Goal: Task Accomplishment & Management: Manage account settings

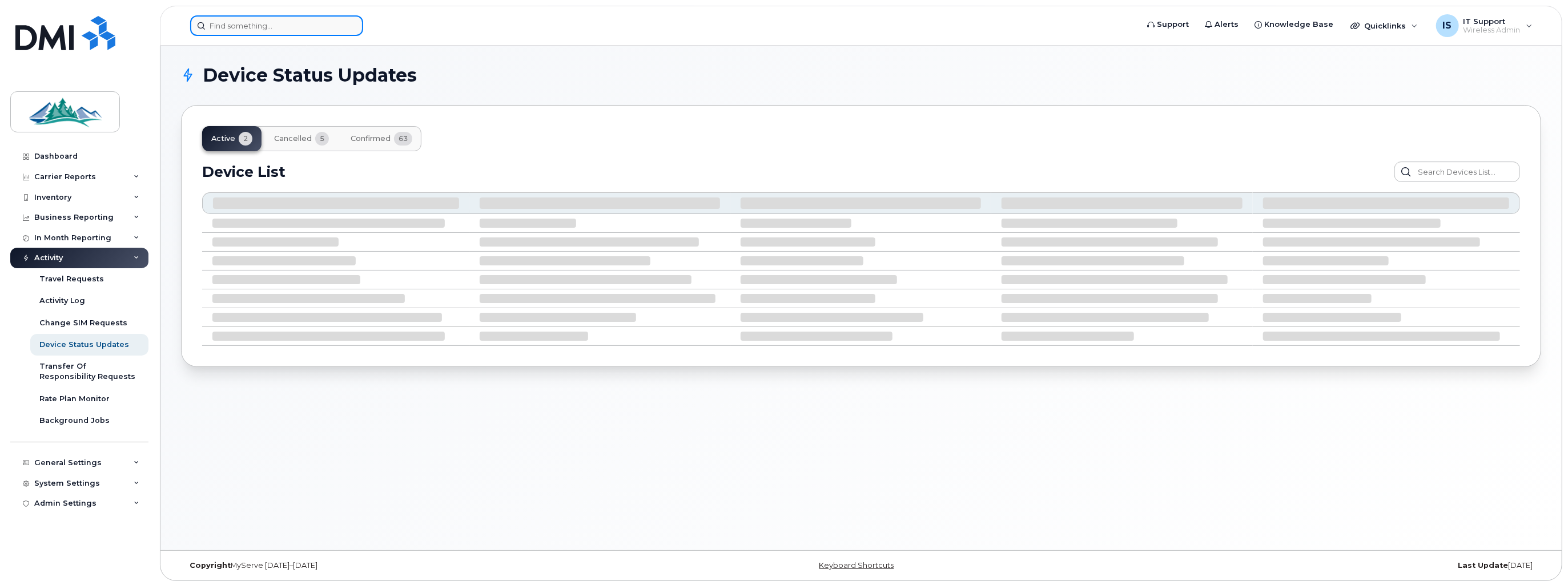
click at [226, 27] on input at bounding box center [277, 26] width 173 height 21
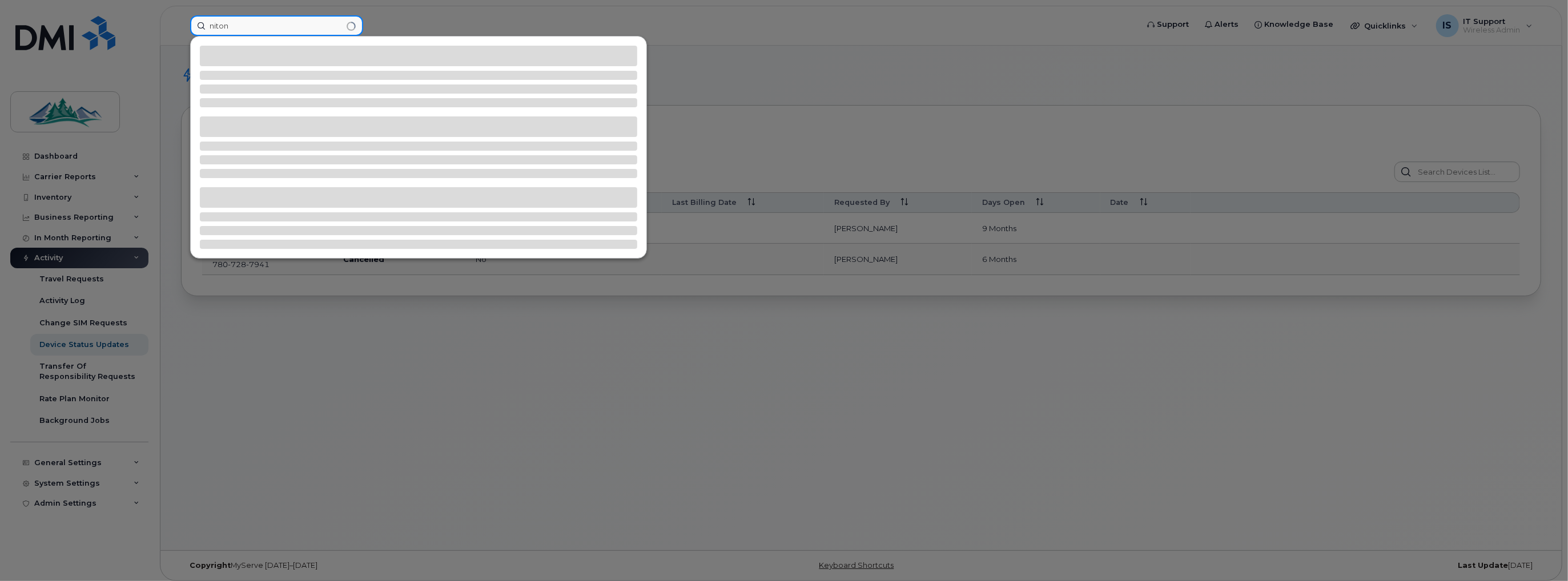
type input "niton"
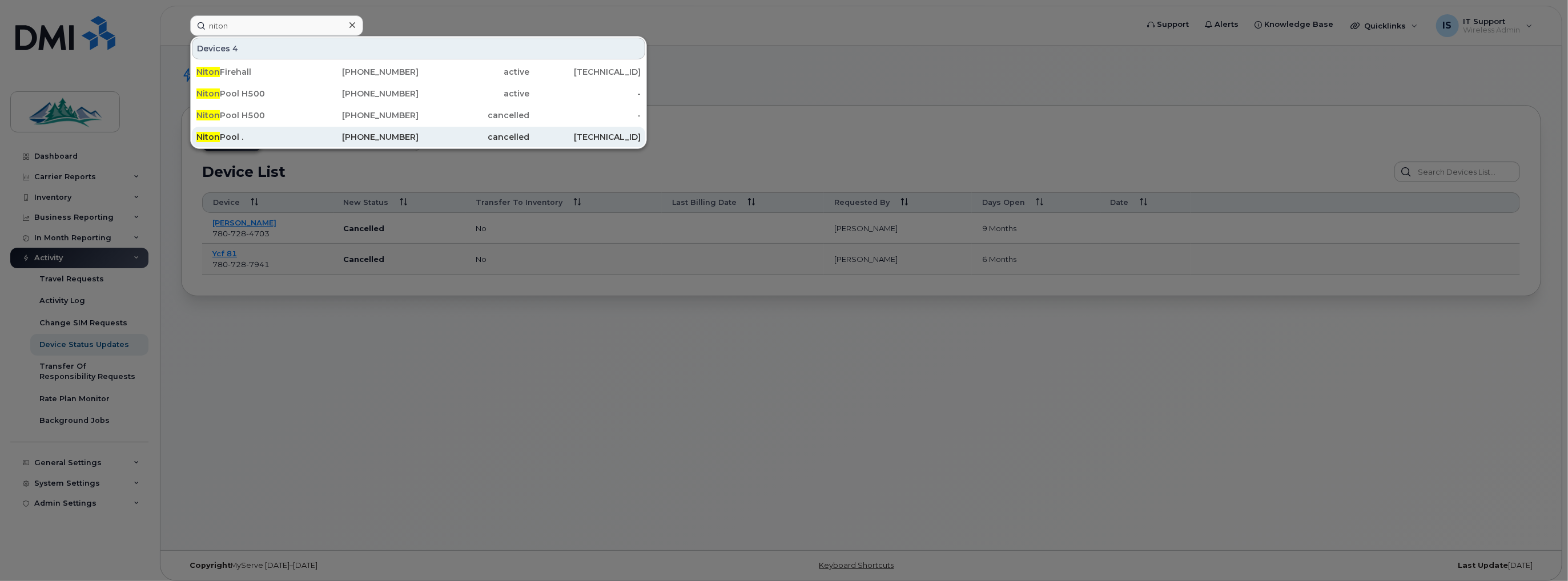
click at [219, 135] on div "Niton Pool ." at bounding box center [252, 137] width 112 height 12
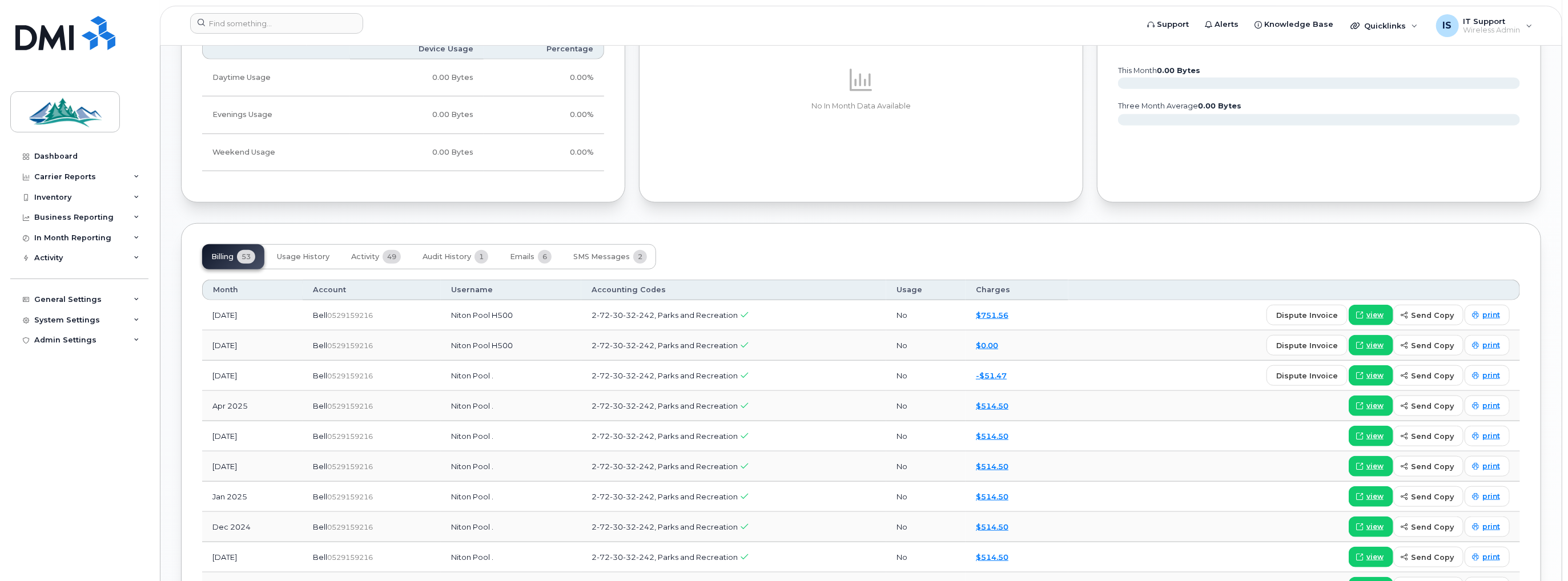
scroll to position [856, 0]
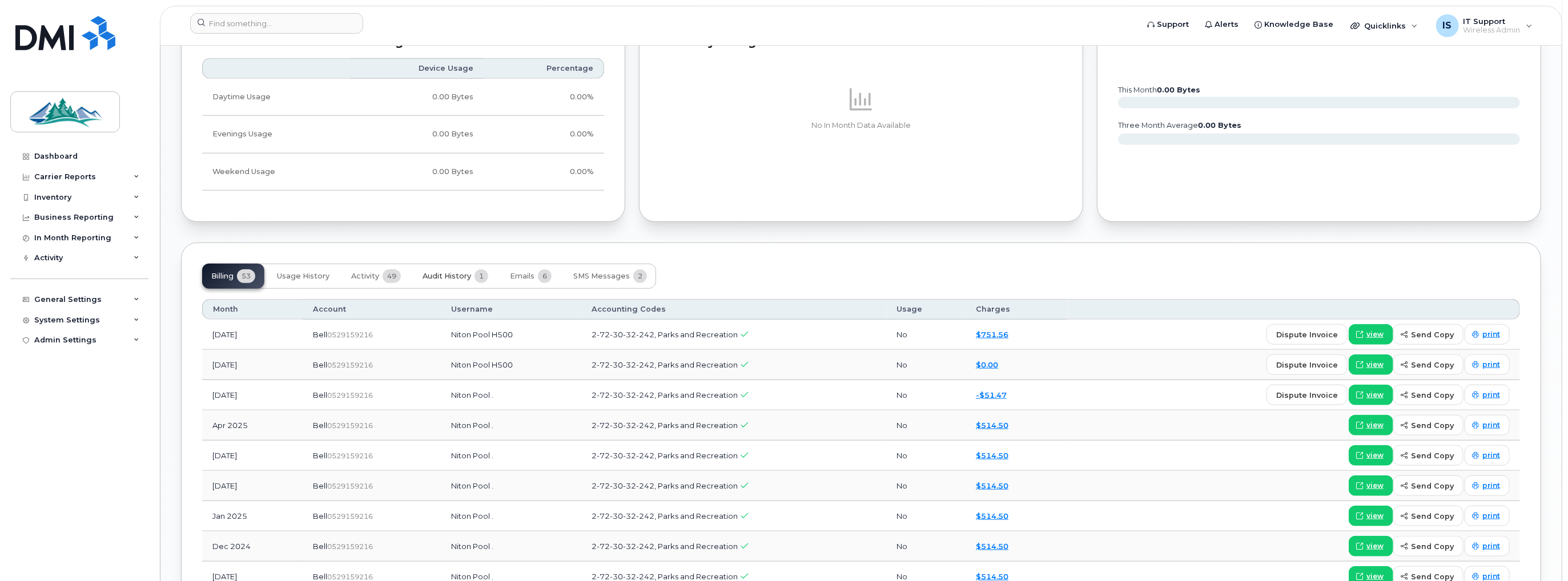
click at [468, 273] on span "Audit History" at bounding box center [447, 276] width 49 height 9
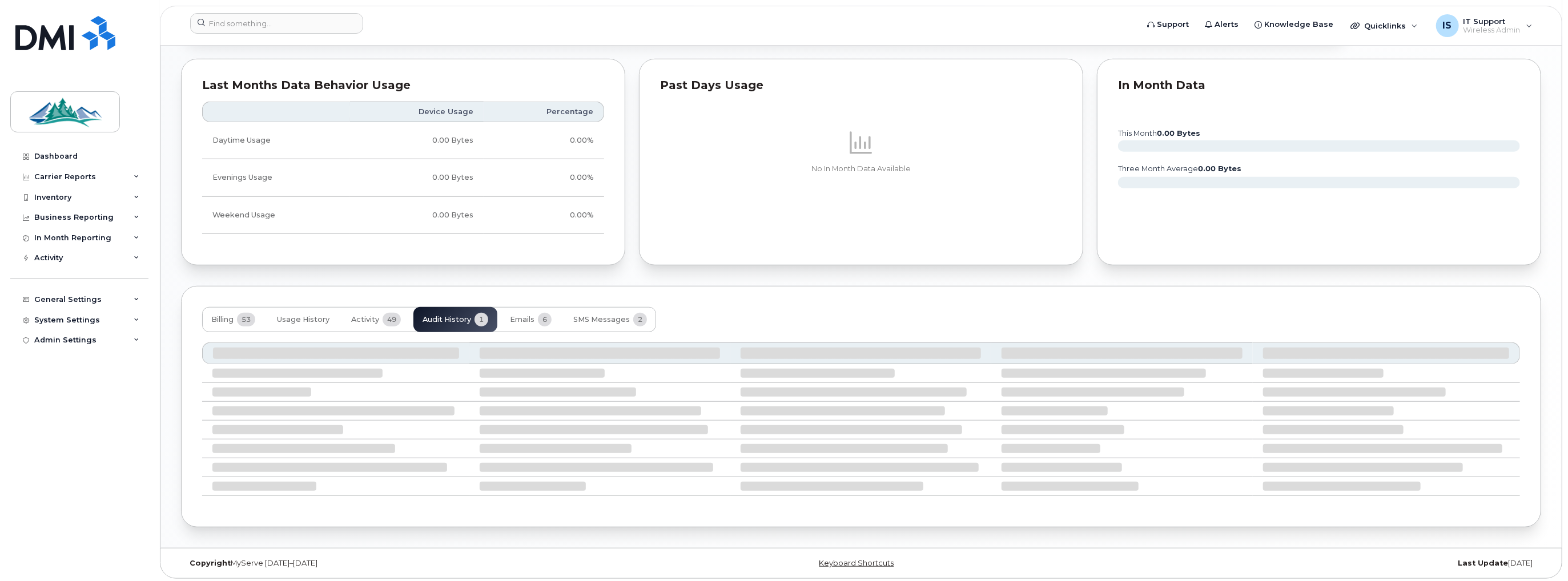
scroll to position [700, 0]
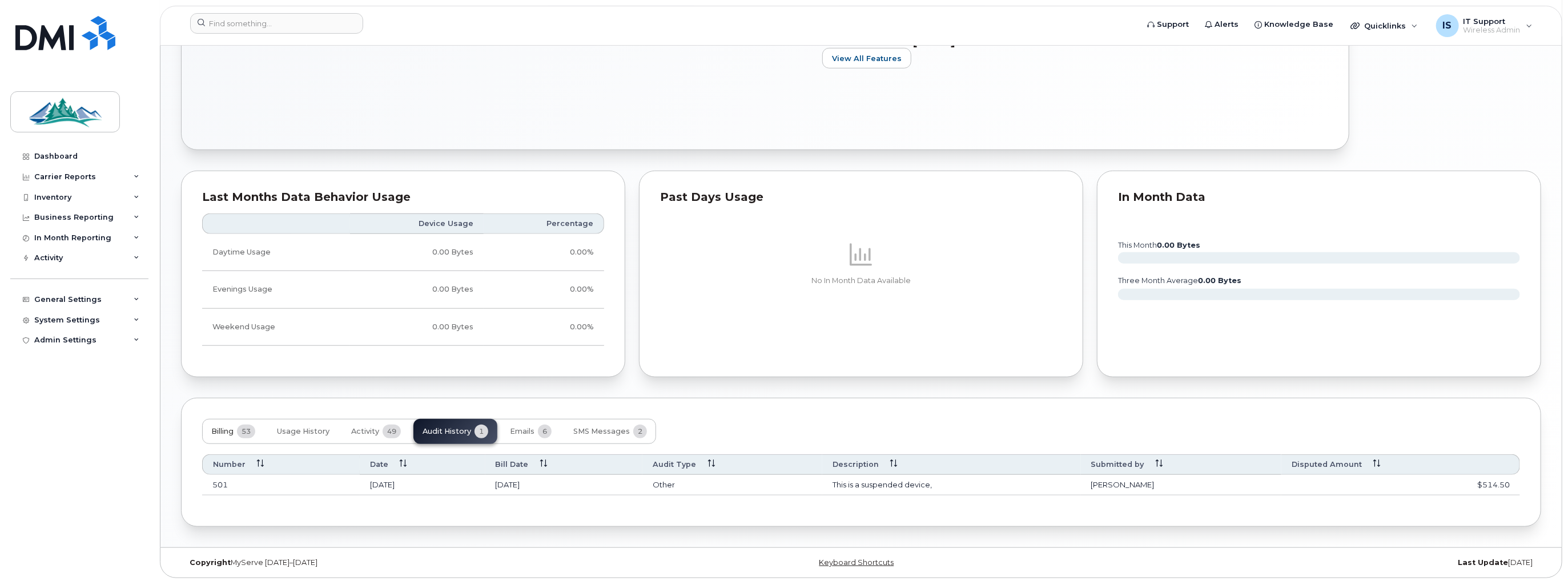
click at [218, 427] on span "Billing" at bounding box center [222, 431] width 23 height 9
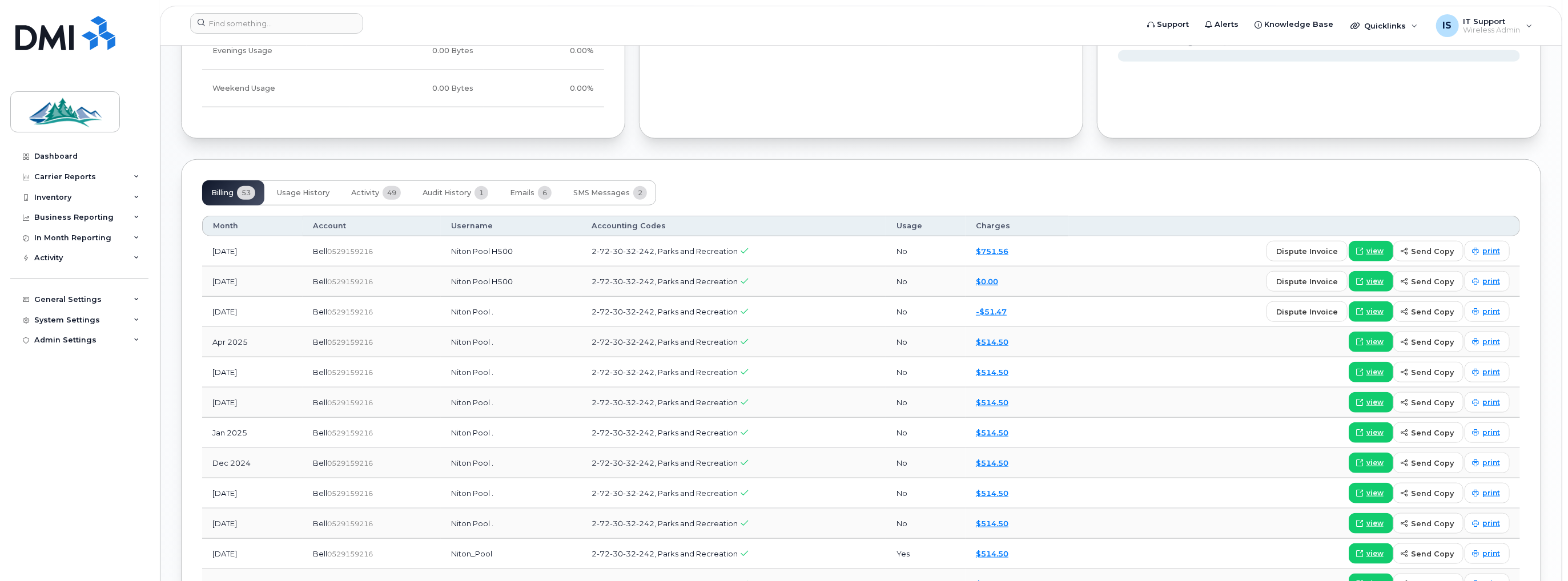
scroll to position [929, 0]
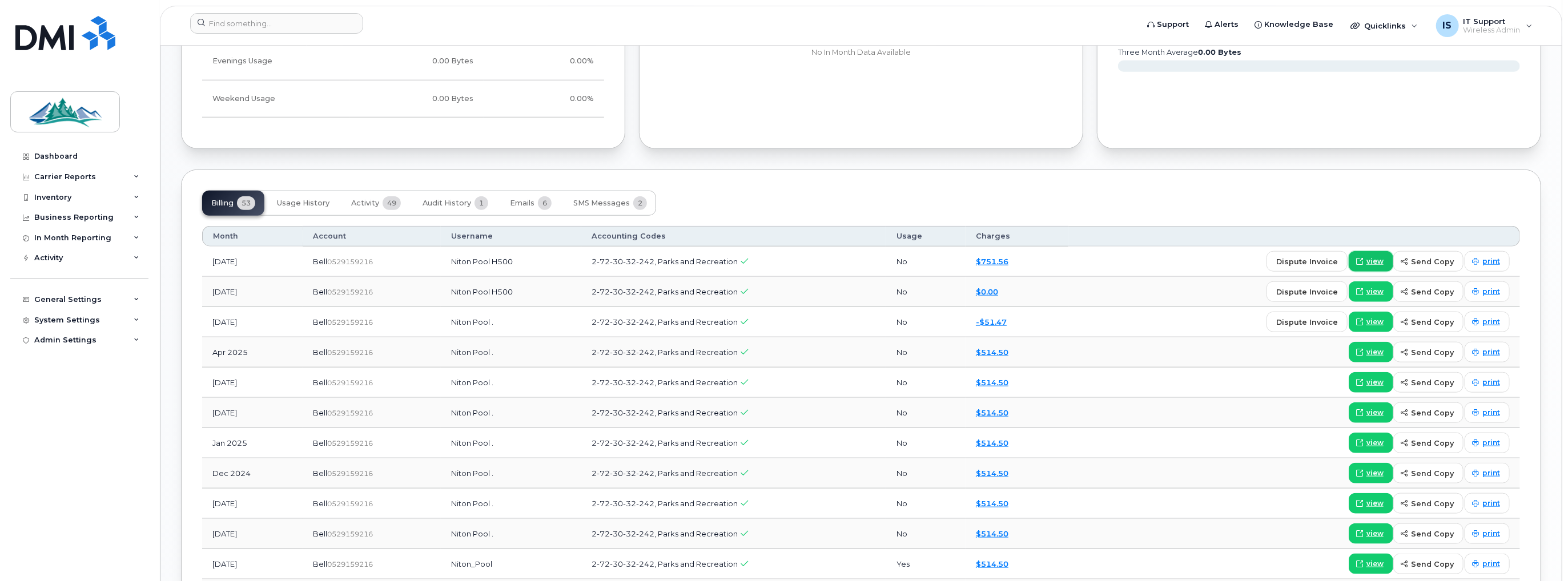
click at [1384, 256] on span "view" at bounding box center [1375, 261] width 17 height 10
click at [1318, 257] on span "dispute invoice" at bounding box center [1307, 262] width 62 height 11
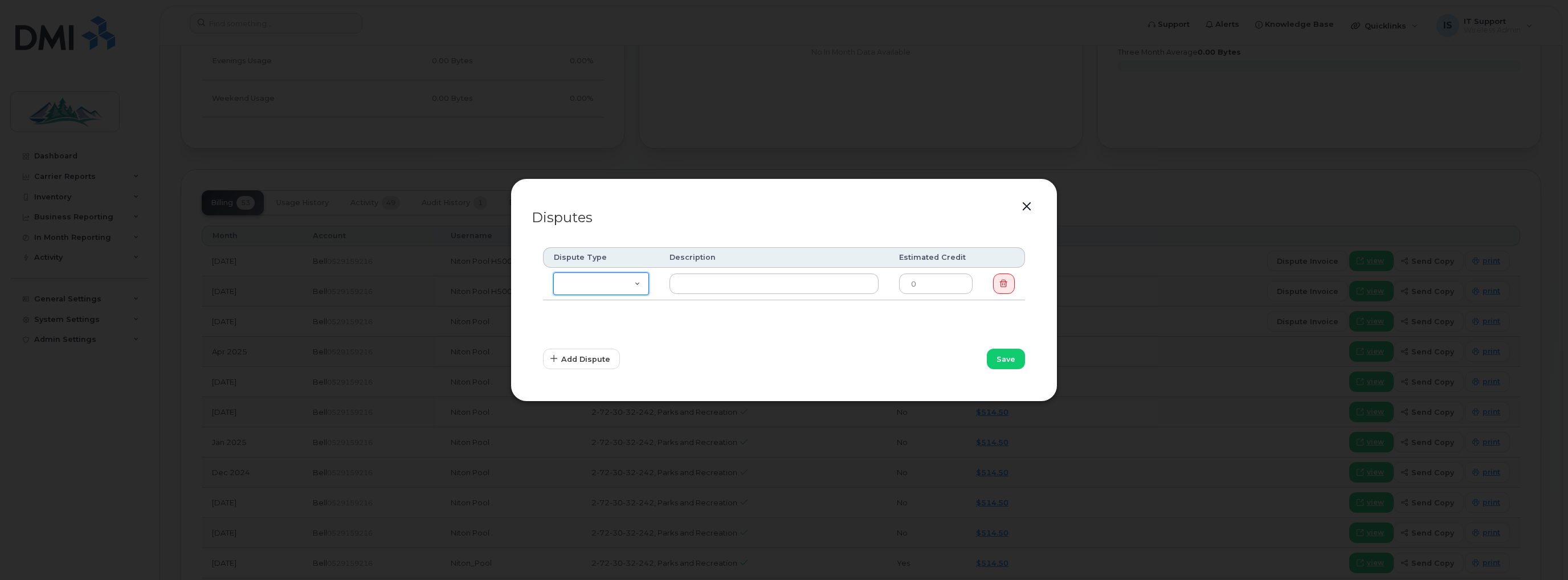
click at [639, 283] on select "Missing Discount Roaming Credit Data Credit Missing Feature Other" at bounding box center [601, 283] width 96 height 23
select select "other"
click at [553, 272] on select "Missing Discount Roaming Credit Data Credit Missing Feature Other" at bounding box center [601, 283] width 96 height 23
click at [1026, 204] on button "button" at bounding box center [1027, 207] width 17 height 16
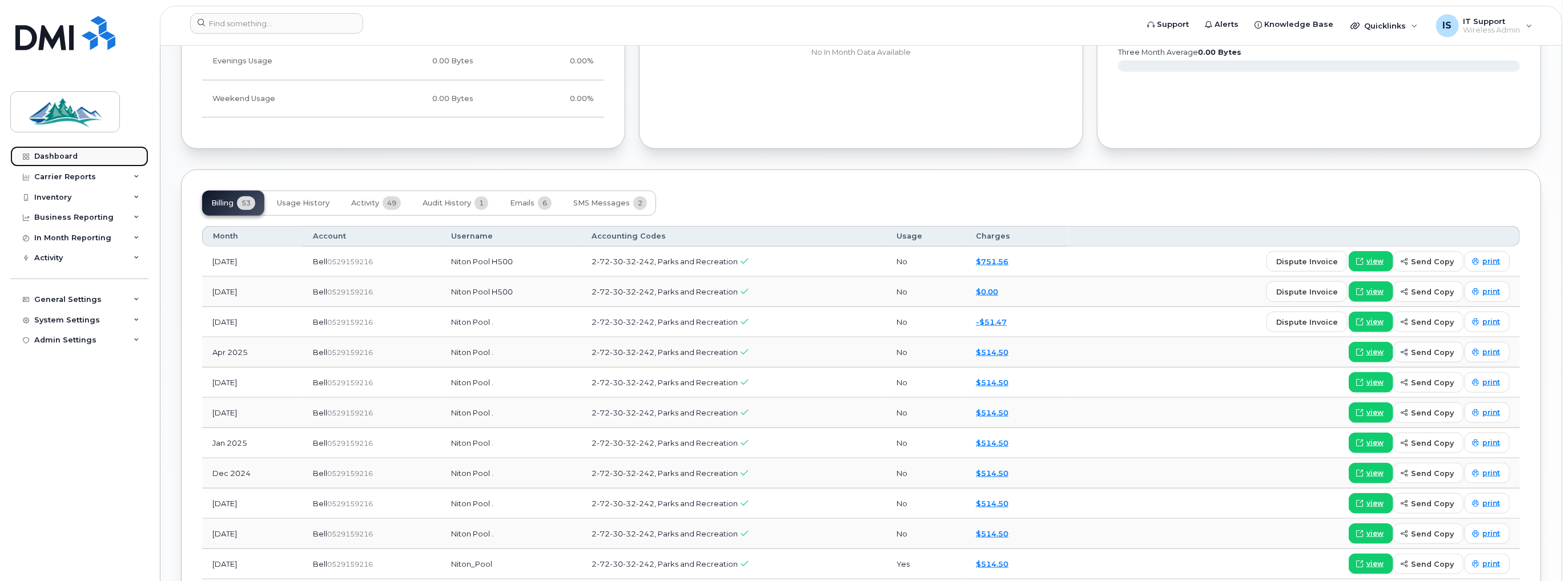
click at [56, 154] on div "Dashboard" at bounding box center [56, 156] width 43 height 9
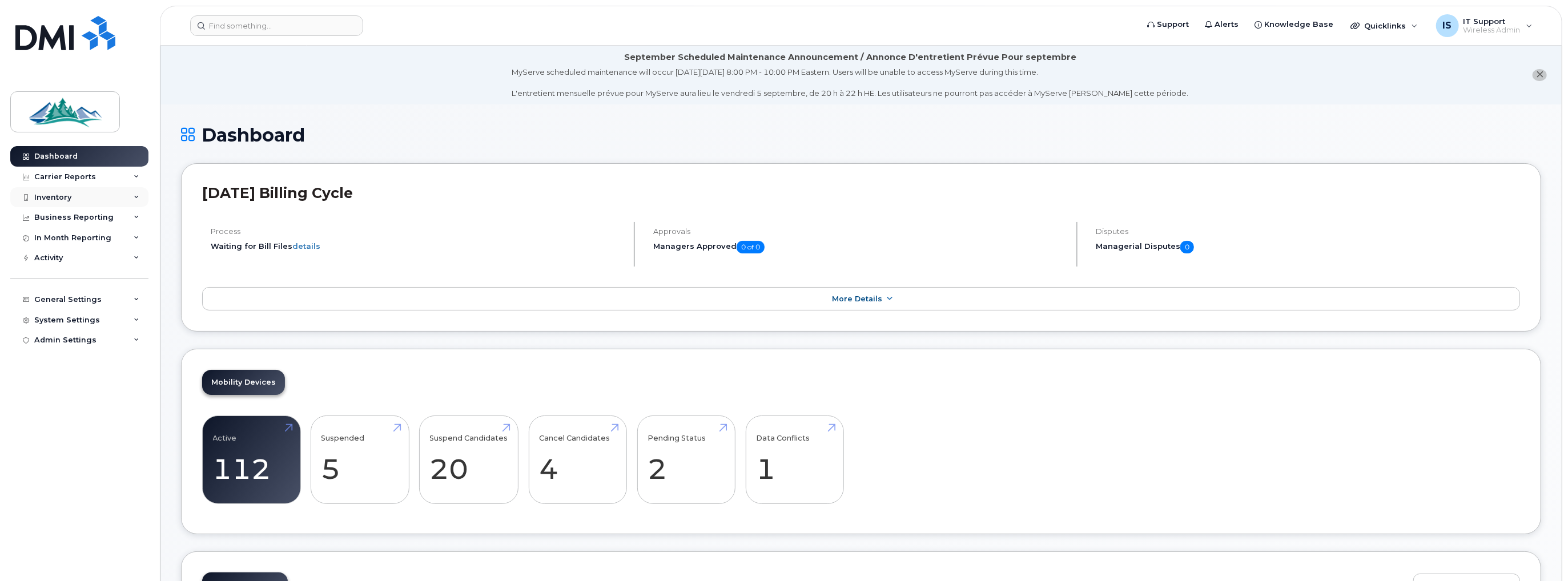
click at [85, 204] on div "Inventory" at bounding box center [79, 198] width 138 height 21
click at [69, 218] on div "Mobility Devices" at bounding box center [72, 218] width 65 height 10
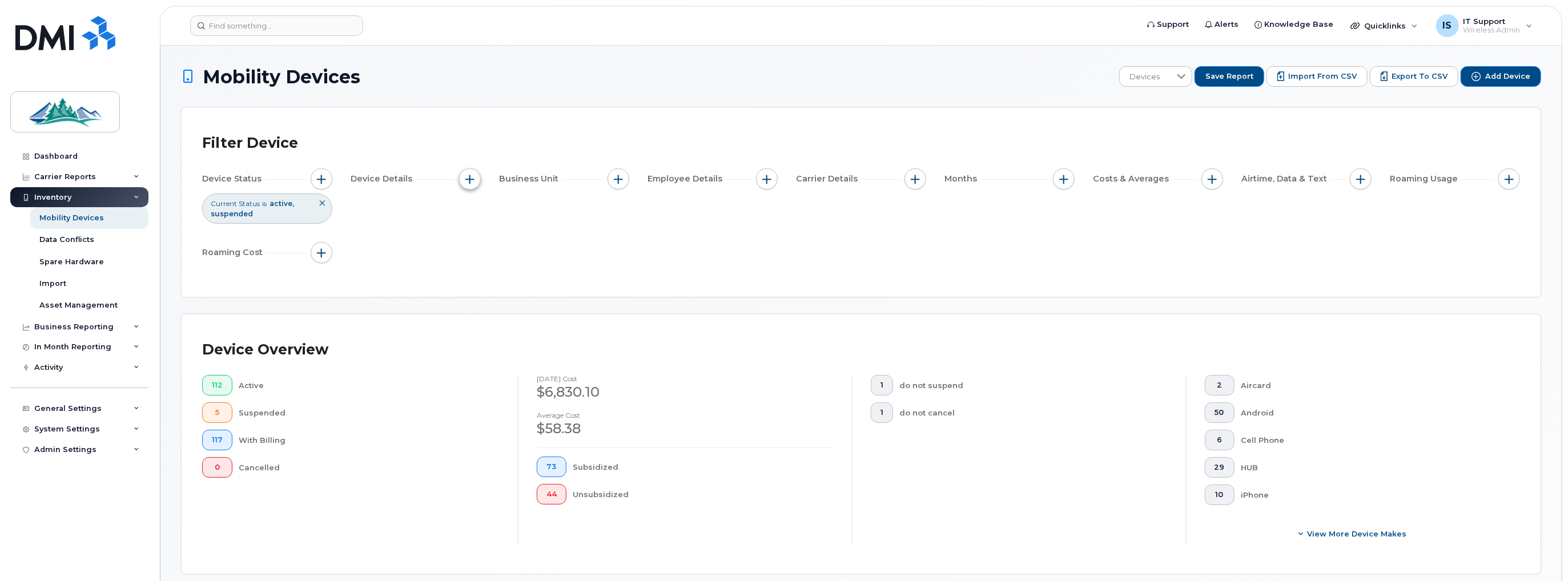
click at [478, 177] on button "button" at bounding box center [470, 179] width 22 height 22
click at [473, 179] on span "button" at bounding box center [470, 179] width 9 height 9
click at [464, 177] on button "button" at bounding box center [470, 179] width 22 height 22
click at [1222, 468] on span "29" at bounding box center [1220, 467] width 10 height 9
checkbox input "true"
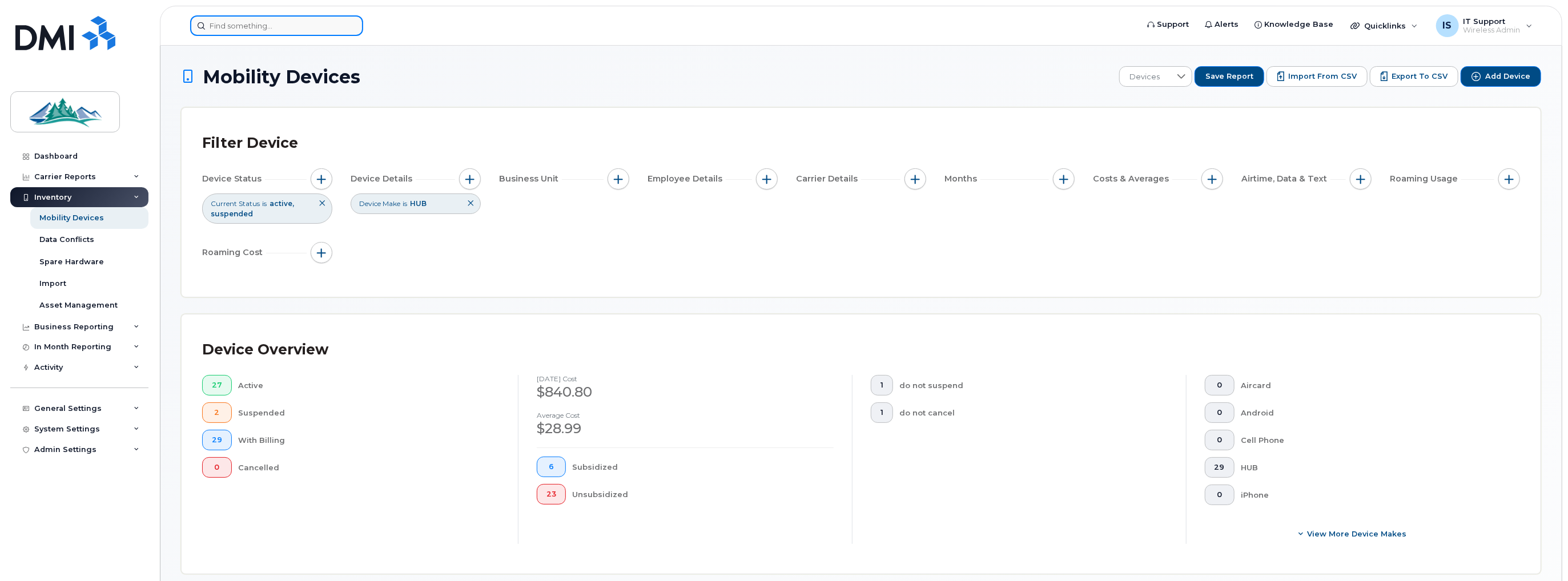
click at [264, 24] on input at bounding box center [277, 26] width 173 height 21
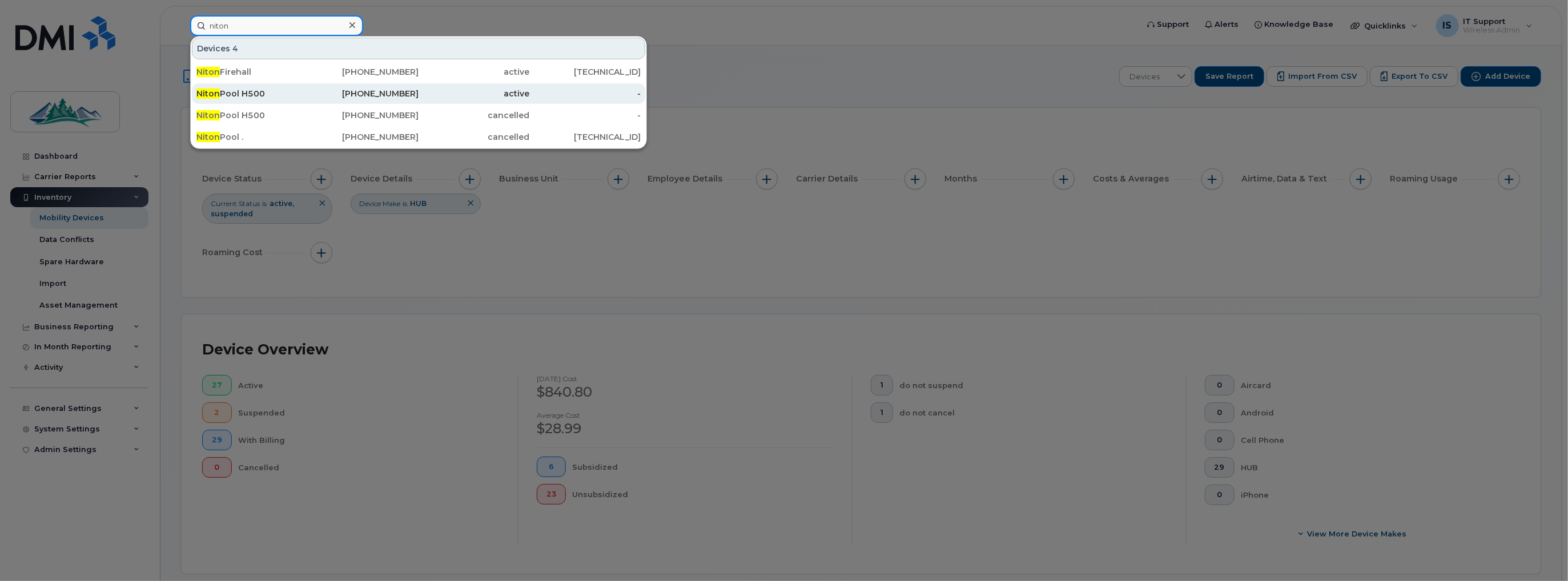
type input "niton"
click at [253, 94] on div "Niton Pool H500" at bounding box center [252, 93] width 112 height 12
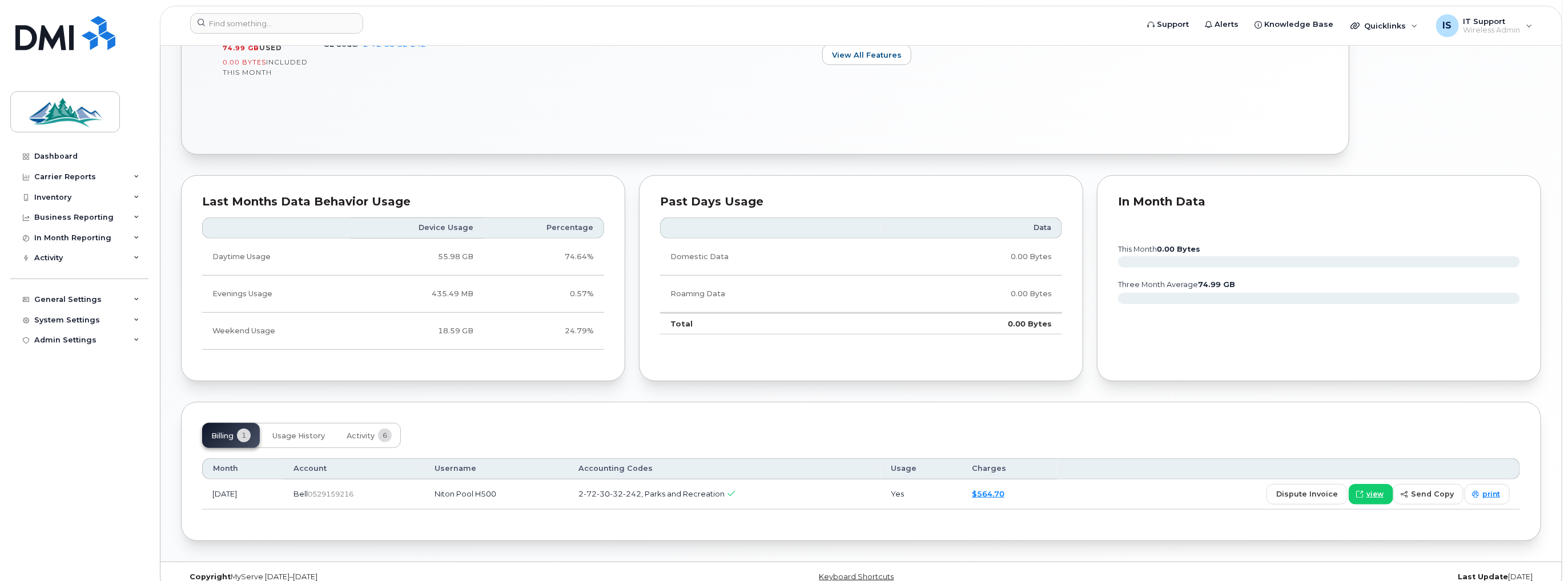
scroll to position [550, 0]
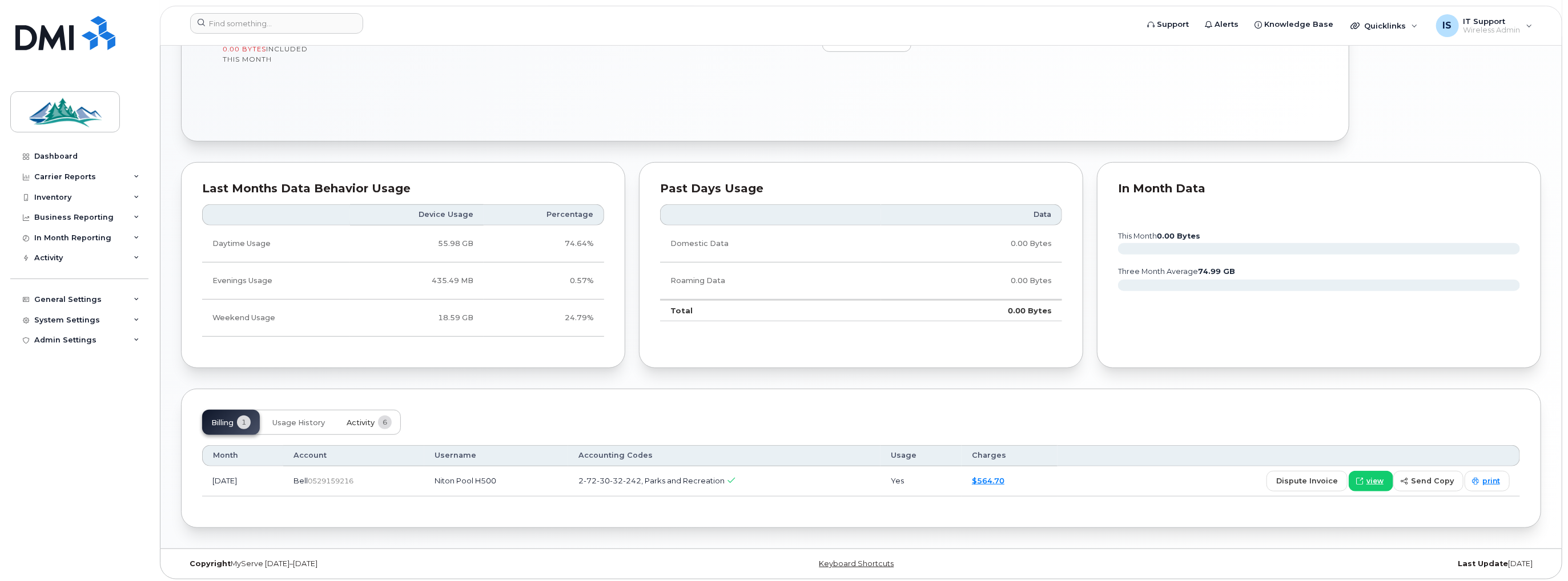
click at [369, 421] on span "Activity" at bounding box center [361, 422] width 28 height 9
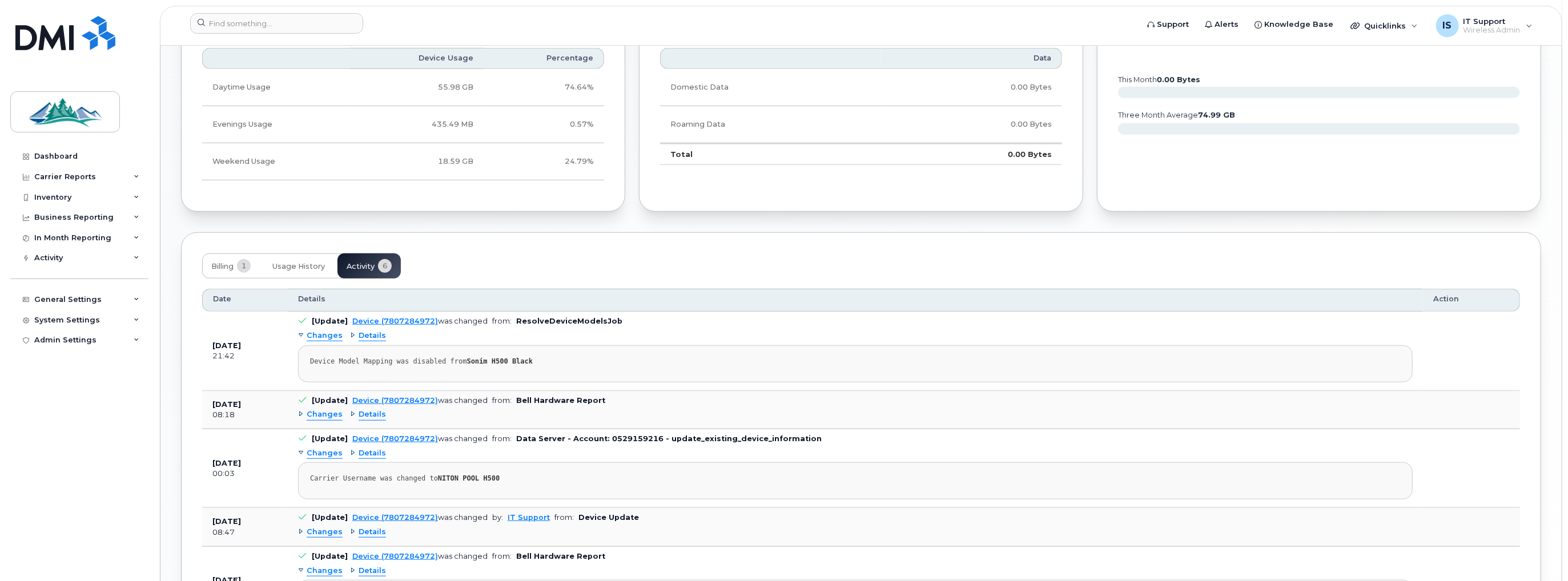
scroll to position [742, 0]
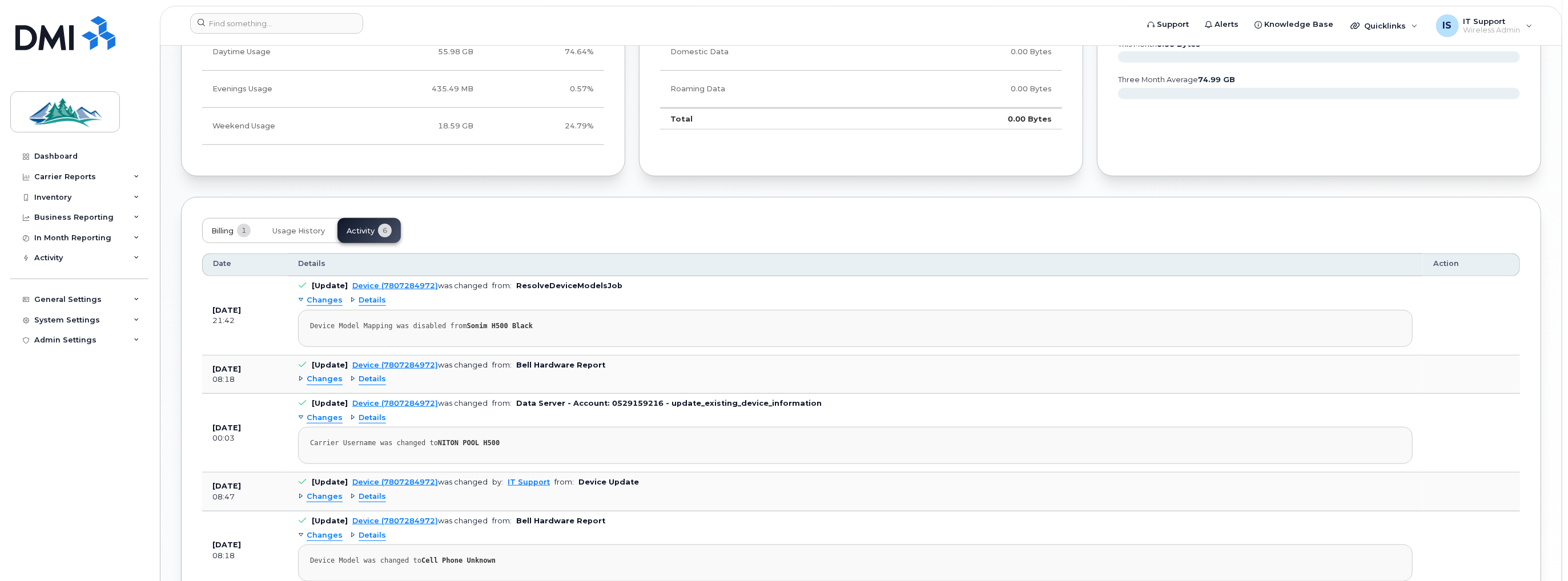
click at [221, 227] on span "Billing" at bounding box center [222, 231] width 23 height 9
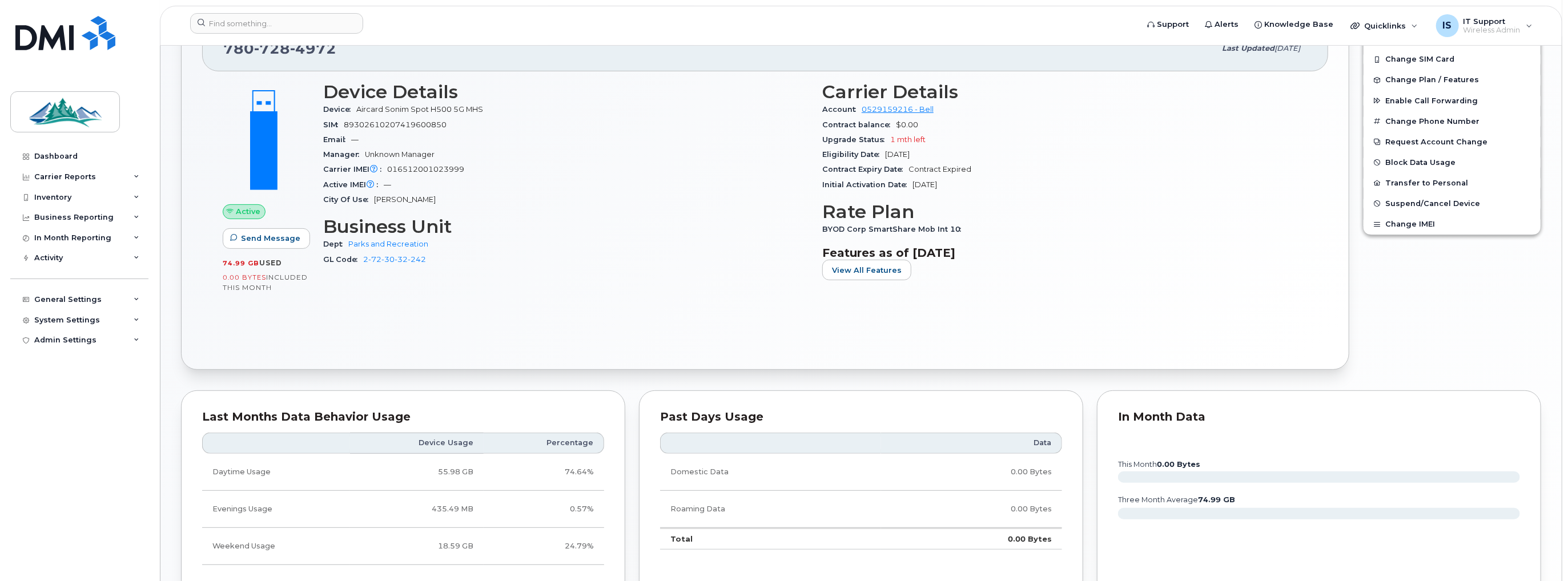
scroll to position [0, 0]
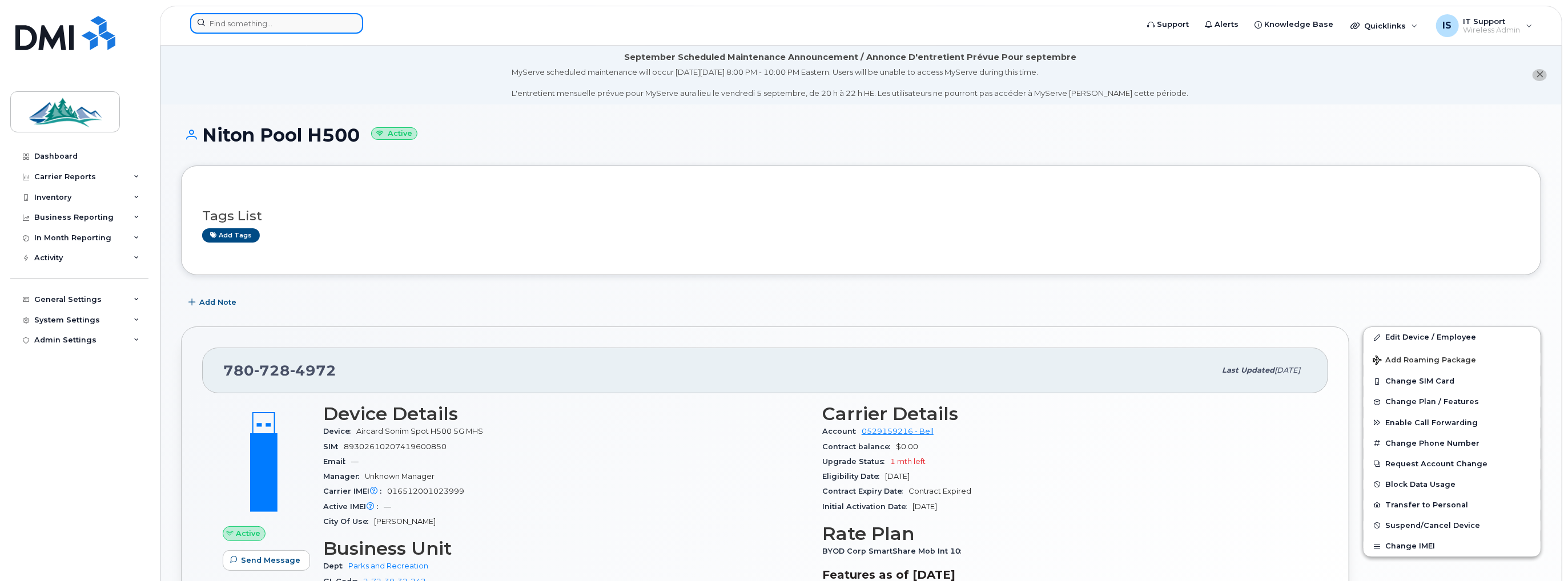
click at [276, 27] on input at bounding box center [277, 24] width 173 height 21
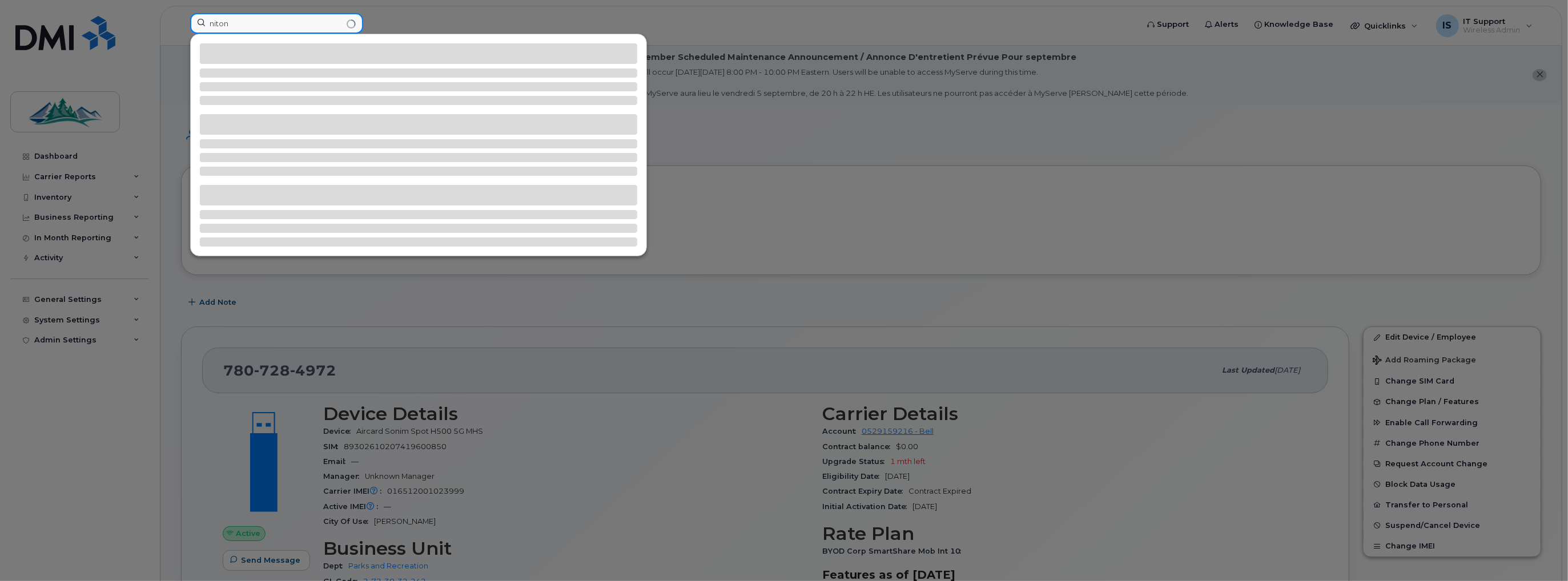
type input "niton"
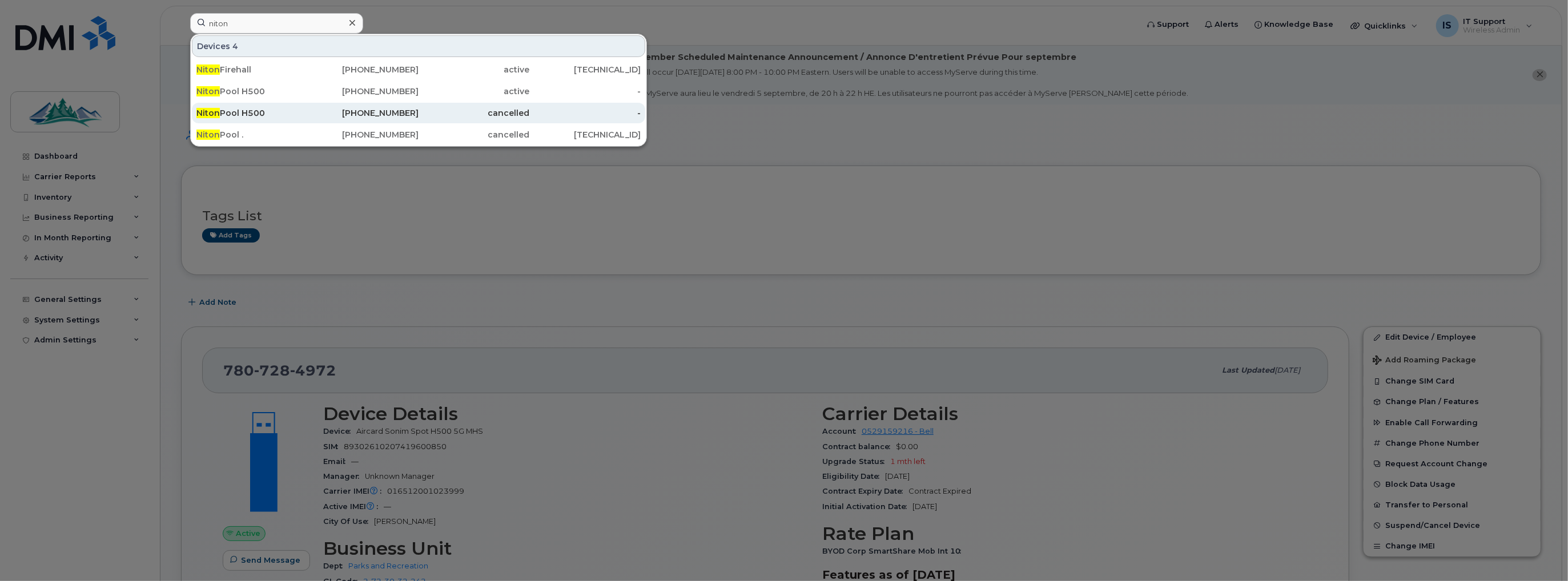
click at [259, 112] on div "Niton Pool H500" at bounding box center [252, 113] width 112 height 12
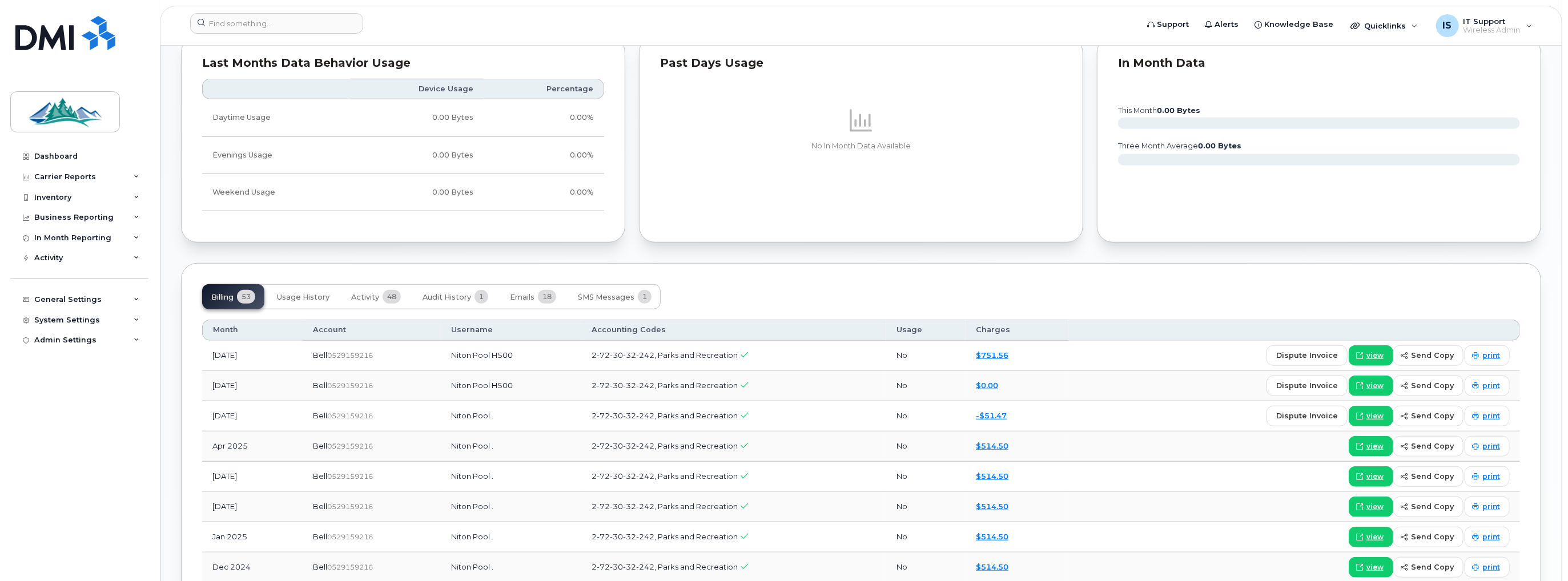
scroll to position [742, 0]
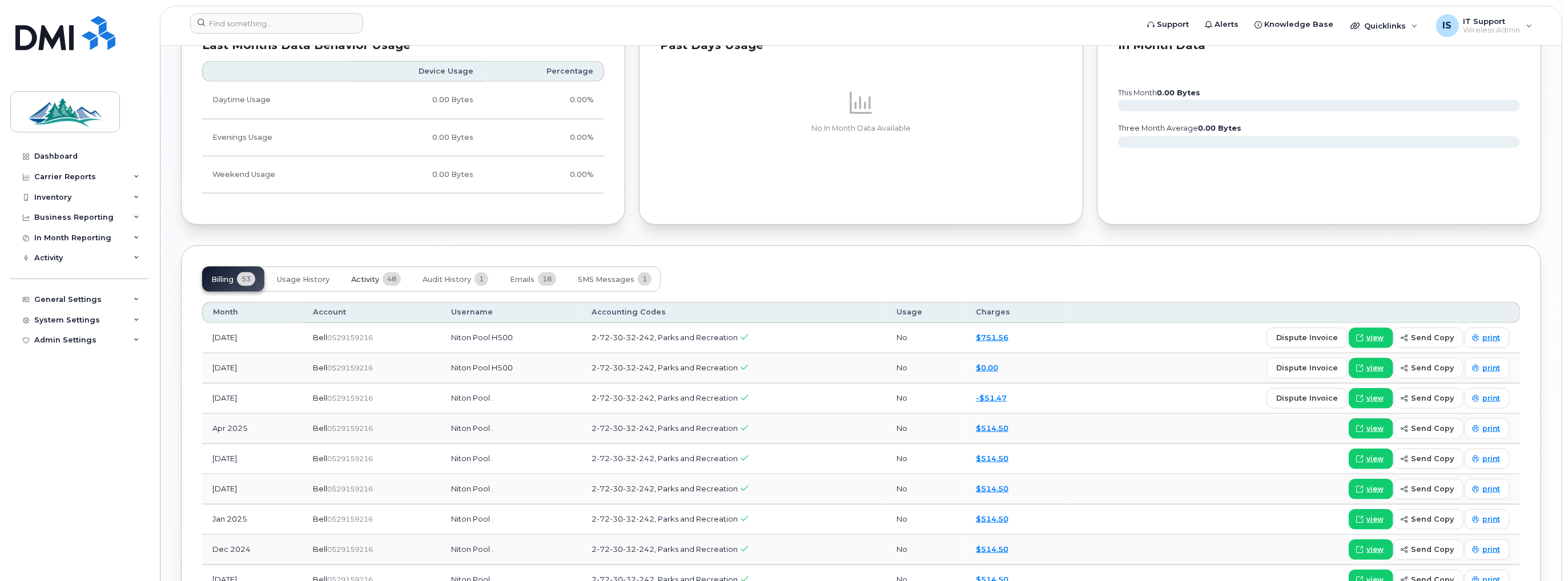
click at [380, 274] on button "Activity 48" at bounding box center [376, 279] width 68 height 25
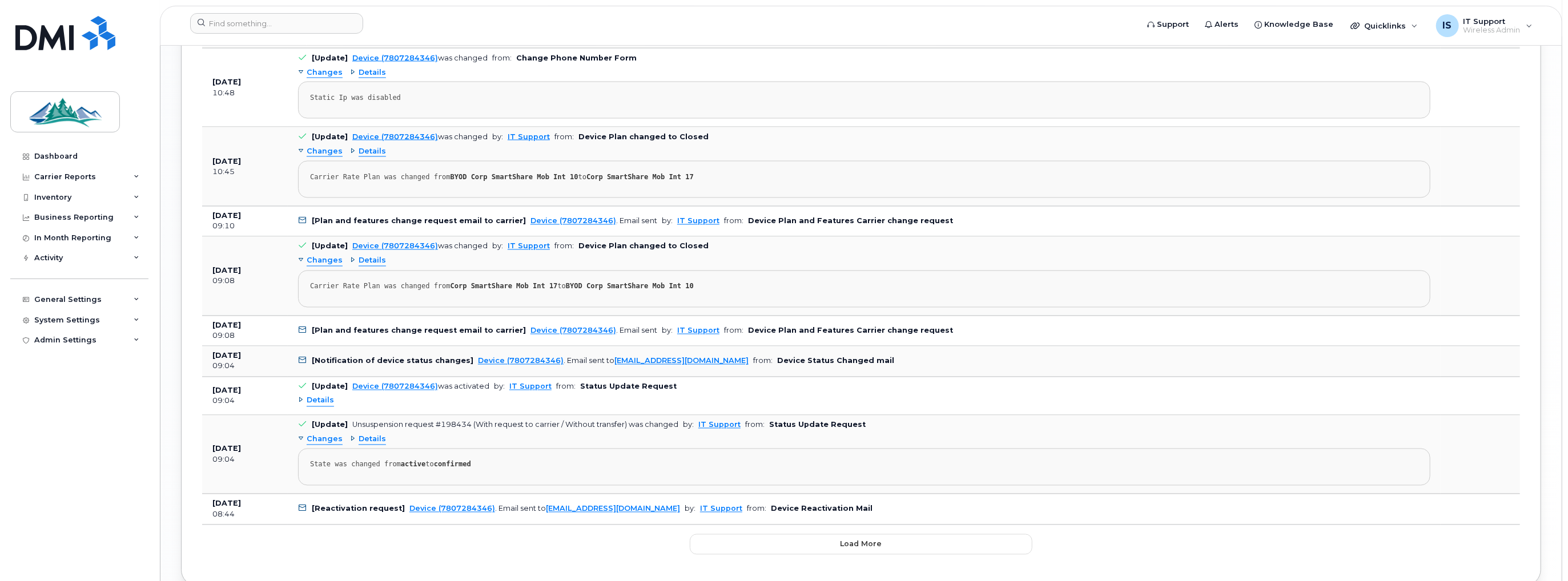
scroll to position [1830, 0]
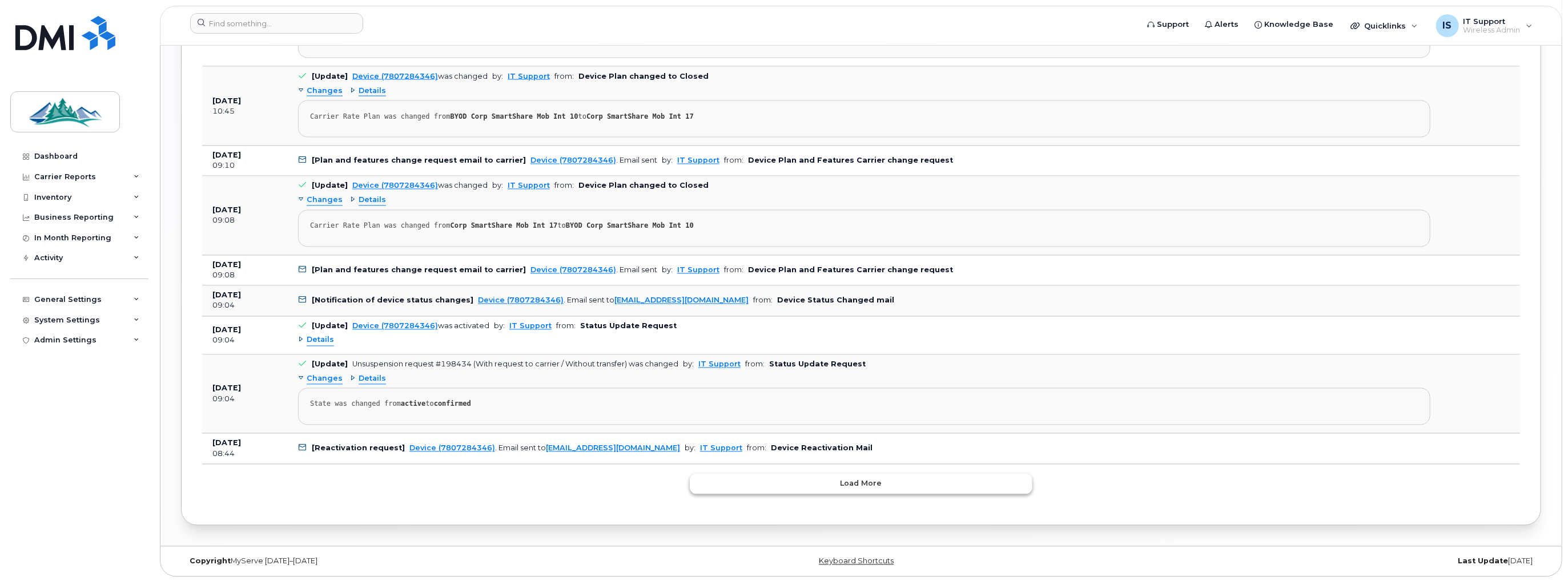
click at [1004, 485] on button "Load more" at bounding box center [861, 484] width 343 height 21
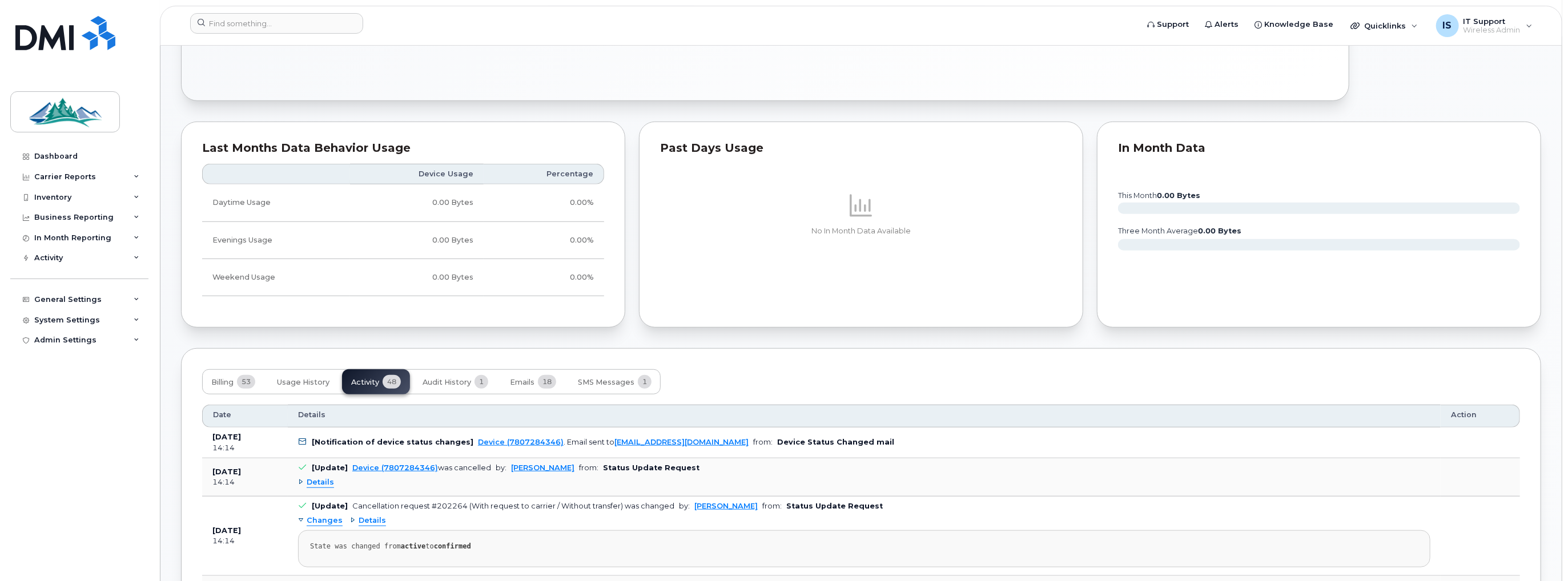
scroll to position [581, 0]
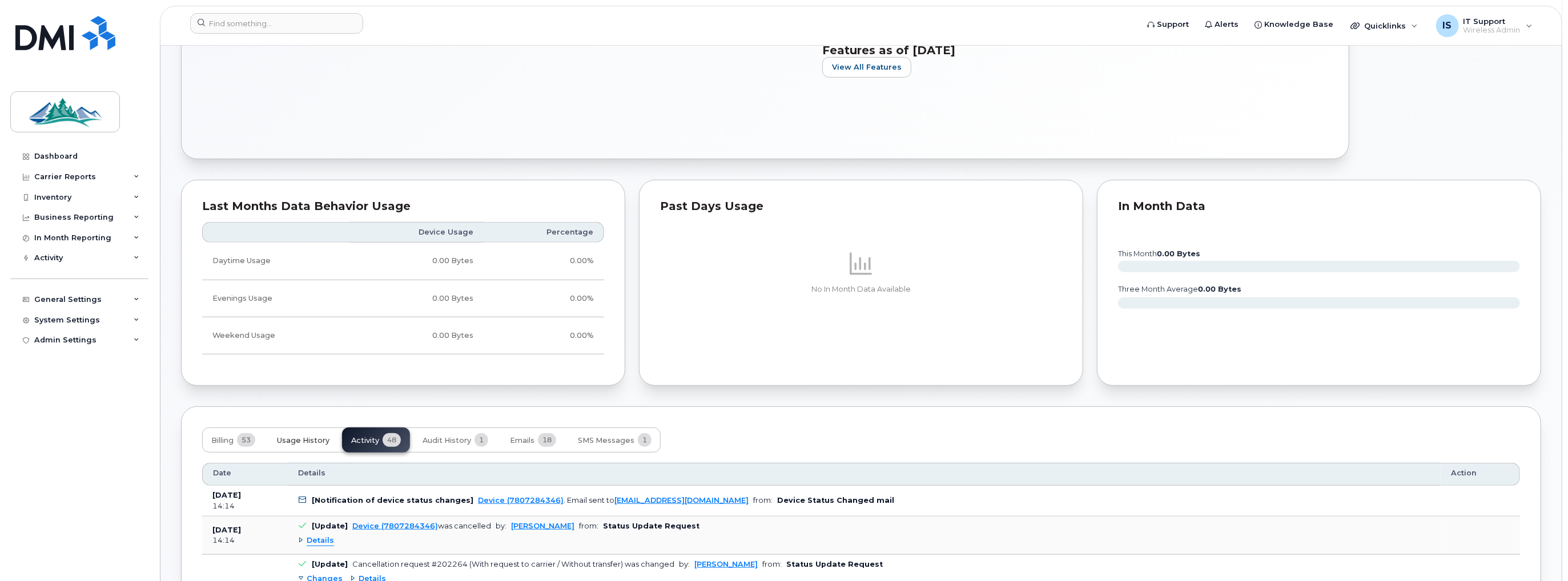
click at [303, 436] on span "Usage History" at bounding box center [303, 440] width 52 height 9
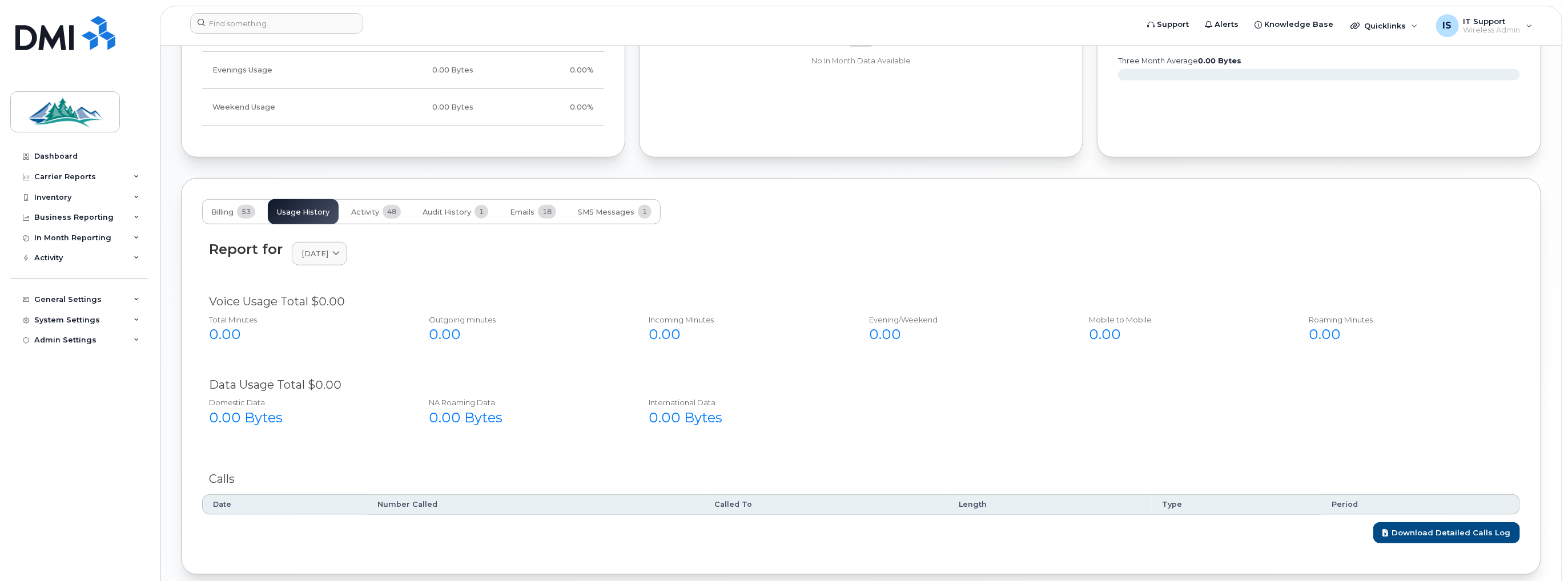
scroll to position [857, 0]
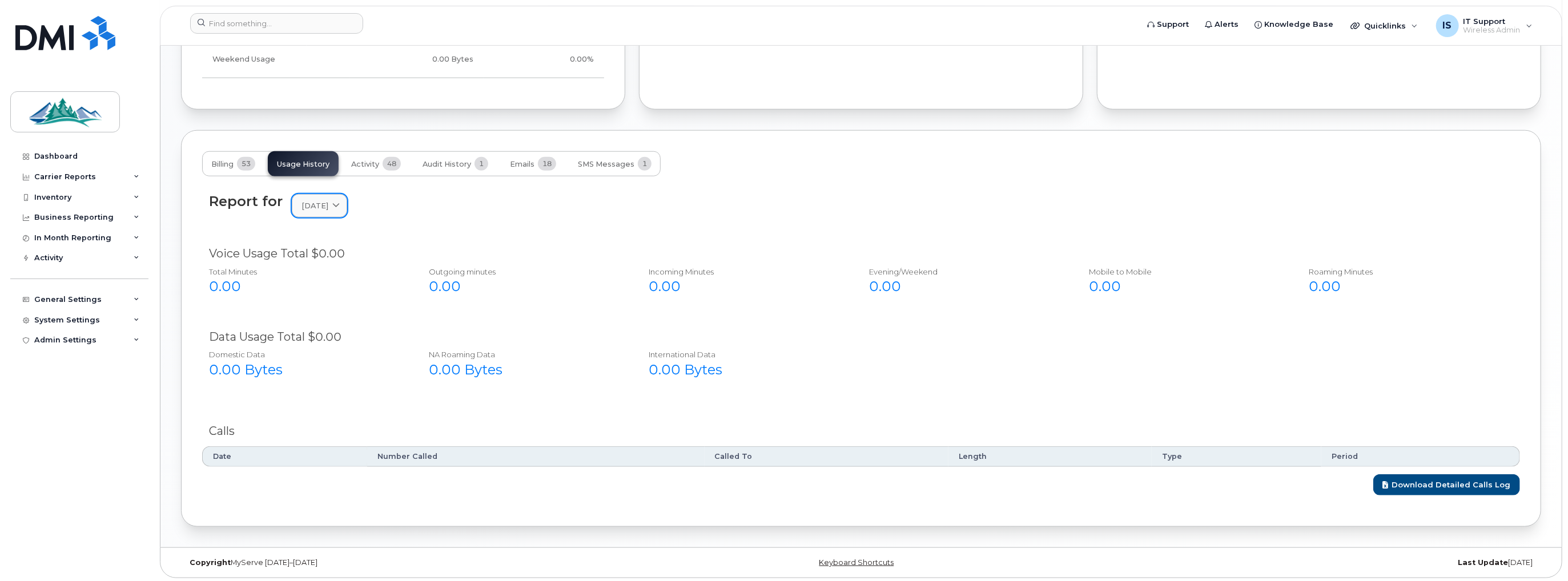
click at [336, 210] on link "[DATE]" at bounding box center [319, 205] width 56 height 23
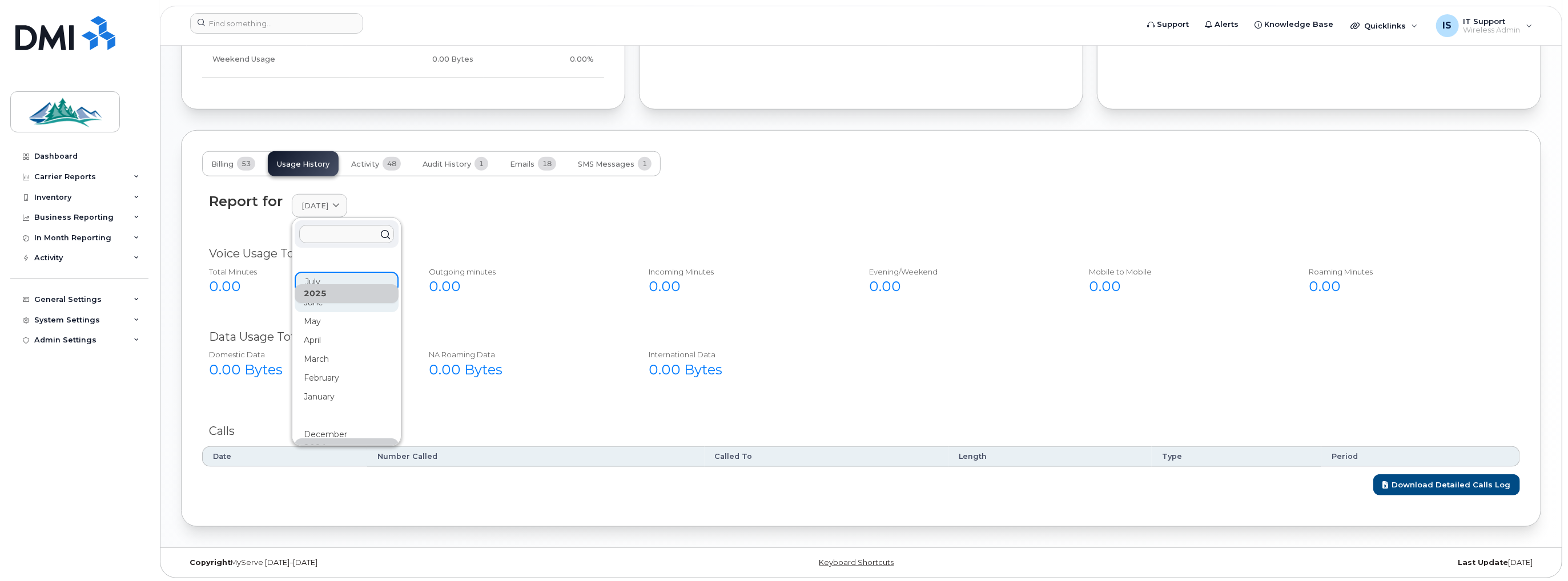
click at [338, 388] on div "June" at bounding box center [347, 397] width 104 height 19
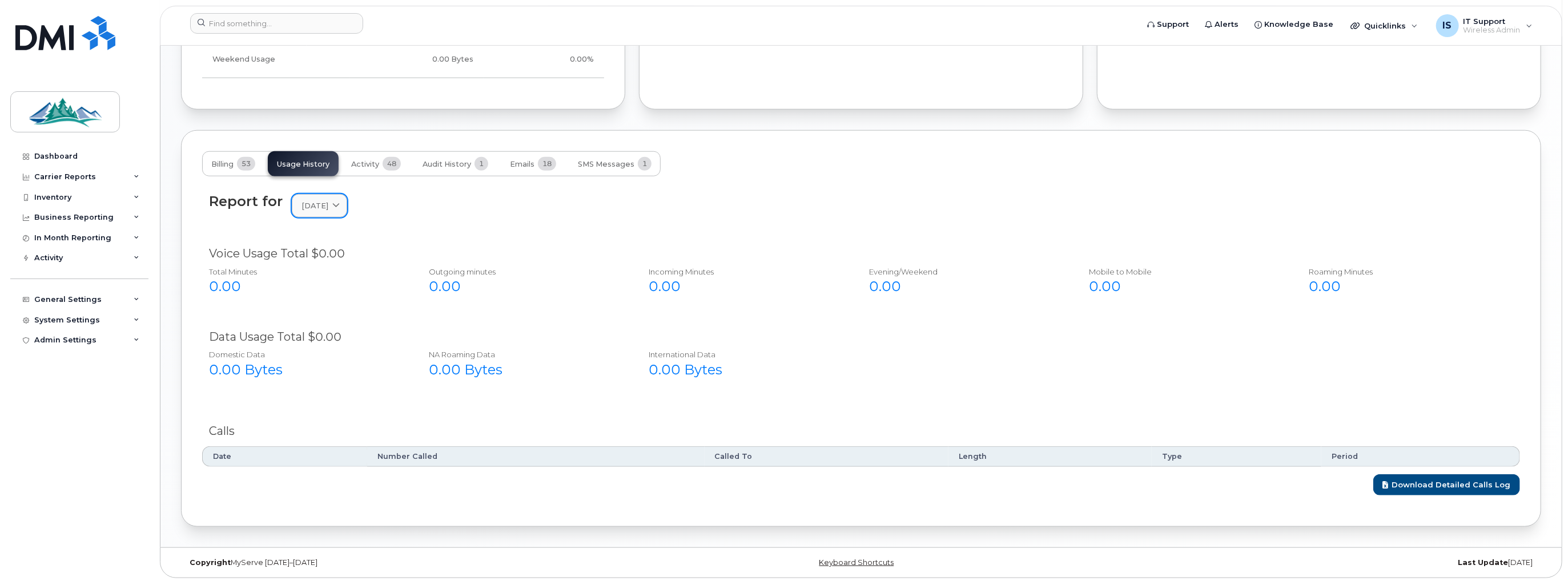
click at [342, 203] on span at bounding box center [336, 206] width 11 height 11
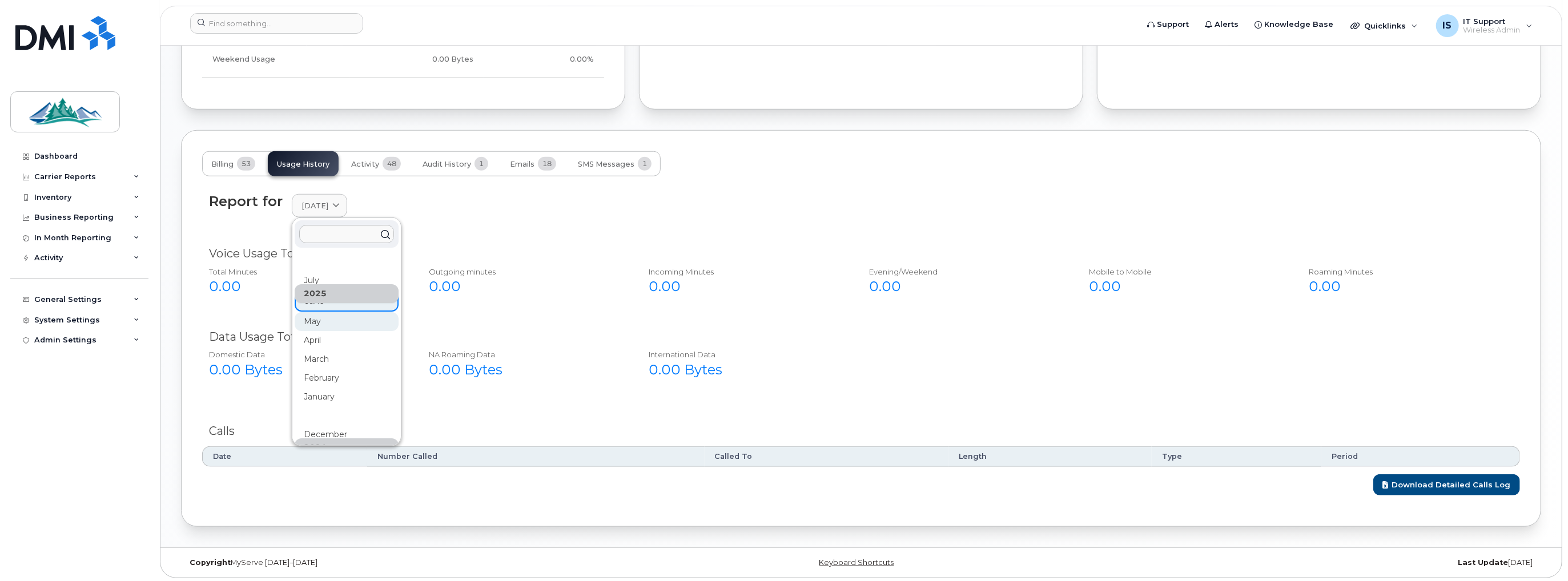
click at [333, 444] on div "May" at bounding box center [347, 453] width 104 height 19
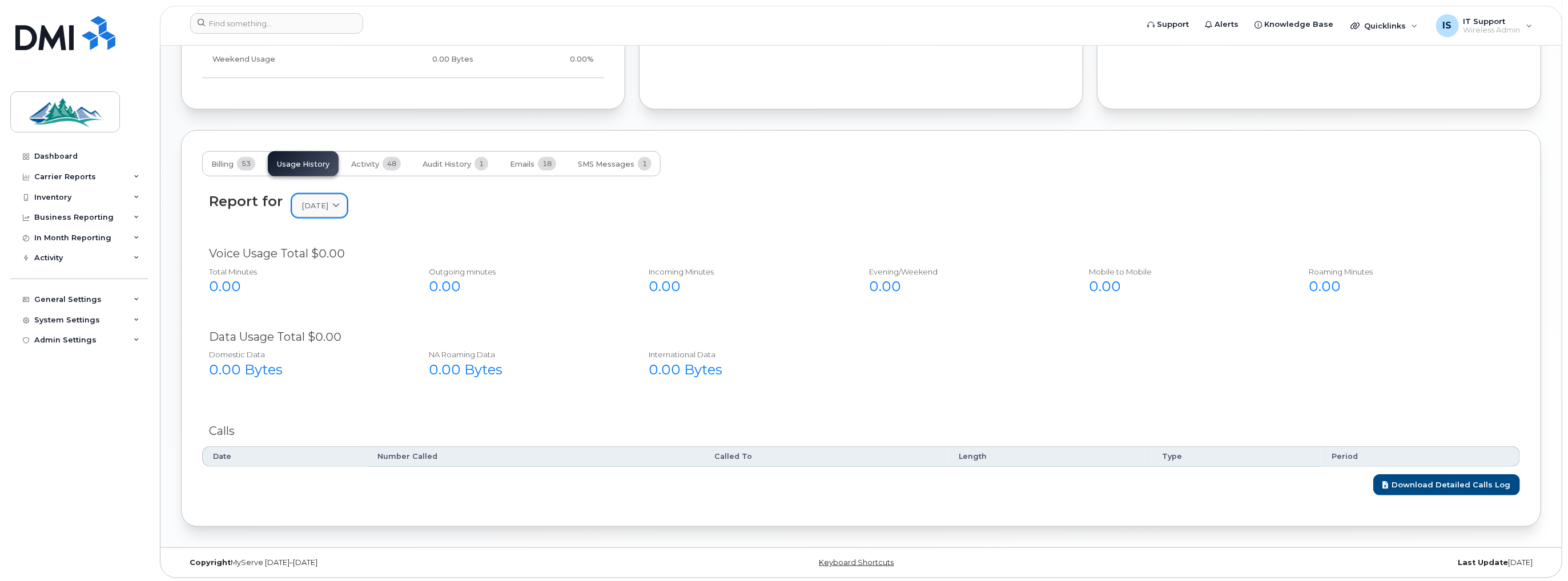
click at [340, 202] on icon at bounding box center [336, 205] width 7 height 7
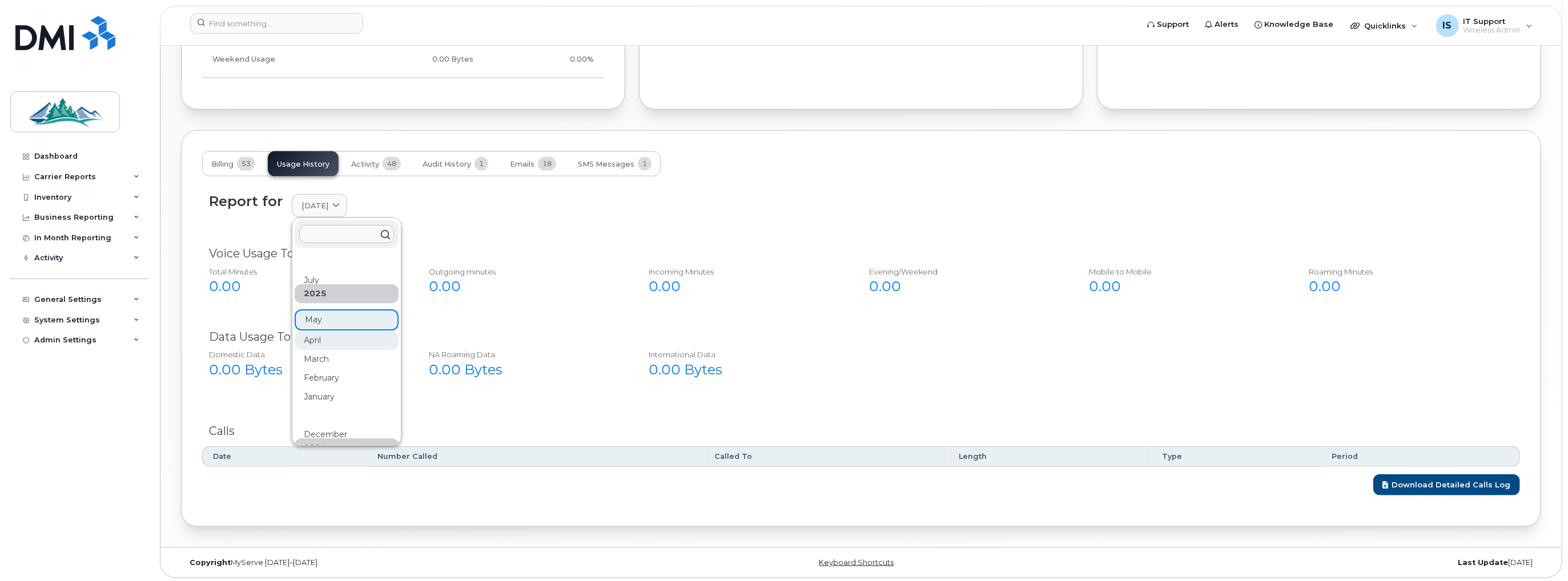
click at [326, 501] on div "April" at bounding box center [347, 510] width 104 height 19
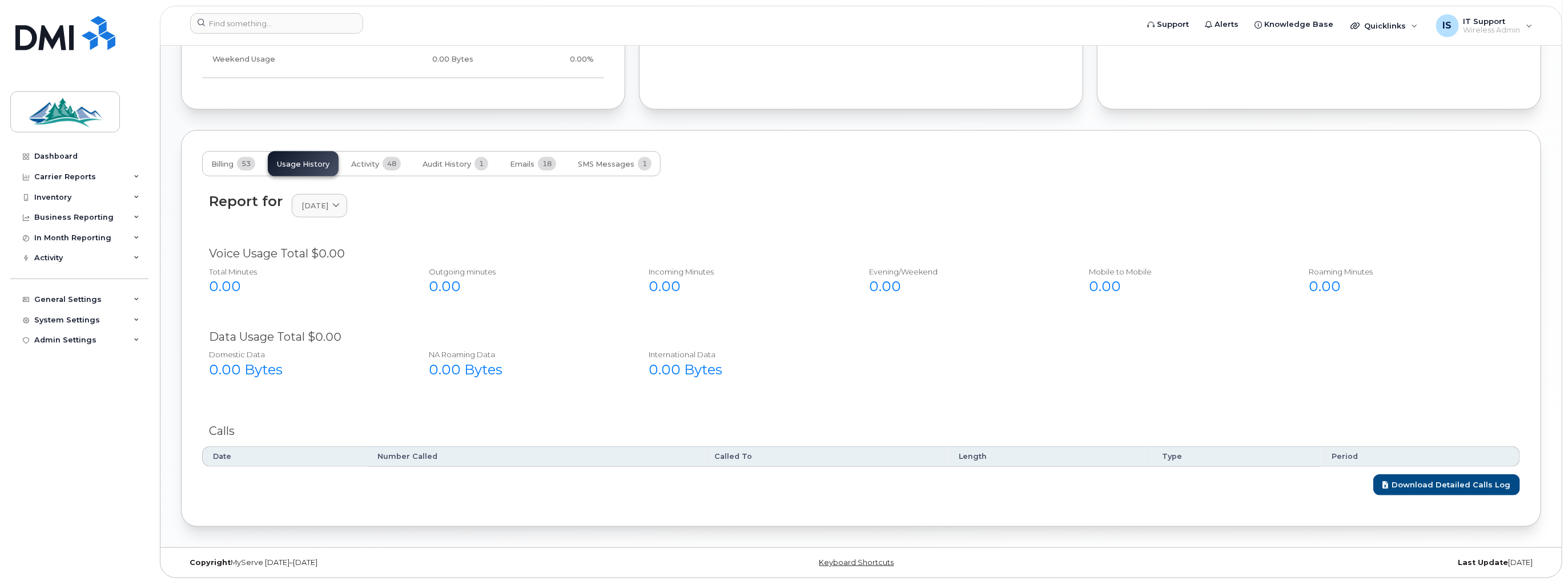
click at [369, 201] on div "Report for April 2025 2025 July June May April March February January 2024 Dece…" at bounding box center [861, 205] width 1304 height 24
click at [342, 207] on span at bounding box center [336, 206] width 11 height 11
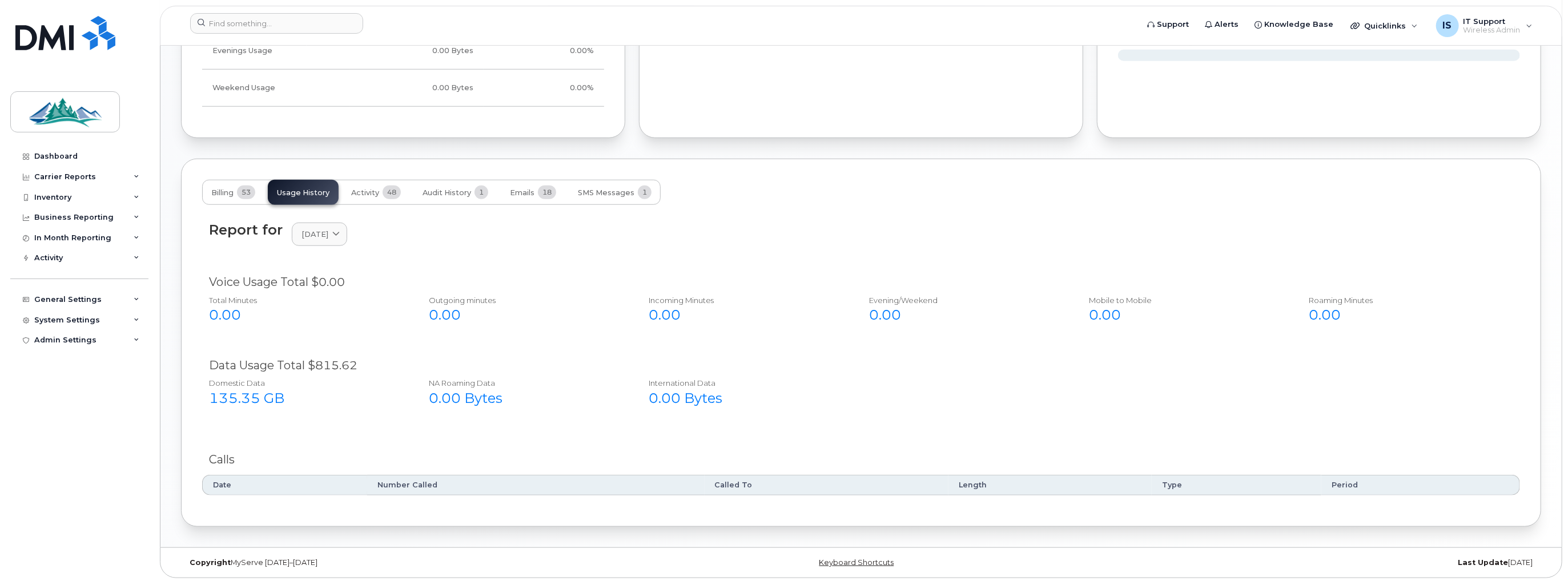
scroll to position [857, 0]
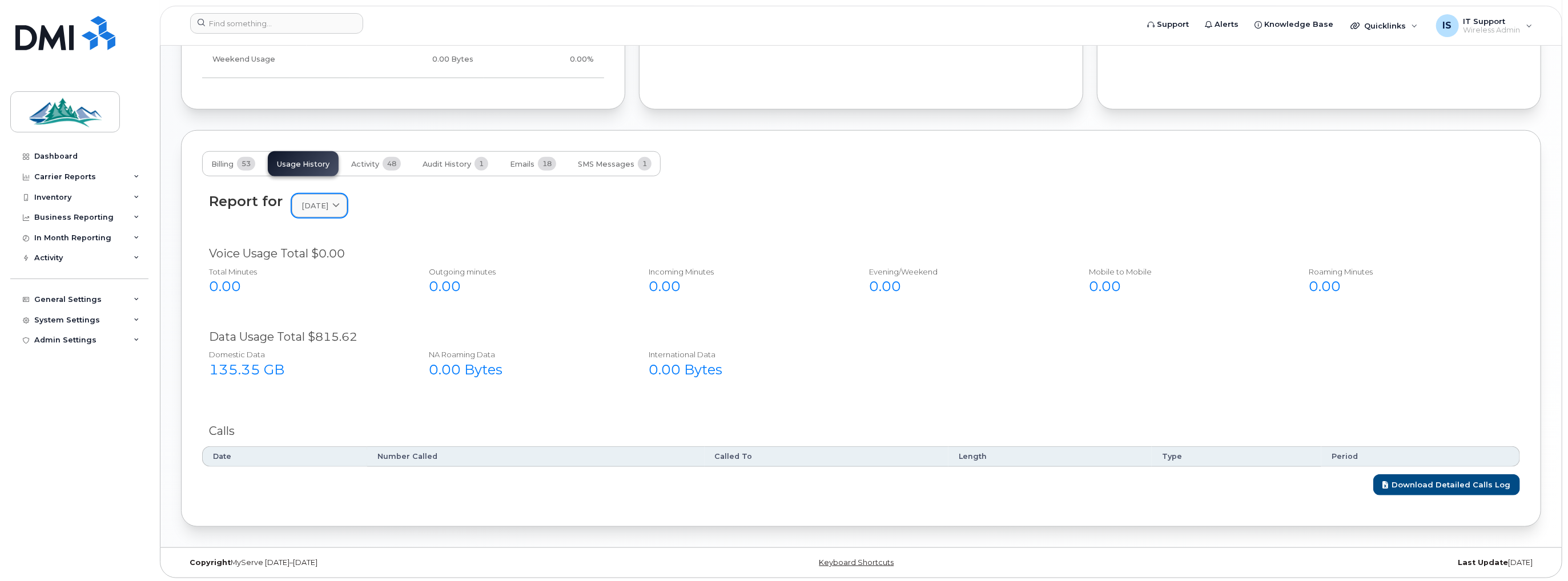
click at [337, 208] on div "[DATE]" at bounding box center [319, 206] width 36 height 11
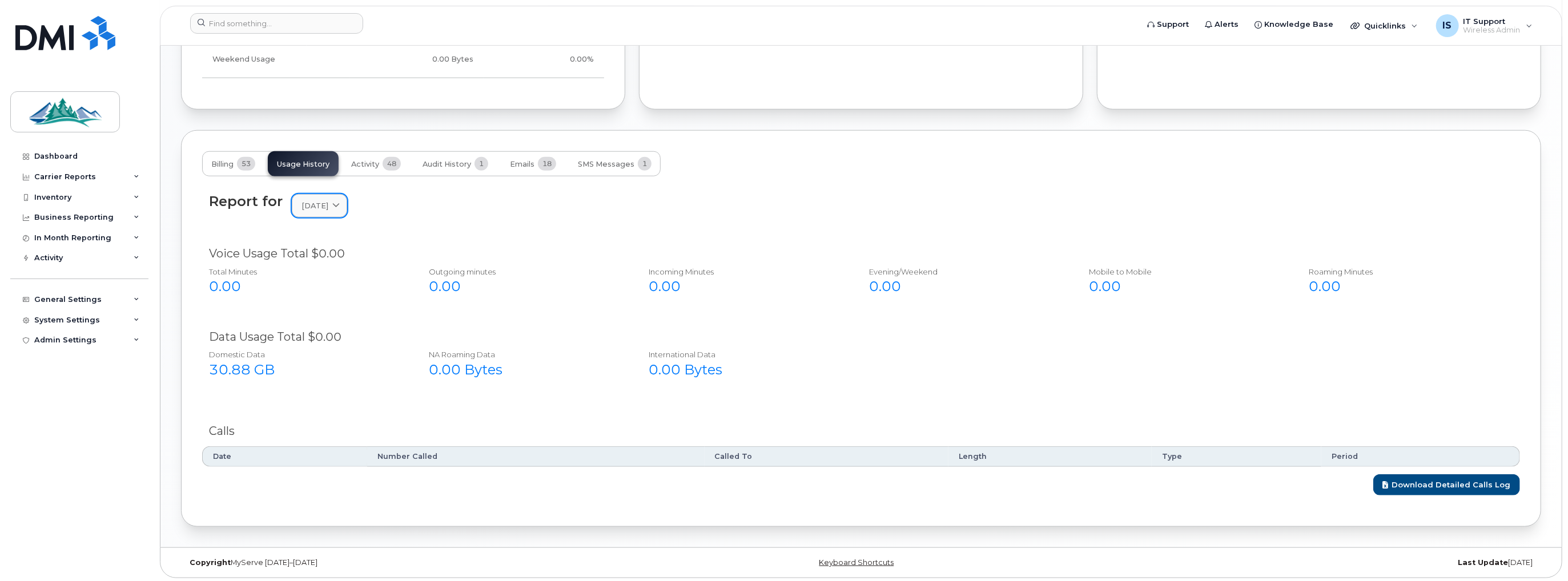
click at [342, 204] on span at bounding box center [336, 206] width 11 height 11
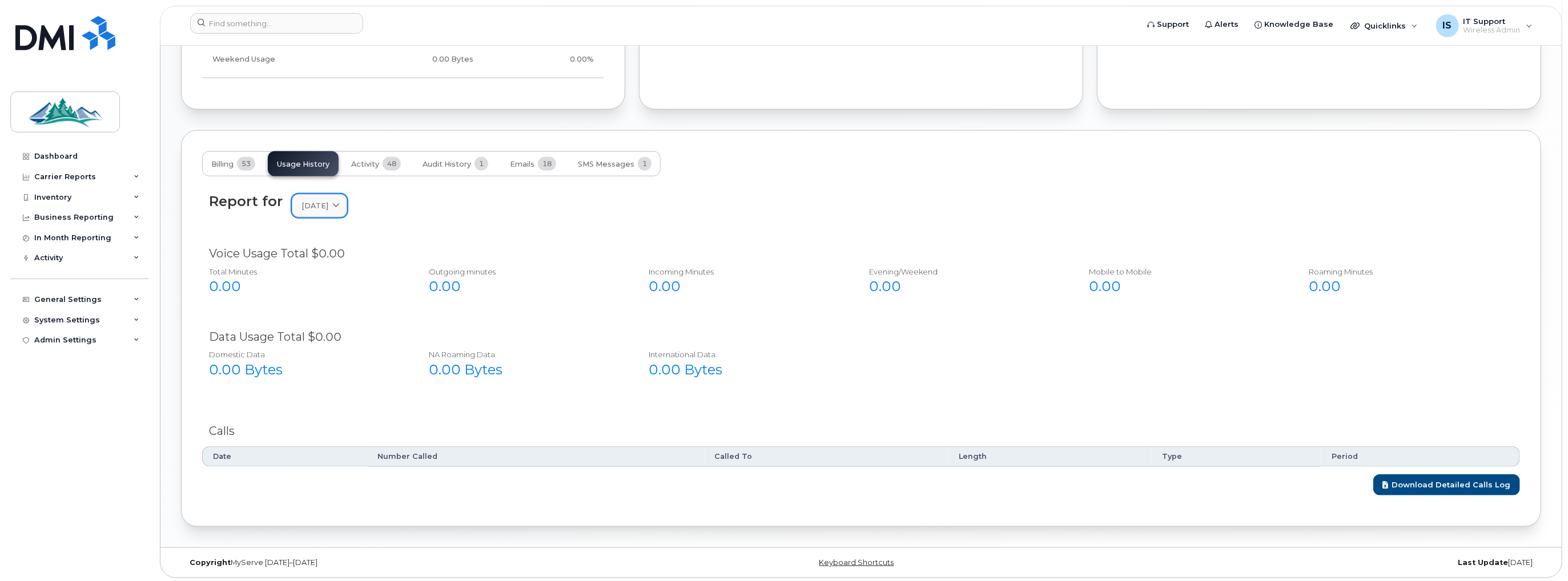
click at [340, 204] on icon at bounding box center [336, 205] width 7 height 7
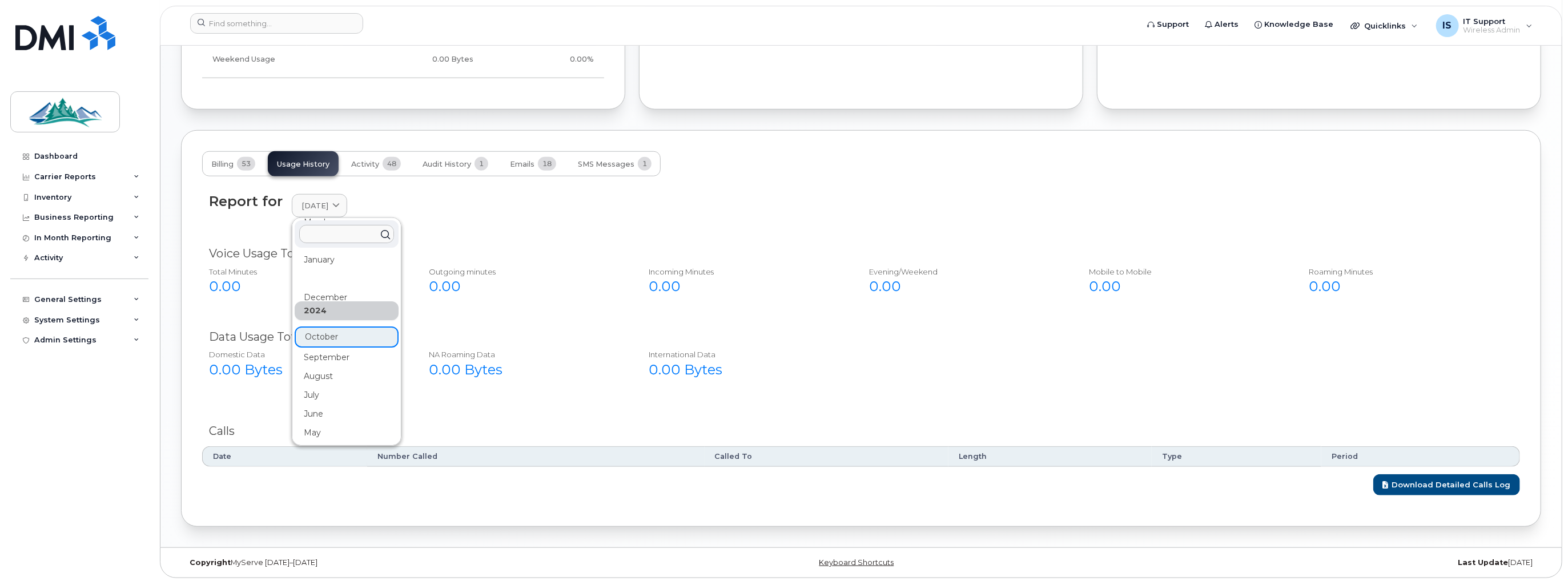
scroll to position [114, 0]
click at [338, 334] on div "2024" at bounding box center [347, 330] width 104 height 19
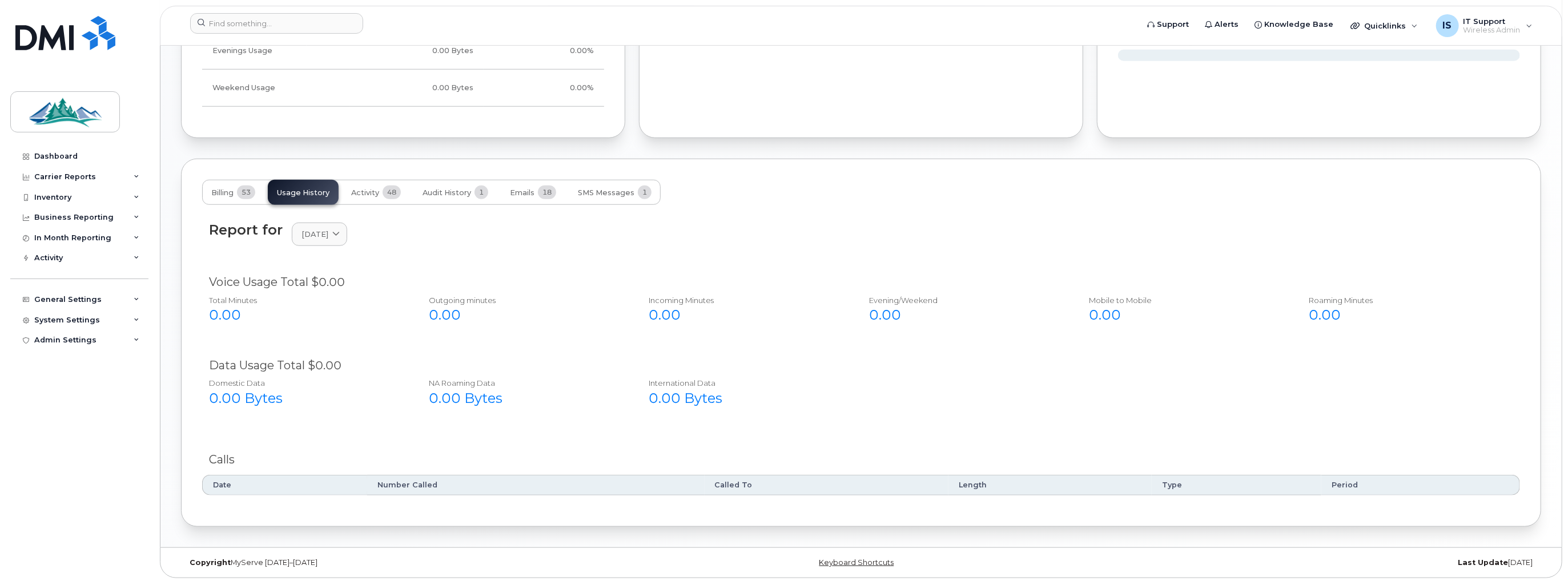
scroll to position [857, 0]
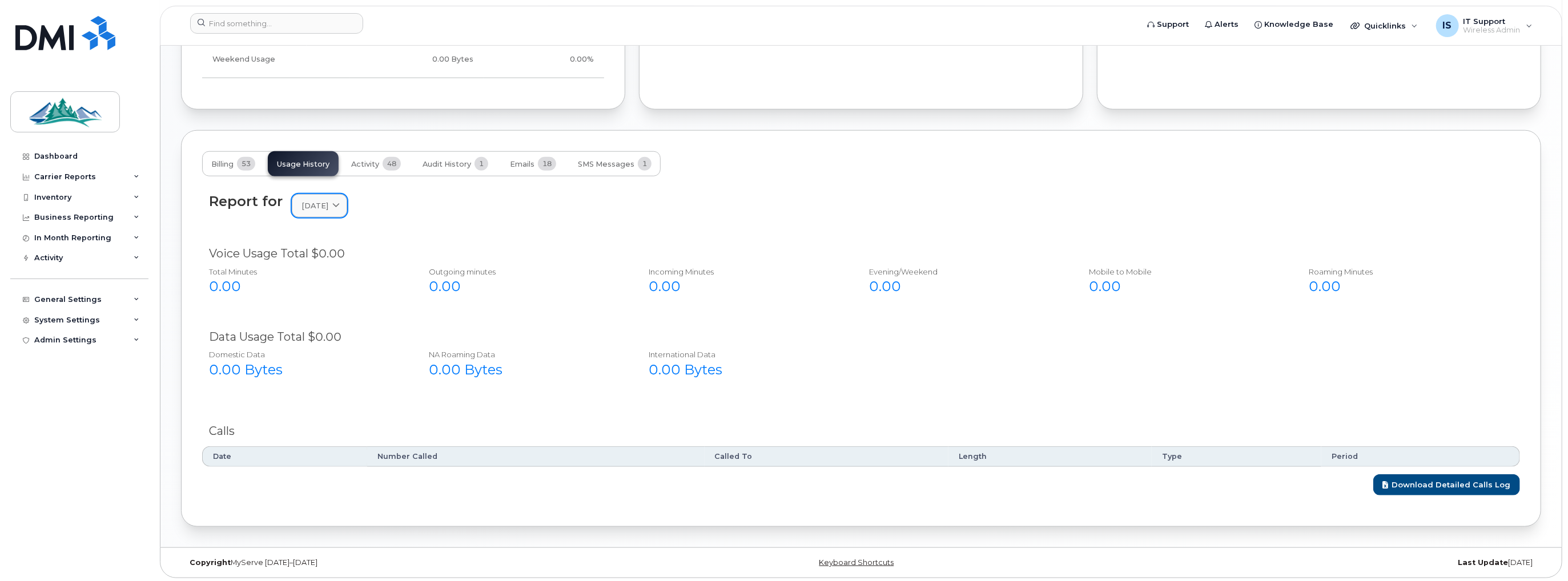
click at [340, 202] on icon at bounding box center [336, 205] width 7 height 7
click at [347, 209] on link "December 2024" at bounding box center [319, 205] width 56 height 23
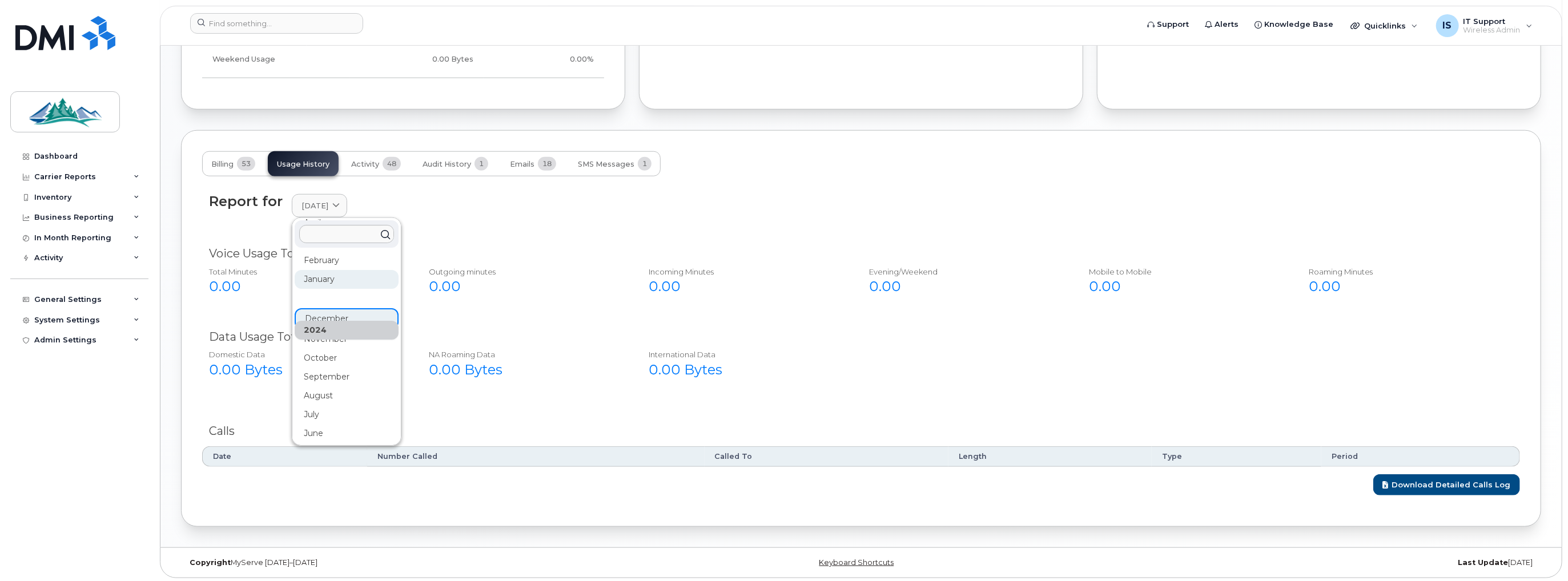
click at [345, 556] on div "January" at bounding box center [347, 565] width 104 height 19
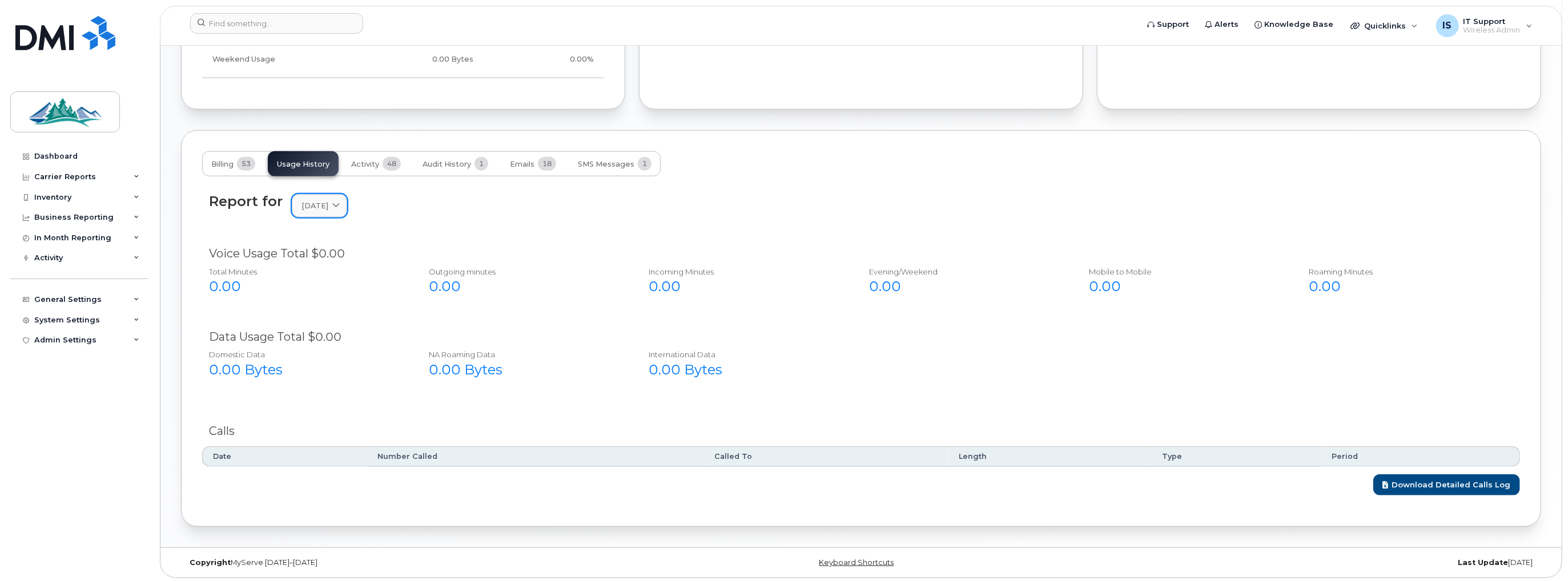
click at [340, 206] on icon at bounding box center [336, 205] width 7 height 7
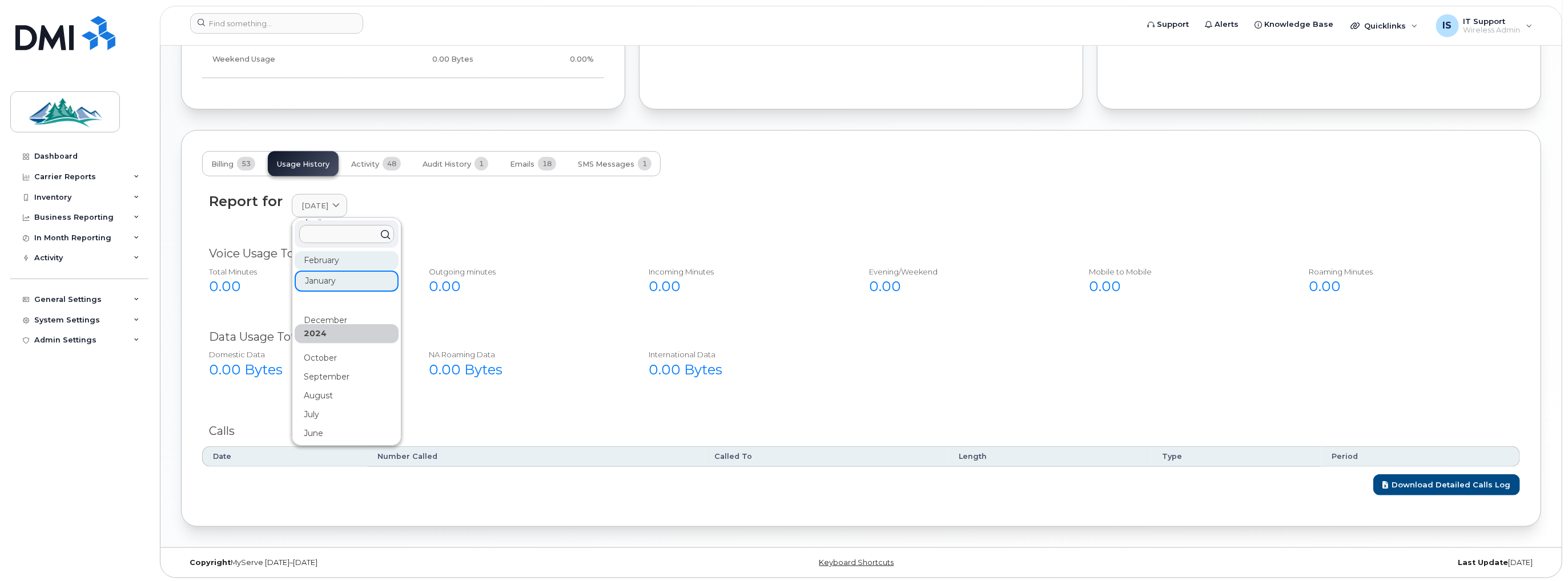
click at [341, 499] on div "February" at bounding box center [347, 508] width 104 height 19
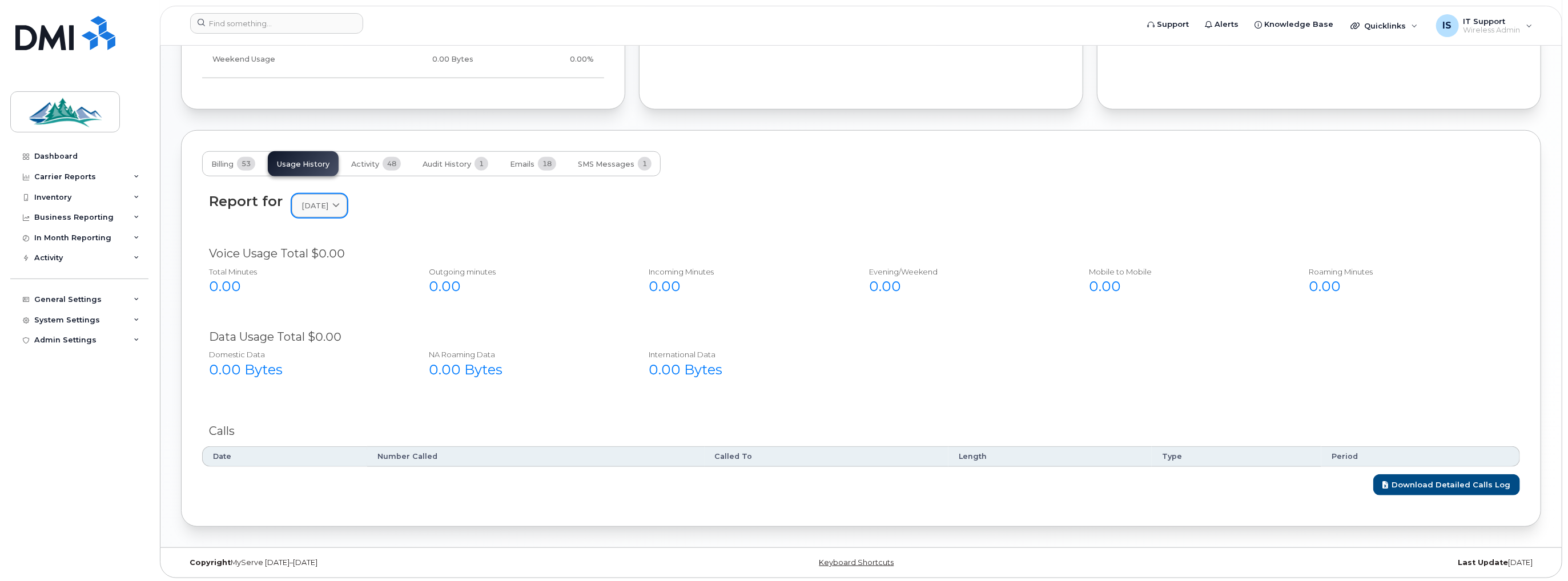
click at [340, 206] on icon at bounding box center [336, 205] width 7 height 7
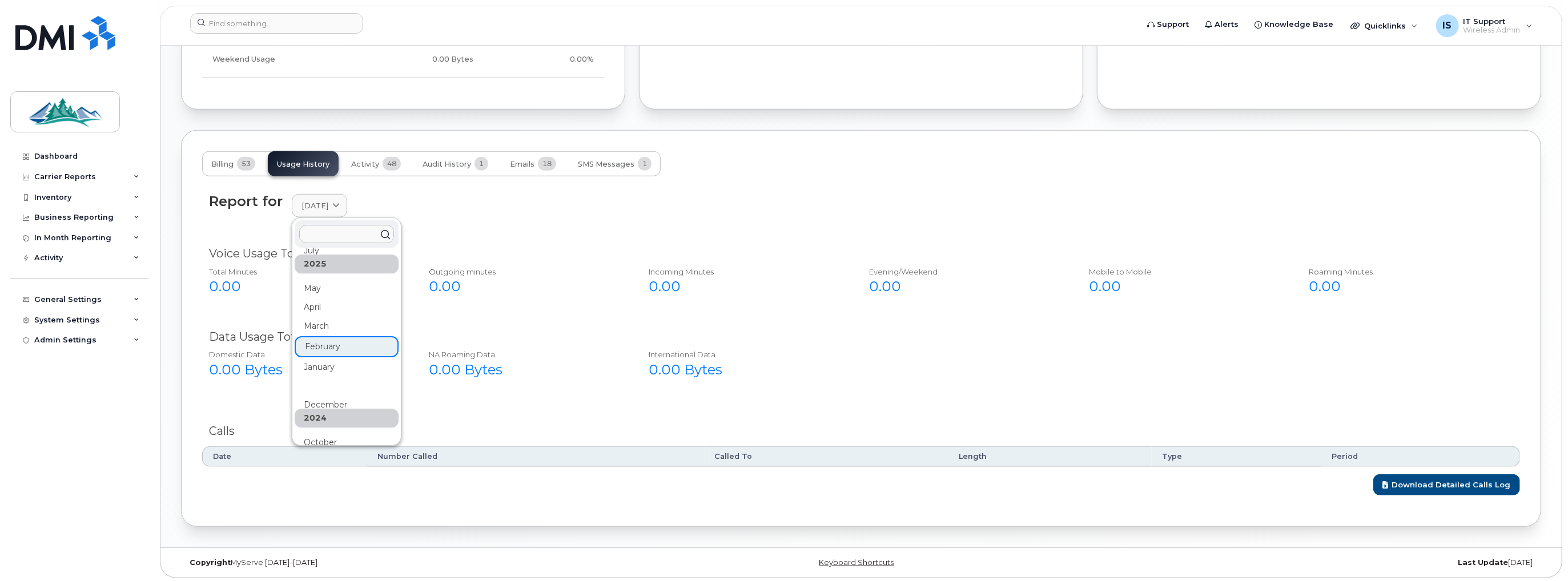
scroll to position [0, 0]
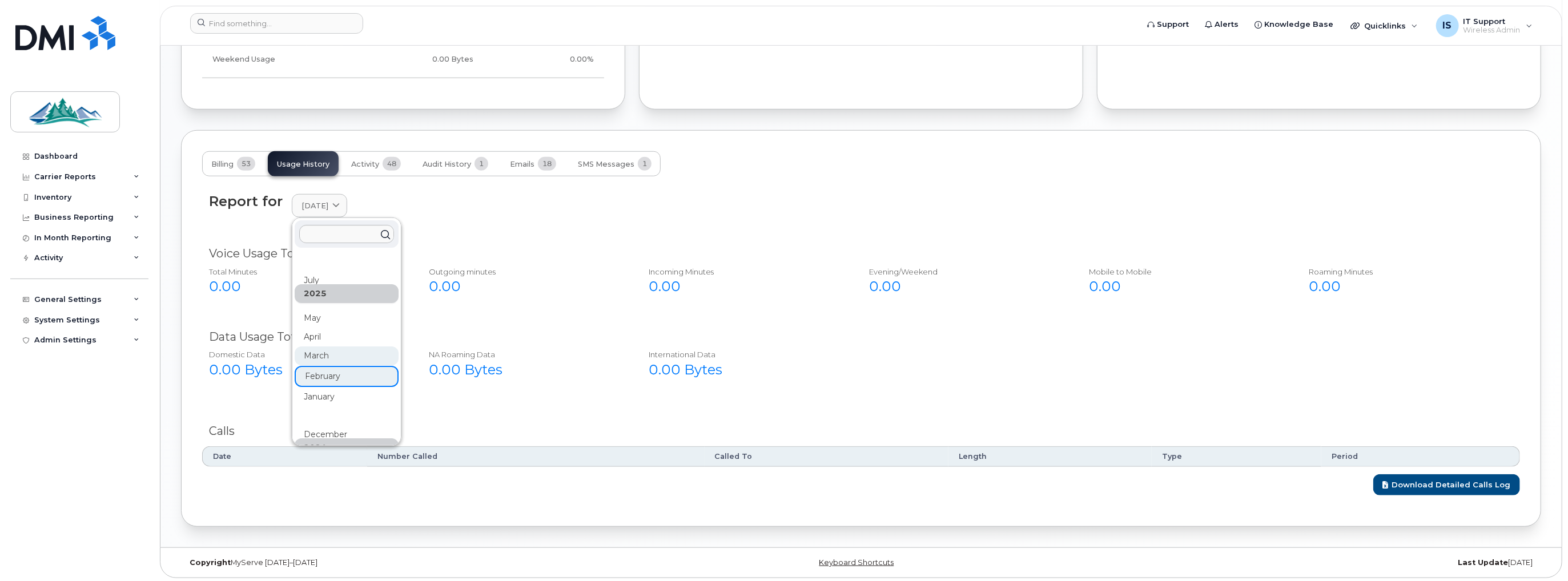
click at [323, 557] on div "March" at bounding box center [347, 566] width 104 height 19
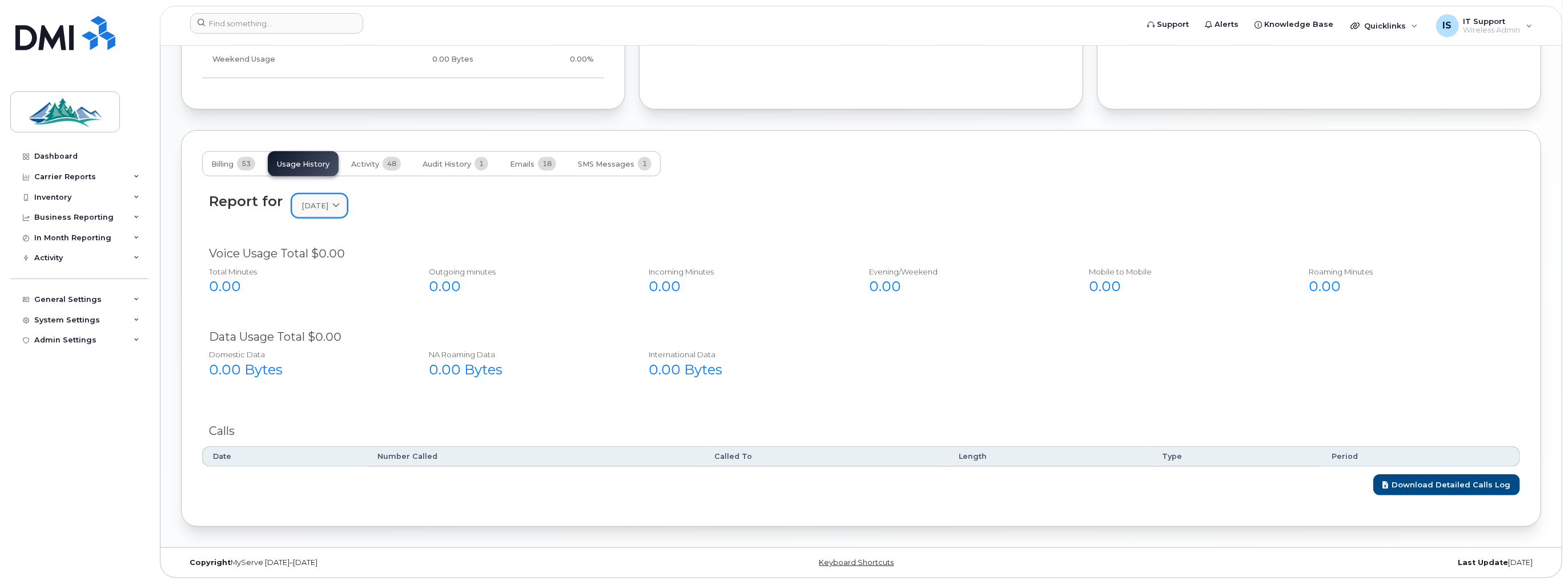
click at [342, 201] on span at bounding box center [336, 206] width 11 height 11
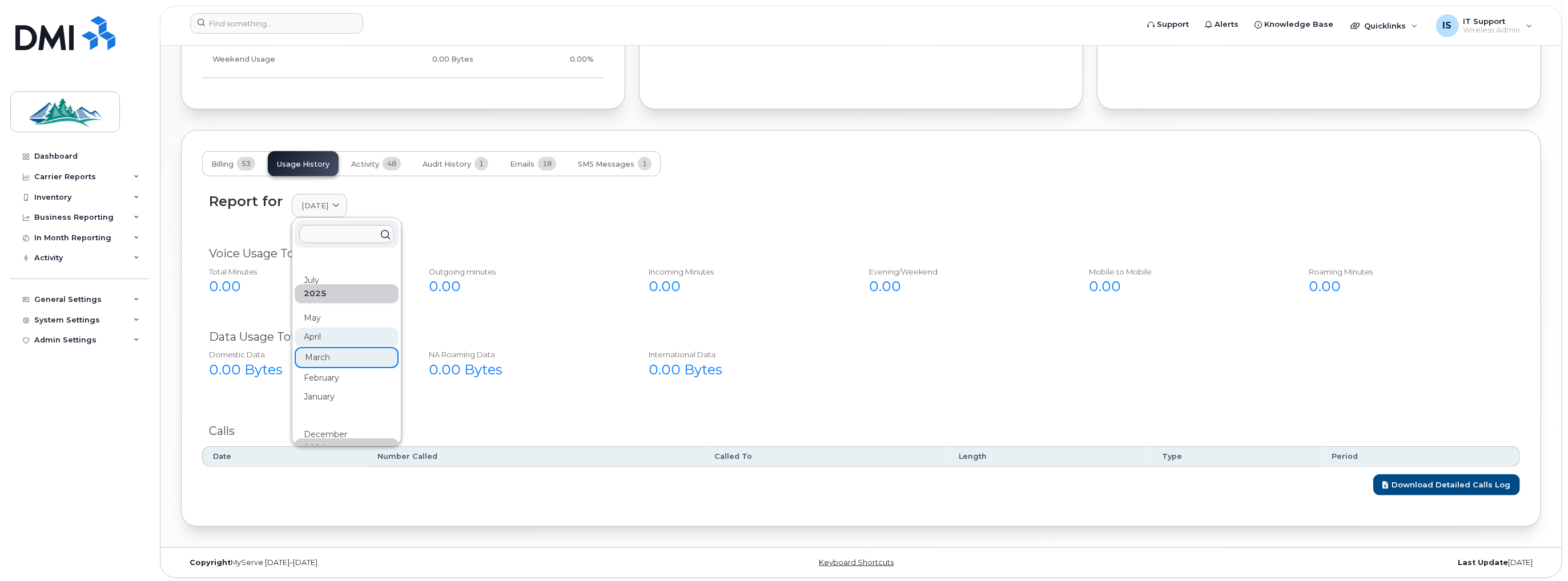
click at [329, 501] on div "April" at bounding box center [347, 510] width 104 height 19
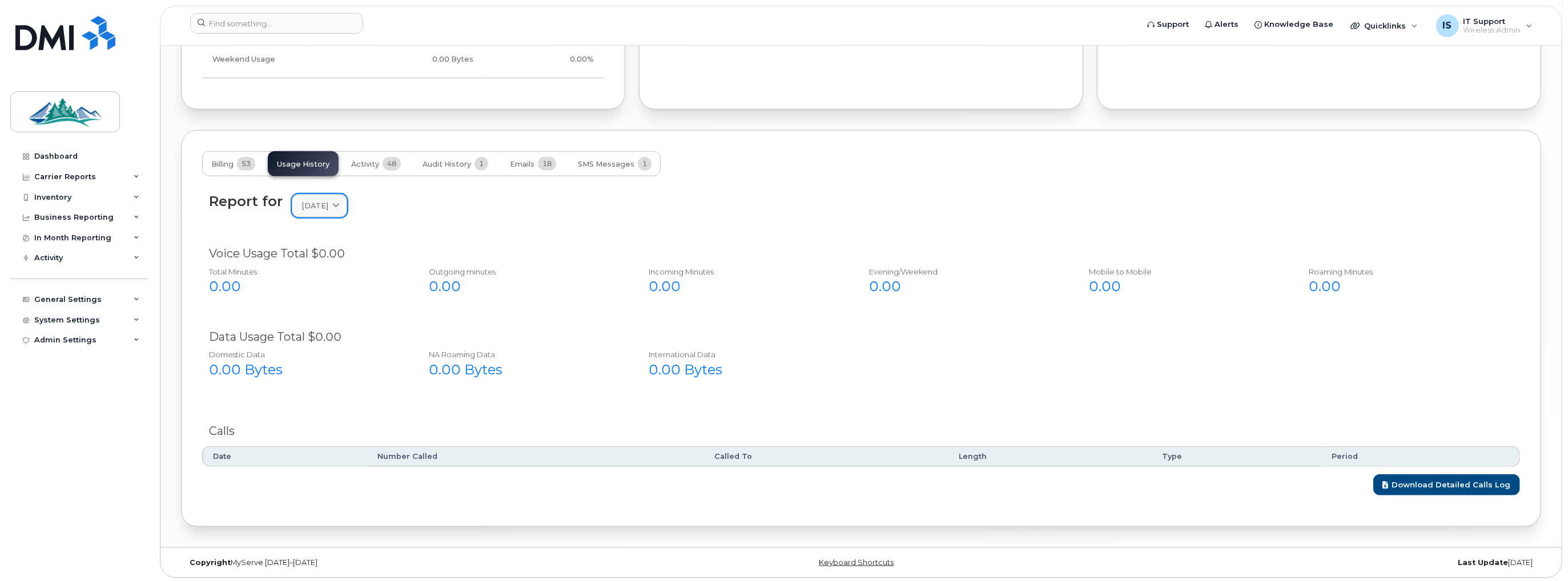
click at [346, 210] on link "April 2025" at bounding box center [319, 205] width 56 height 23
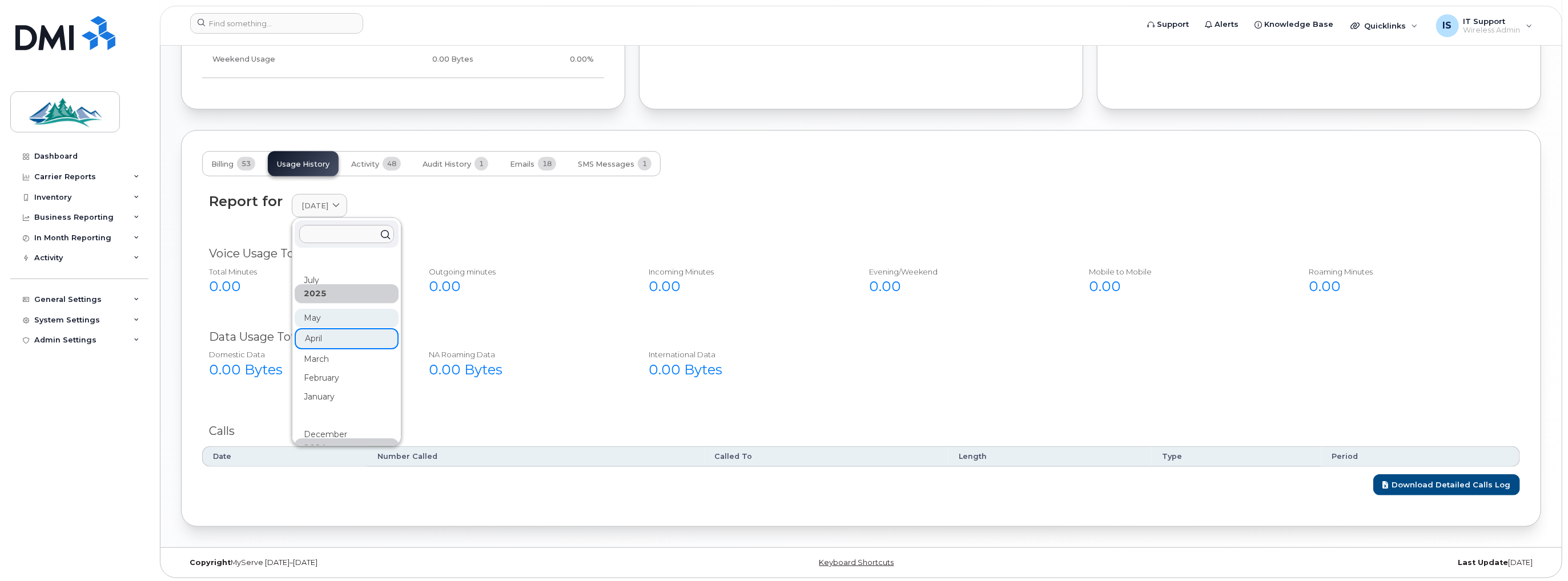
click at [329, 444] on div "May" at bounding box center [347, 453] width 104 height 19
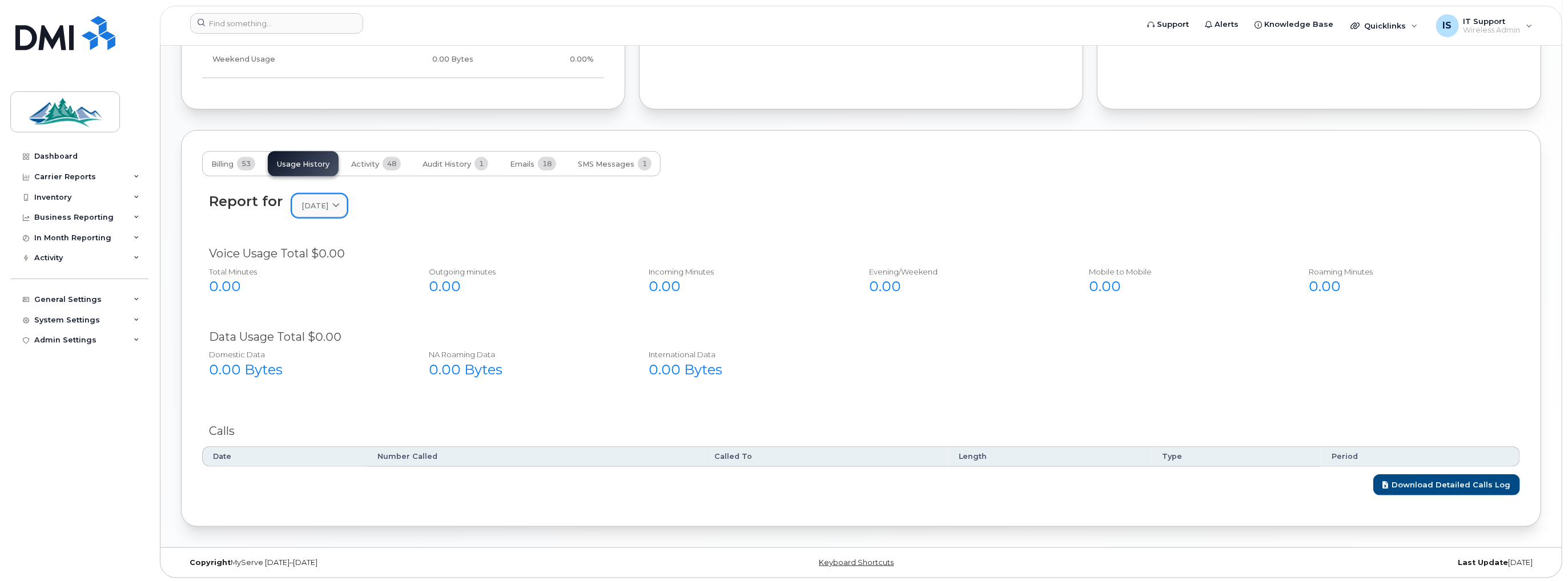
click at [340, 207] on icon at bounding box center [336, 205] width 7 height 7
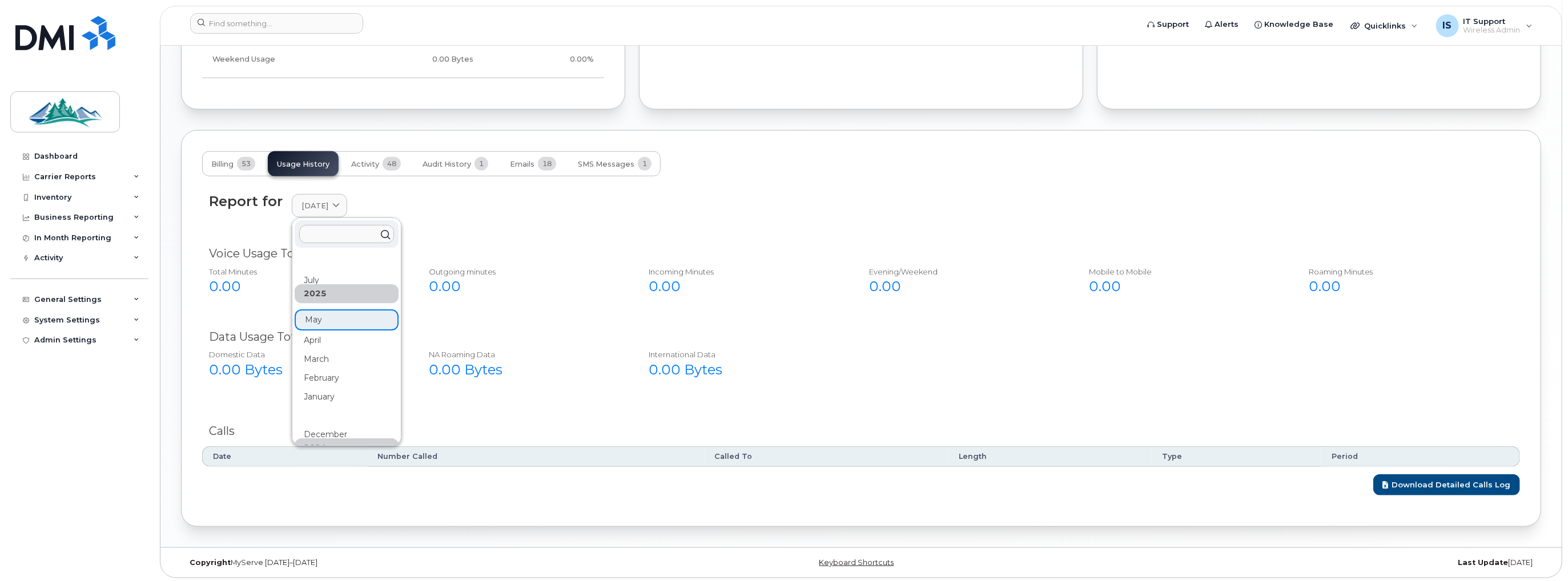
scroll to position [800, 0]
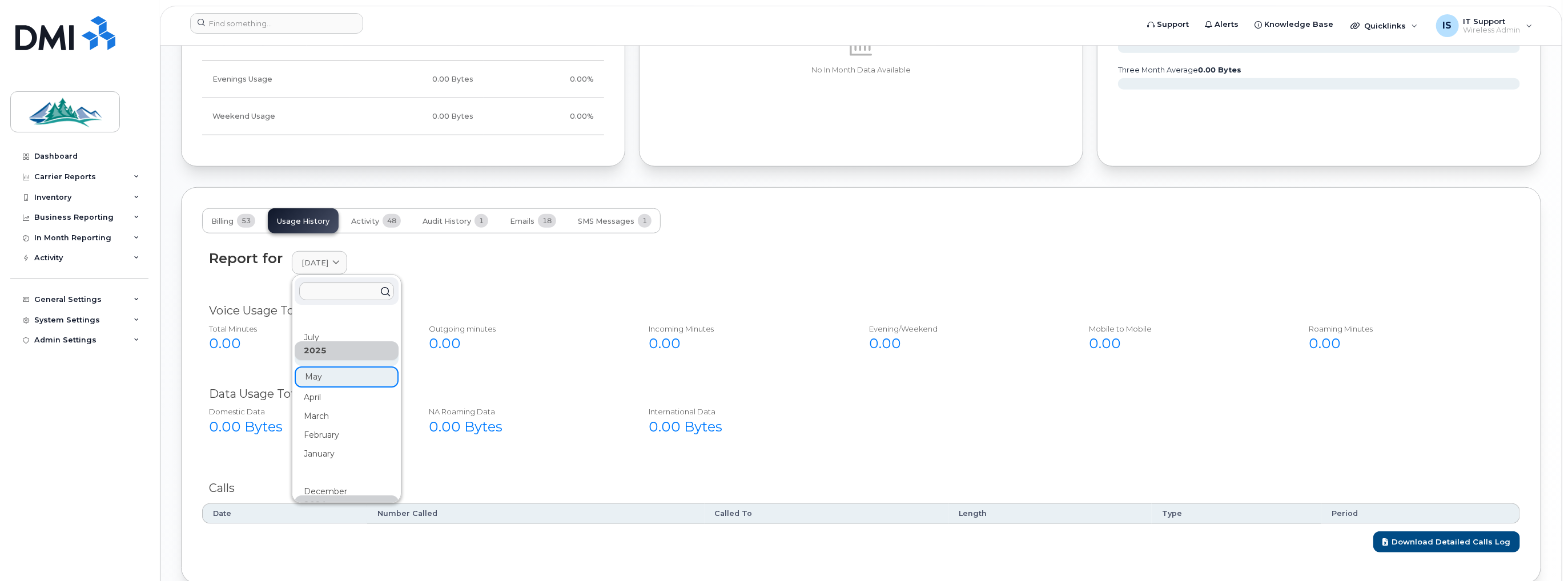
click at [325, 444] on div "June" at bounding box center [347, 454] width 104 height 19
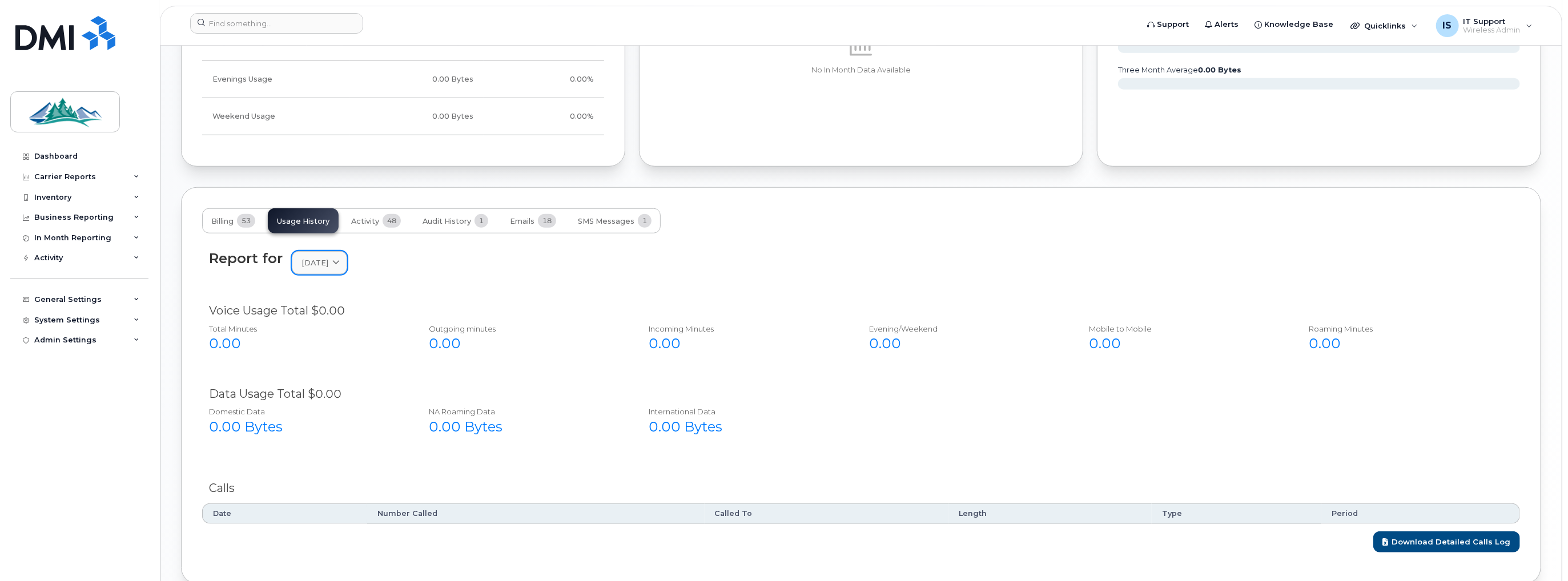
click at [340, 259] on icon at bounding box center [336, 263] width 7 height 7
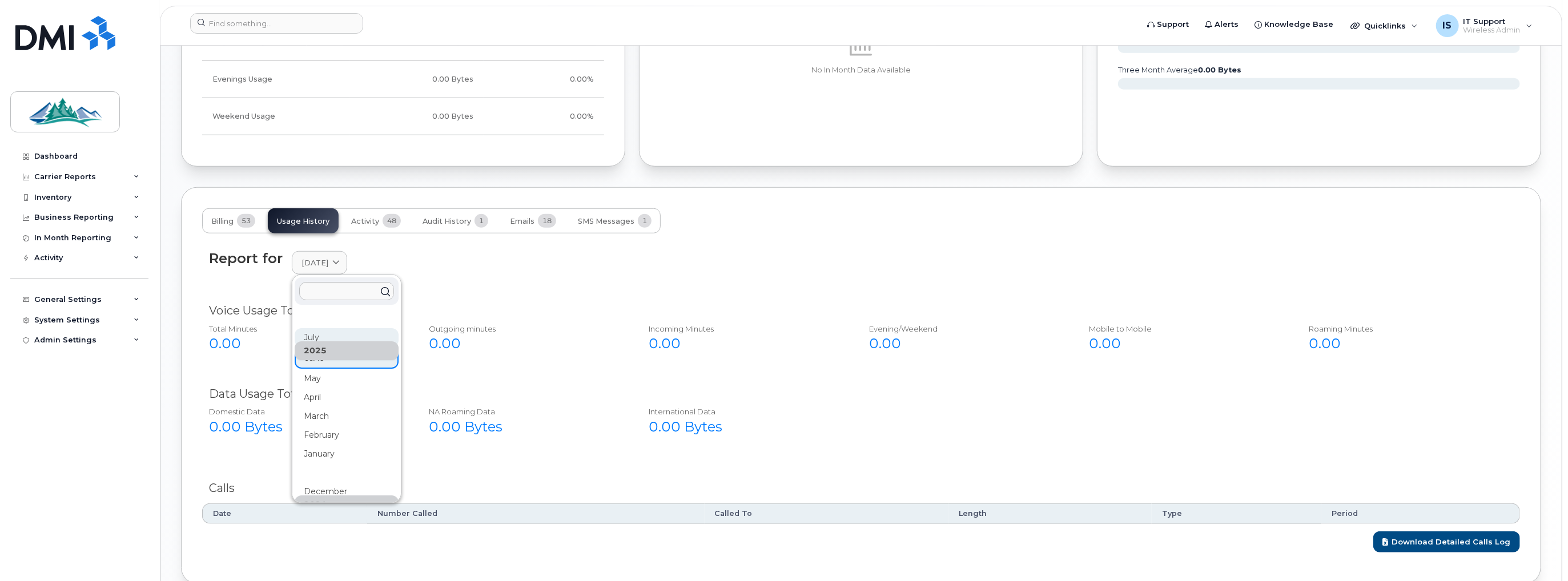
click at [331, 388] on div "July" at bounding box center [347, 397] width 104 height 19
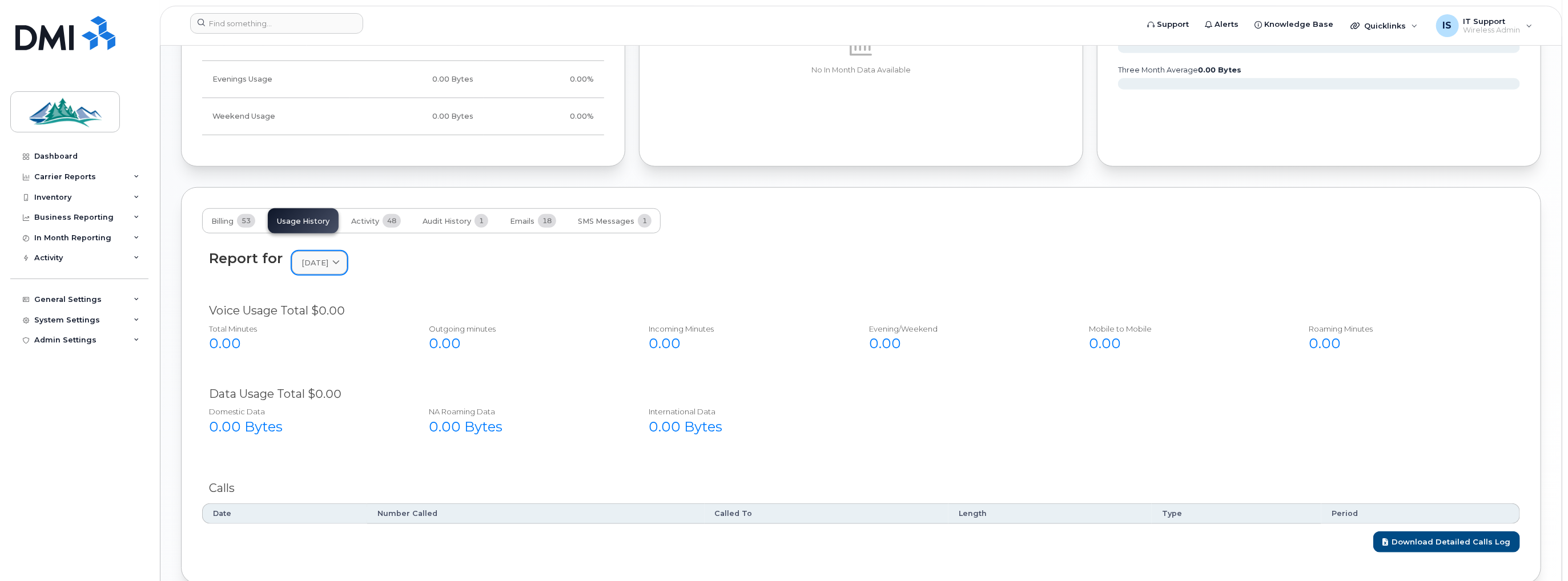
click at [340, 263] on icon at bounding box center [336, 263] width 7 height 7
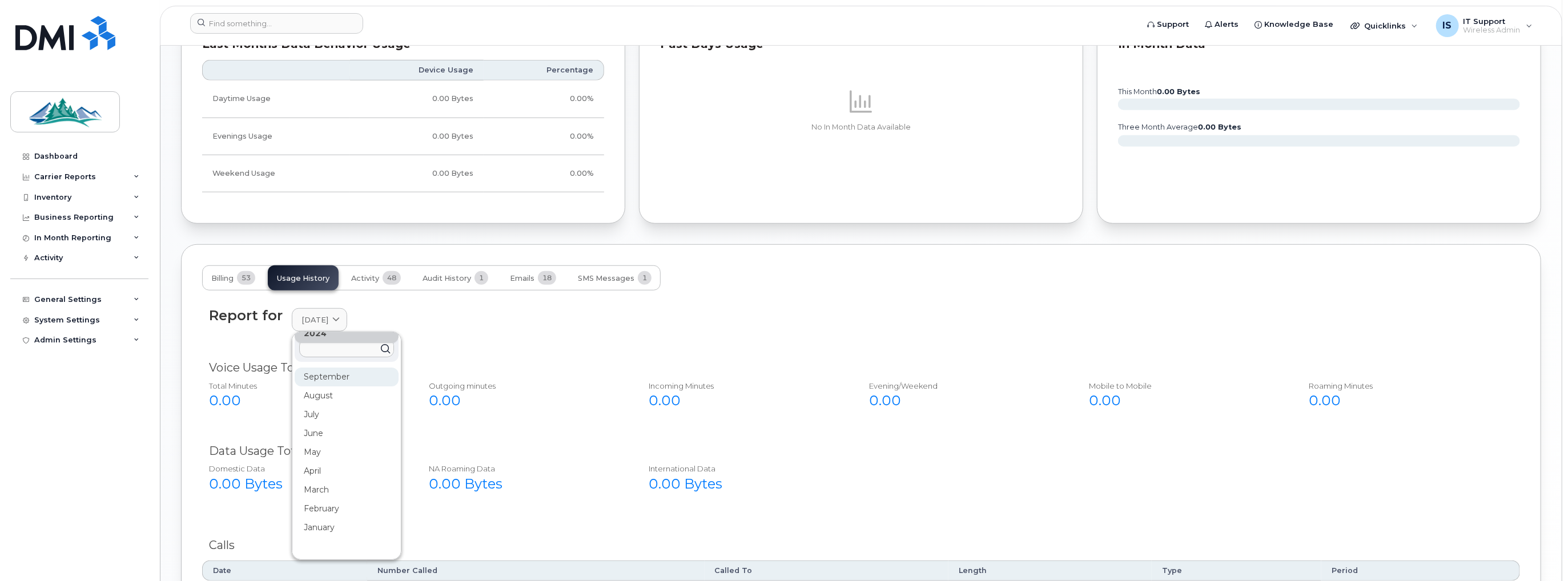
scroll to position [171, 0]
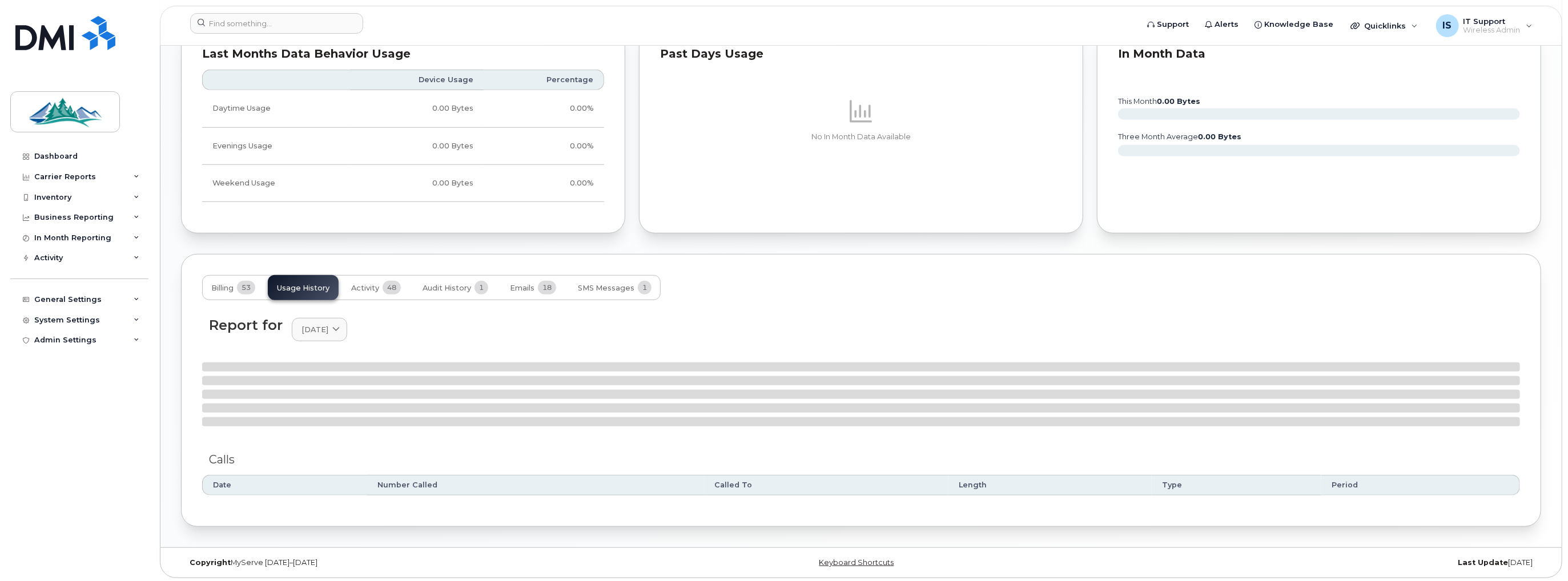
scroll to position [743, 0]
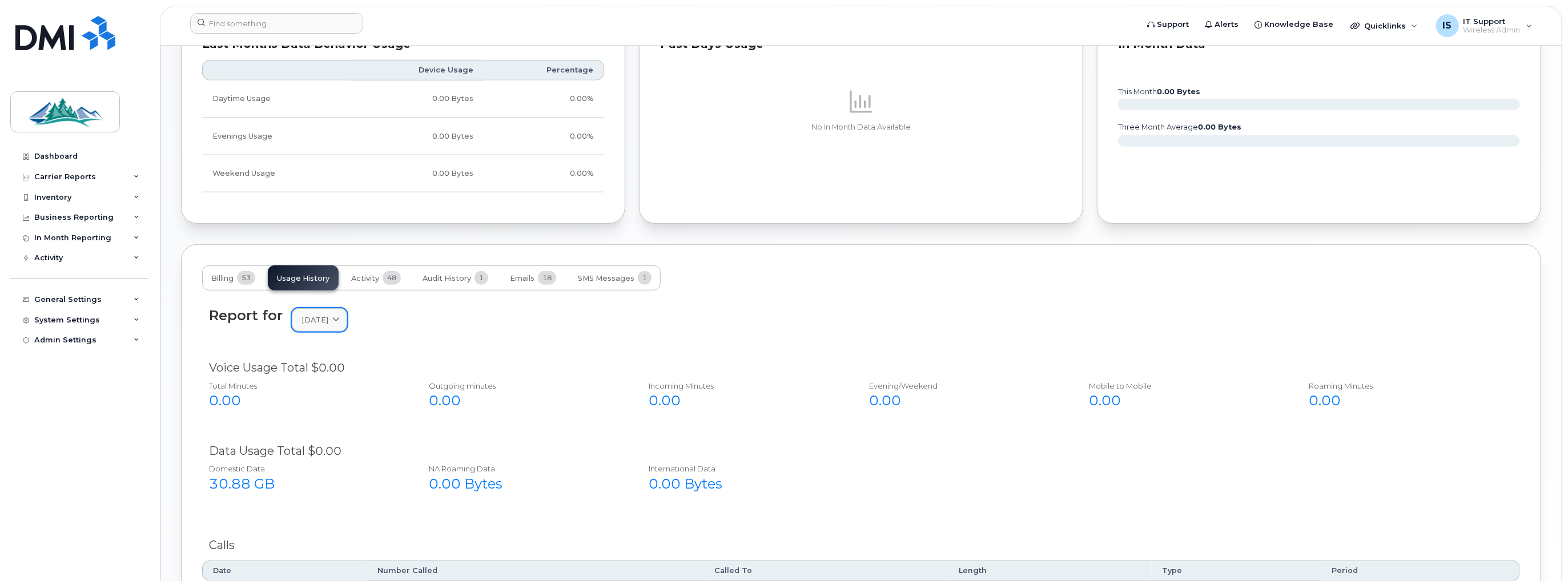
click at [340, 318] on icon at bounding box center [336, 320] width 7 height 7
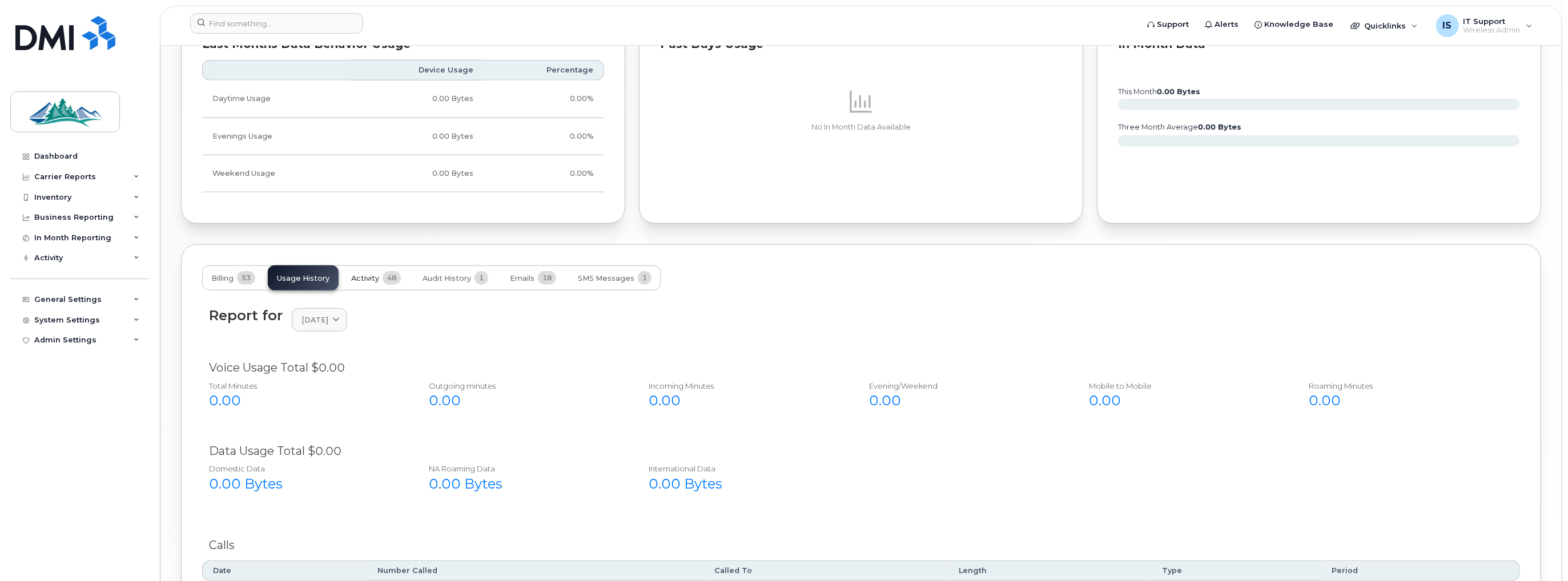
click at [371, 271] on button "Activity 48" at bounding box center [376, 277] width 68 height 25
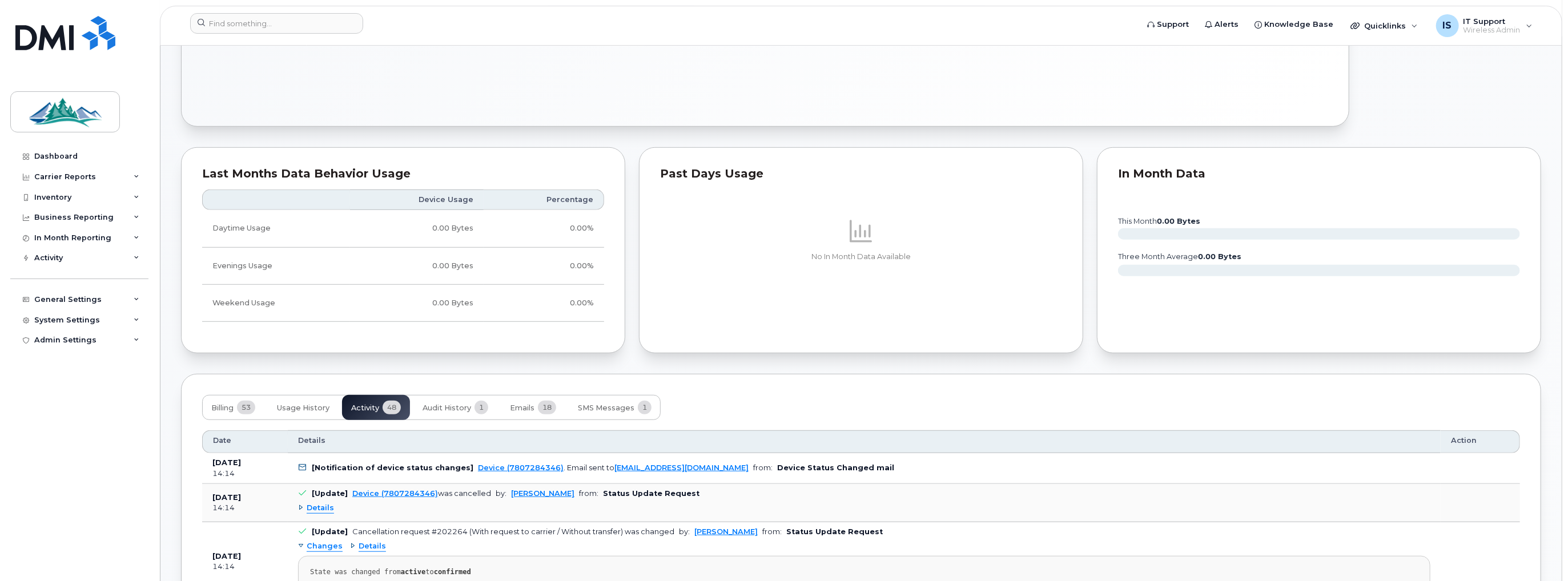
scroll to position [638, 0]
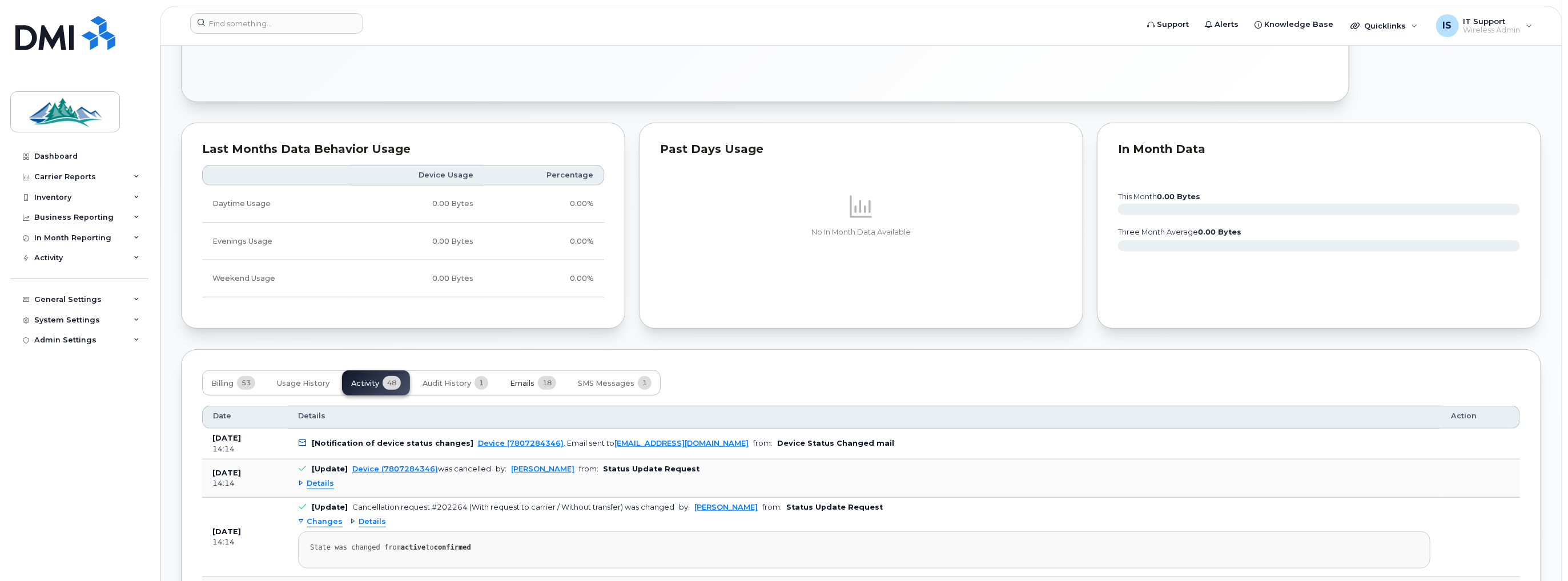
click at [532, 381] on span "Emails" at bounding box center [522, 383] width 24 height 9
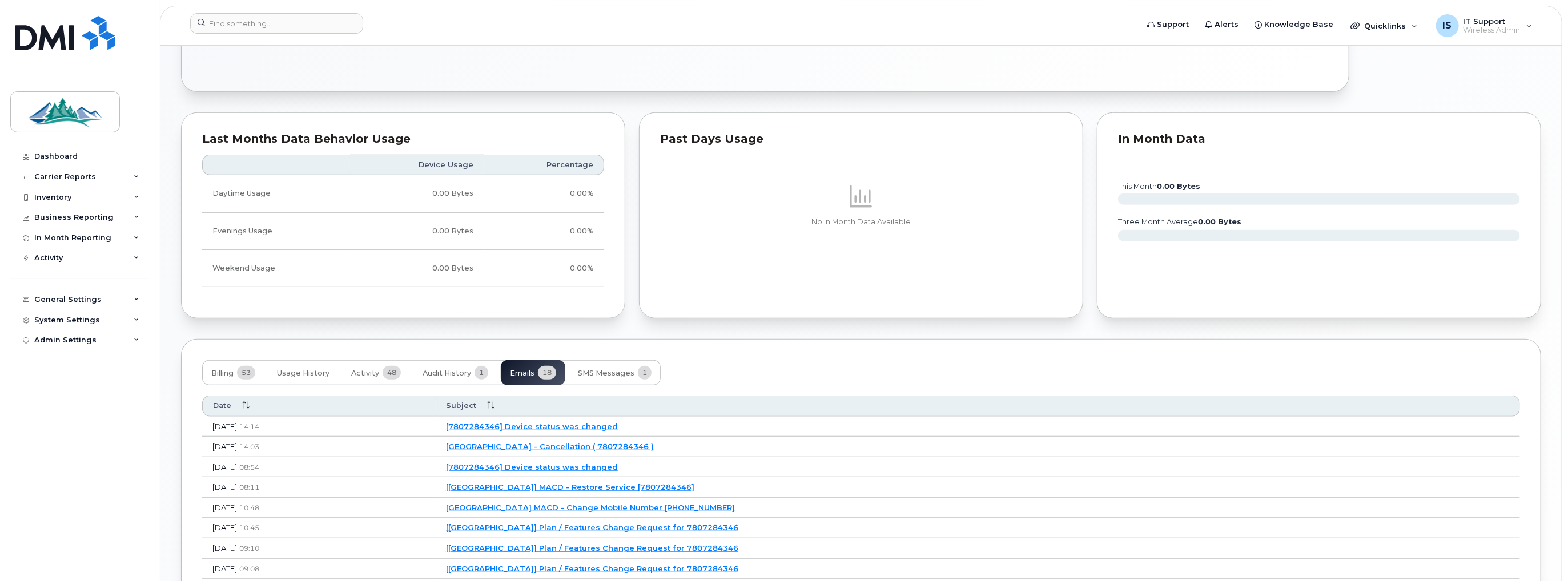
scroll to position [647, 0]
click at [584, 376] on button "SMS Messages 1" at bounding box center [614, 373] width 92 height 25
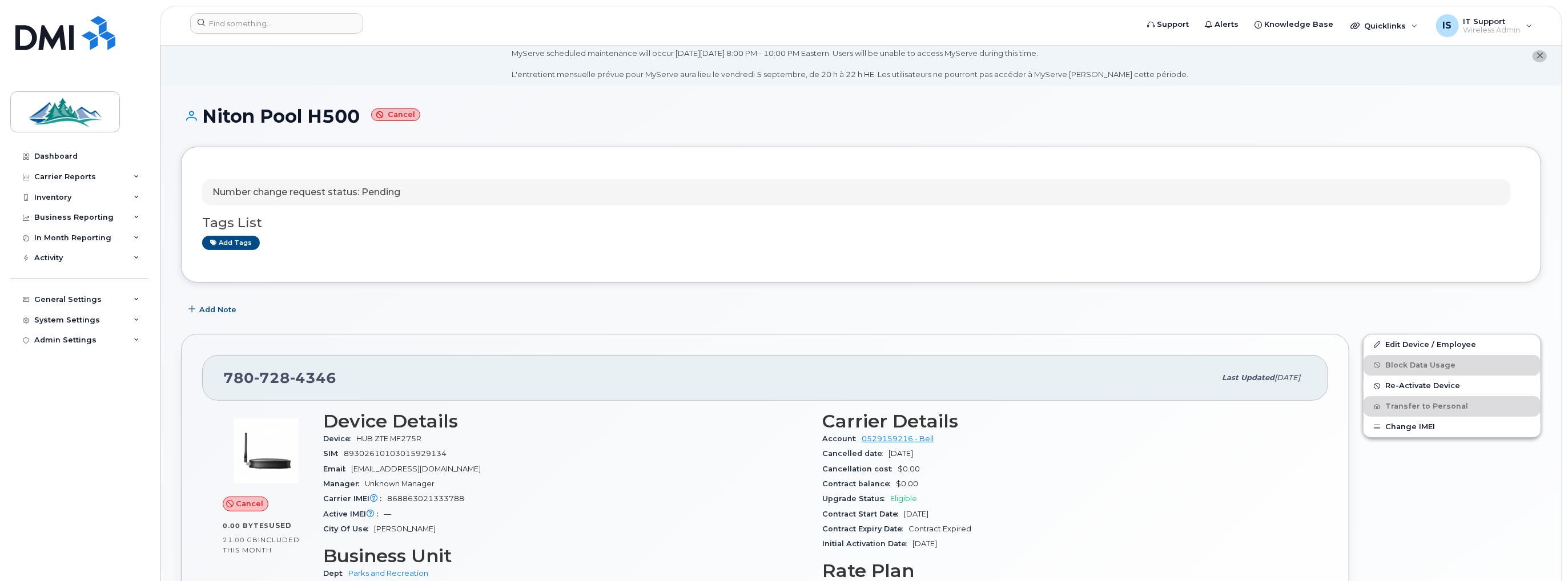
scroll to position [0, 0]
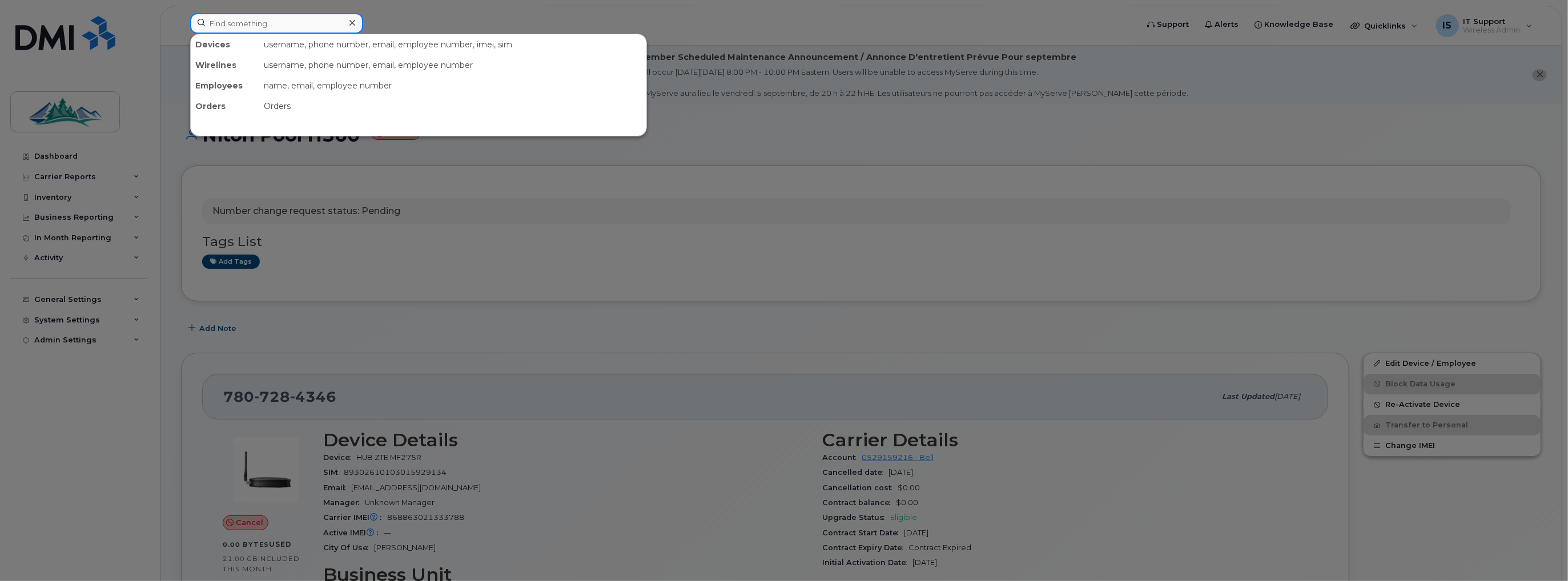
click at [278, 19] on input at bounding box center [277, 24] width 173 height 21
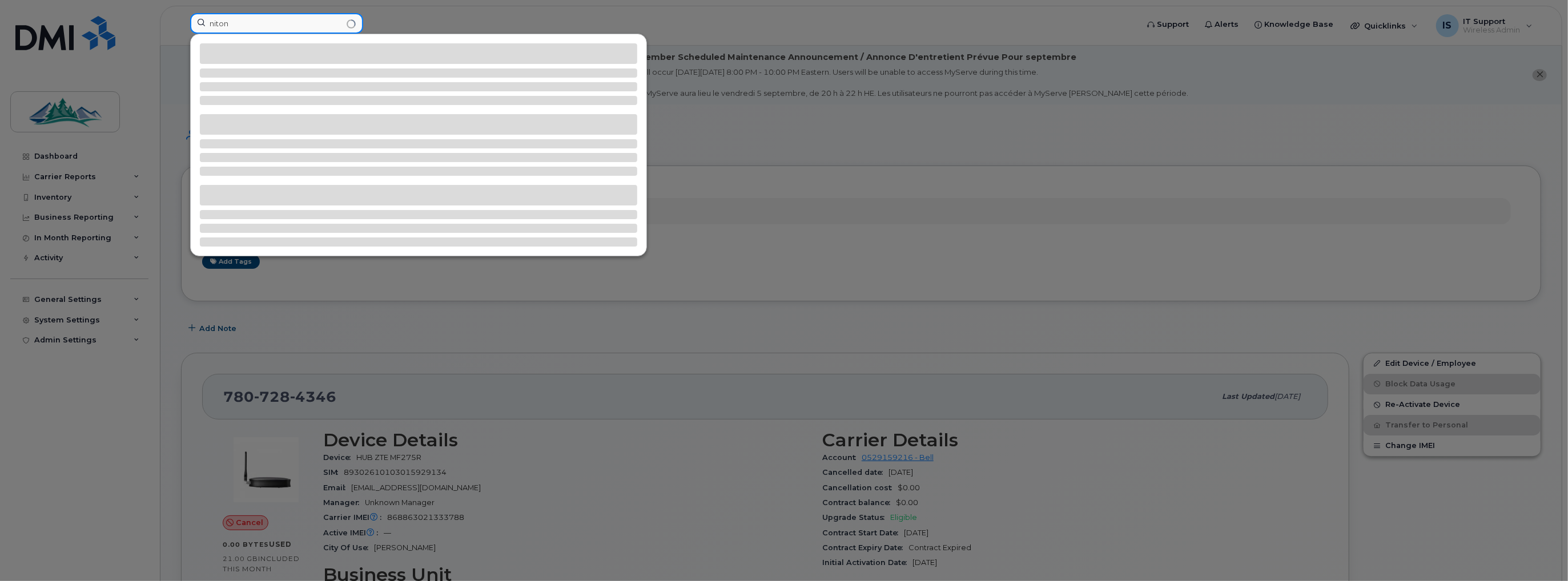
type input "niton"
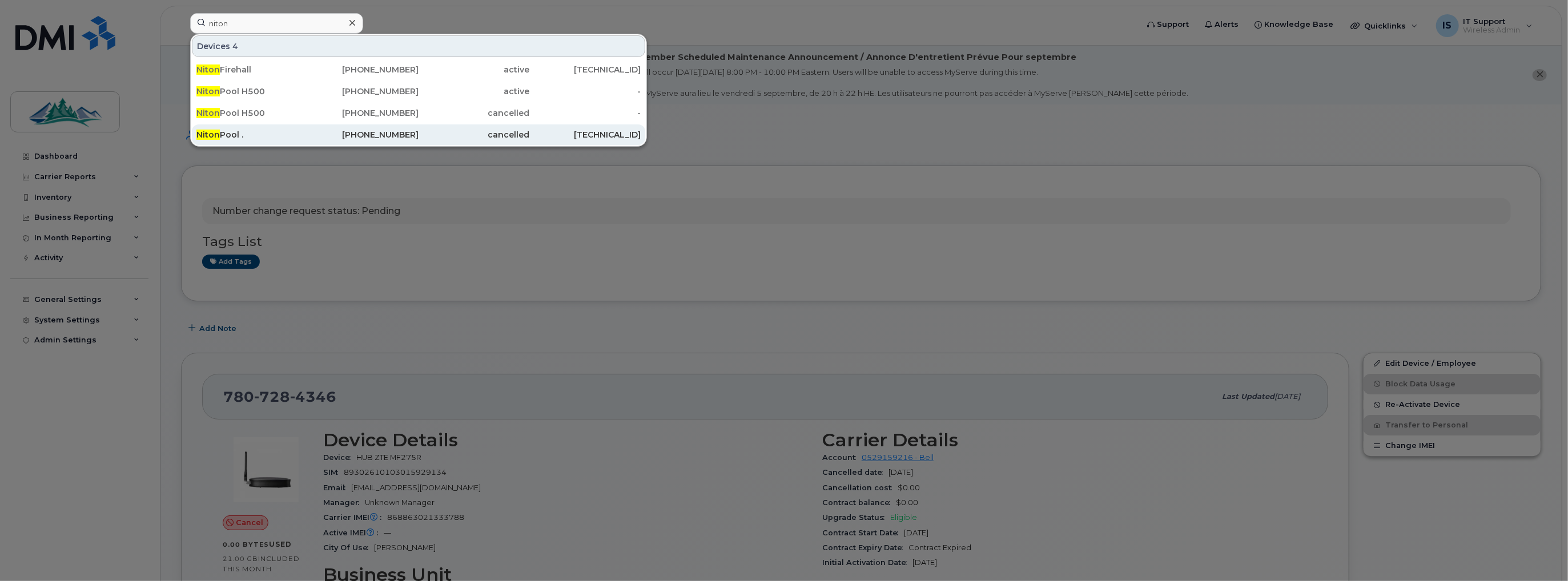
click at [226, 135] on div "Niton Pool ." at bounding box center [252, 135] width 112 height 12
click at [222, 133] on div "Niton Pool ." at bounding box center [252, 135] width 112 height 12
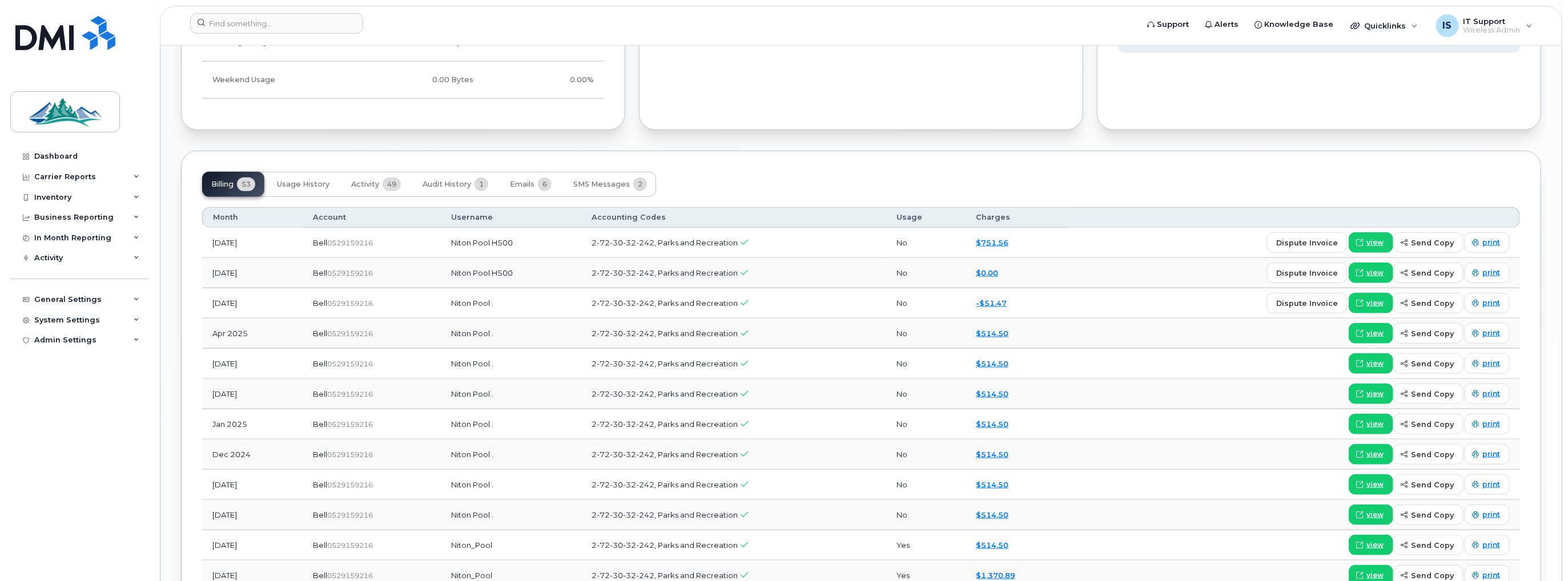
scroll to position [970, 0]
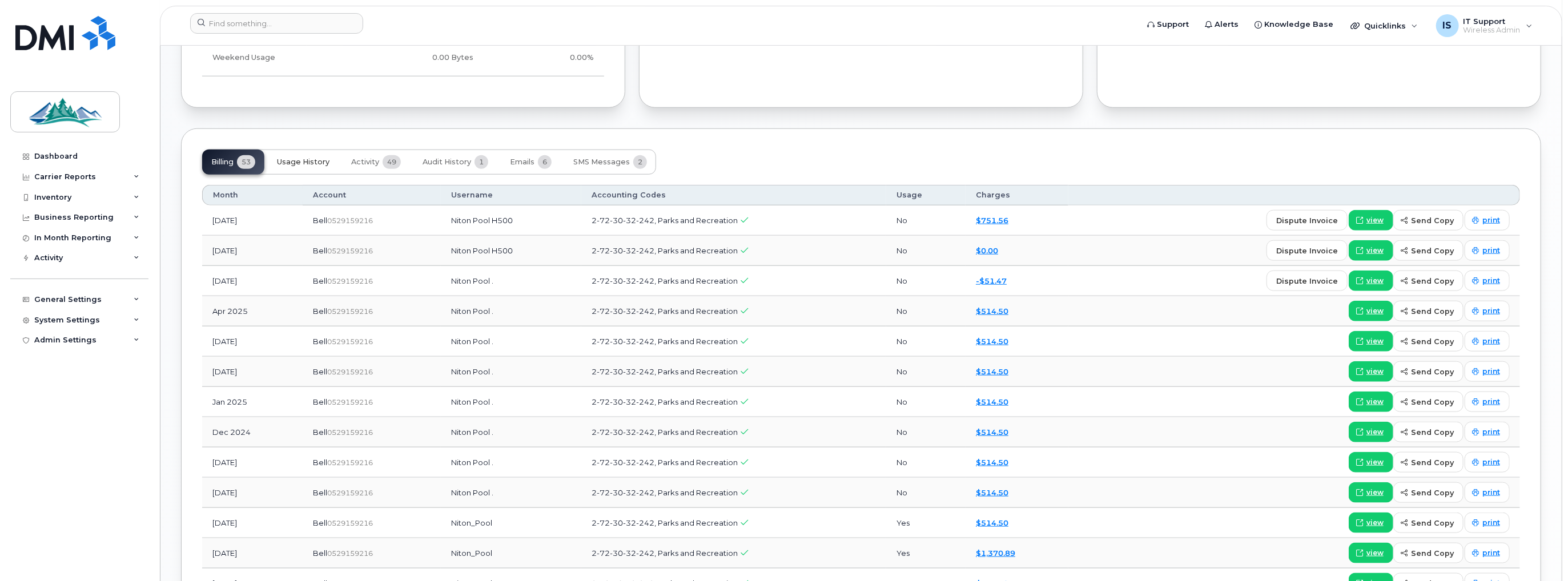
click at [304, 157] on span "Usage History" at bounding box center [303, 162] width 52 height 9
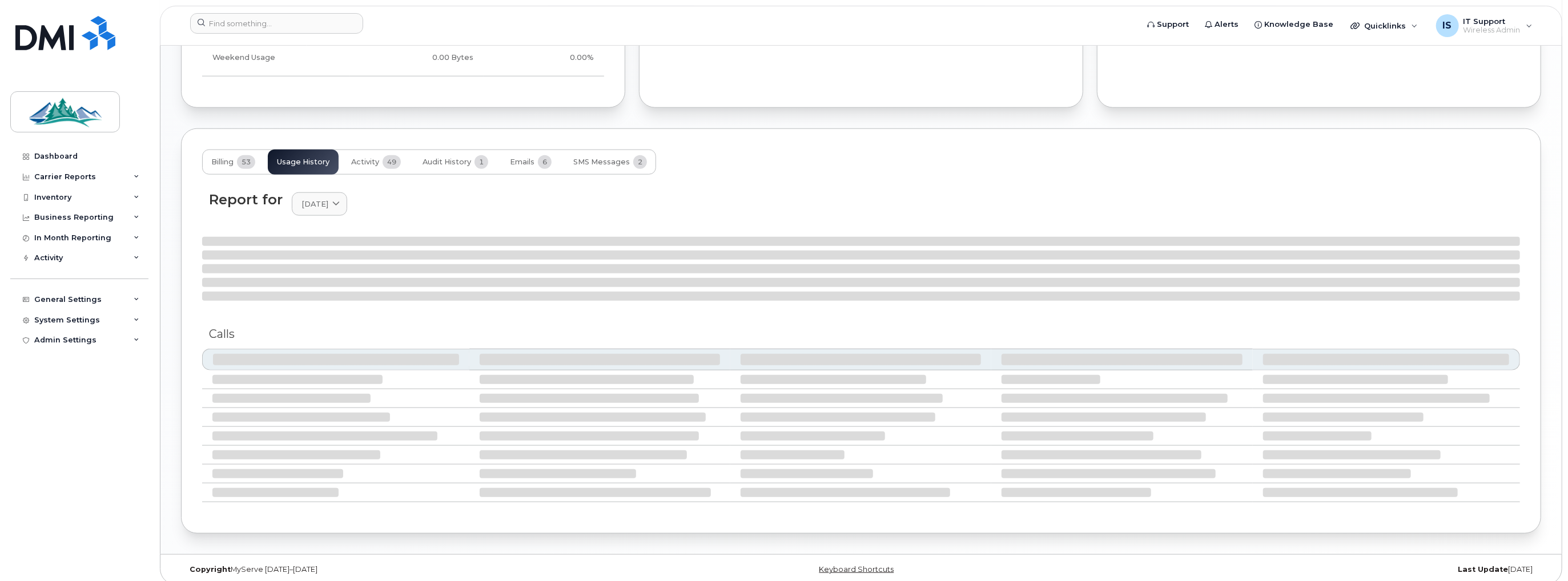
scroll to position [968, 0]
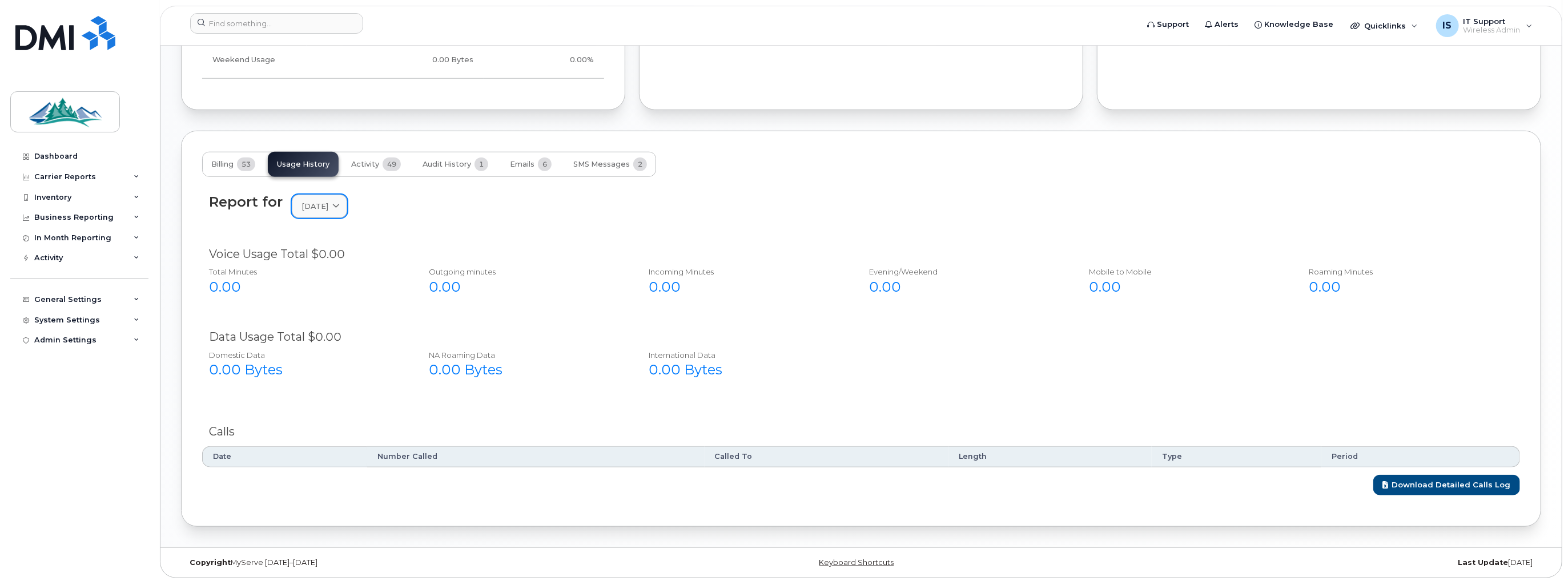
click at [340, 207] on icon at bounding box center [336, 206] width 7 height 7
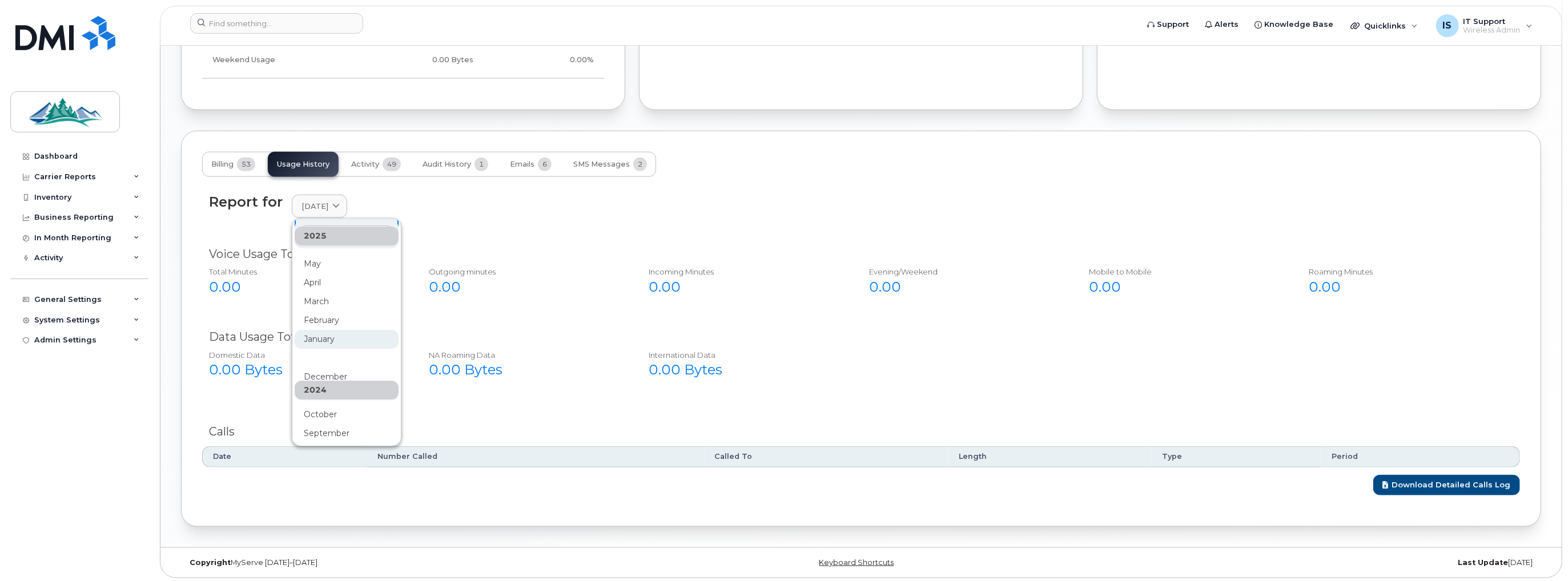
scroll to position [228, 0]
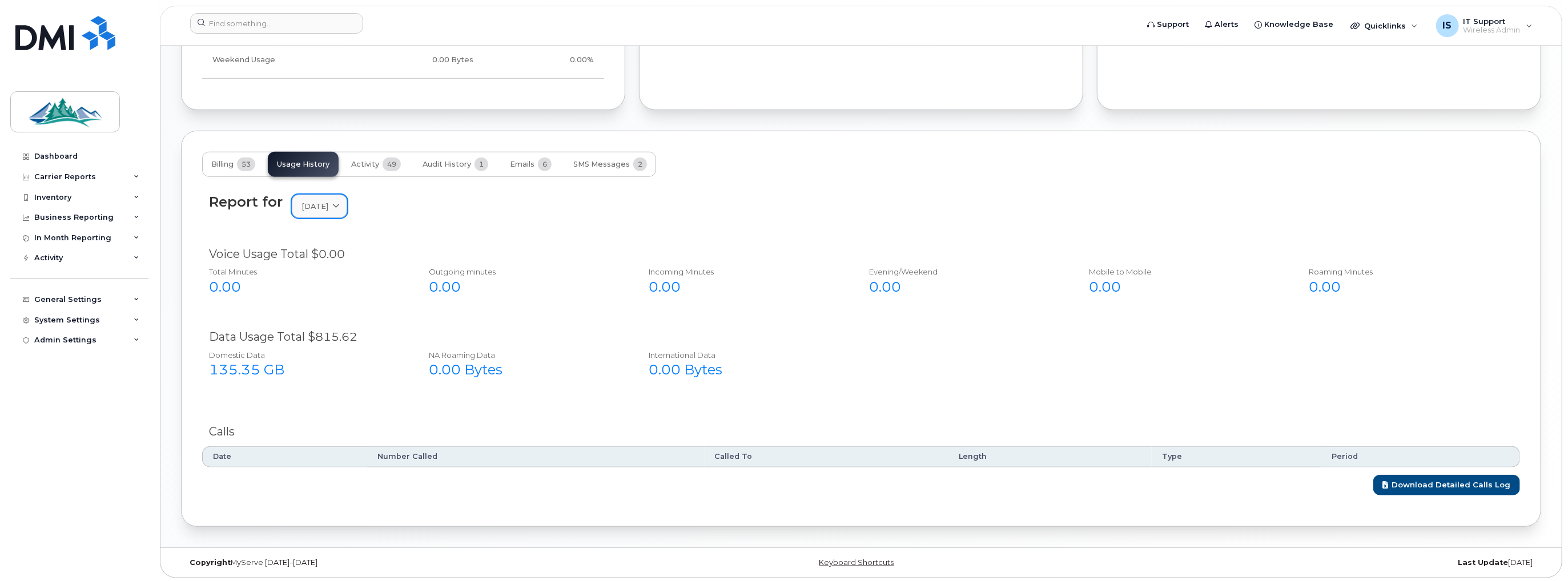
click at [340, 203] on icon at bounding box center [336, 206] width 7 height 7
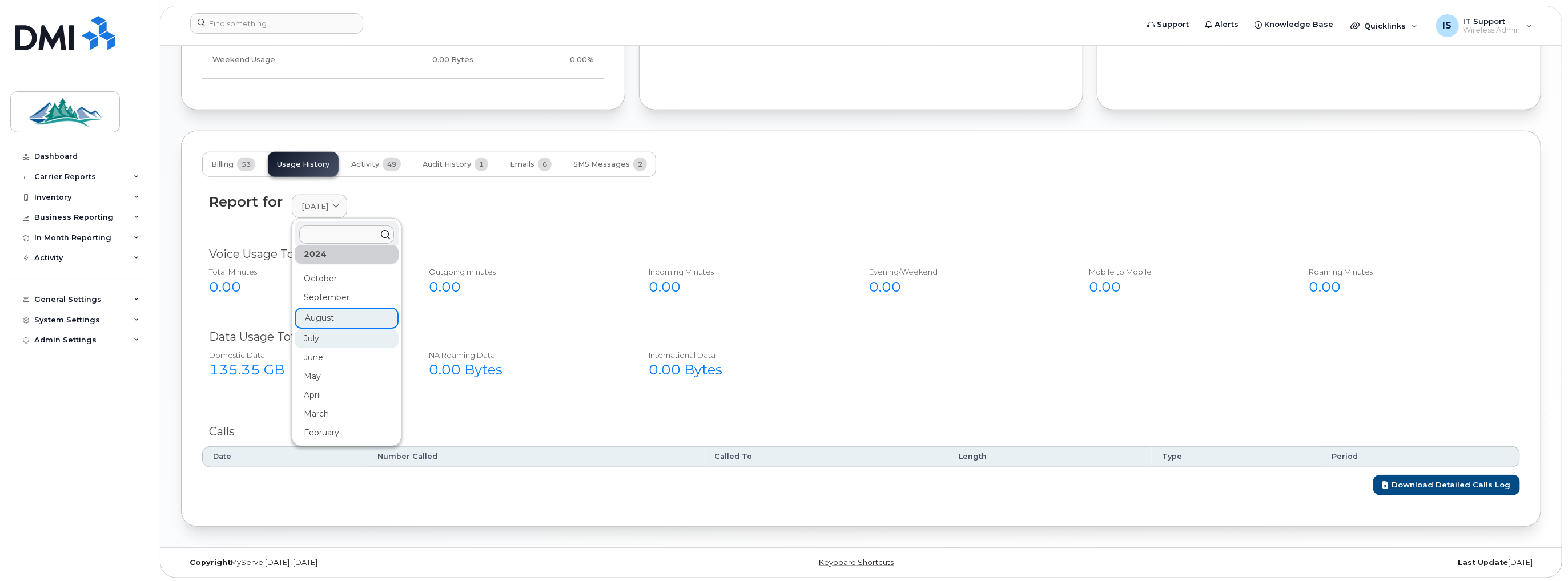
scroll to position [171, 0]
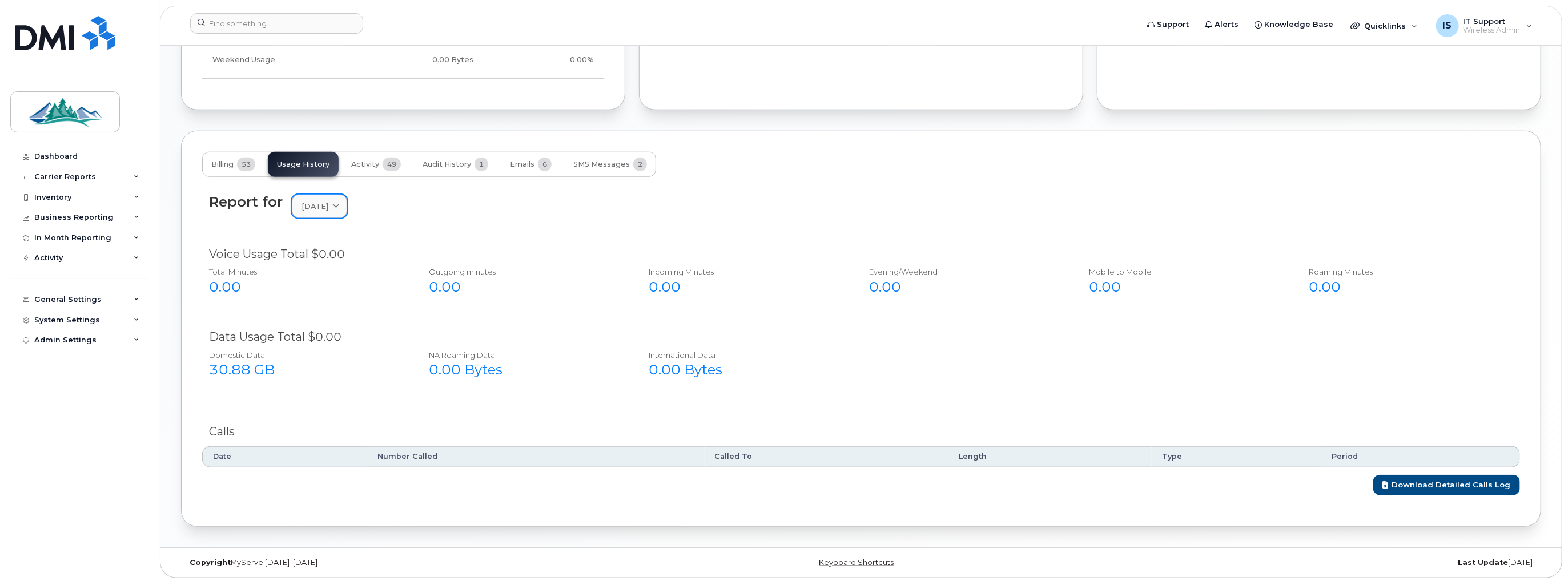
click at [340, 207] on icon at bounding box center [336, 206] width 7 height 7
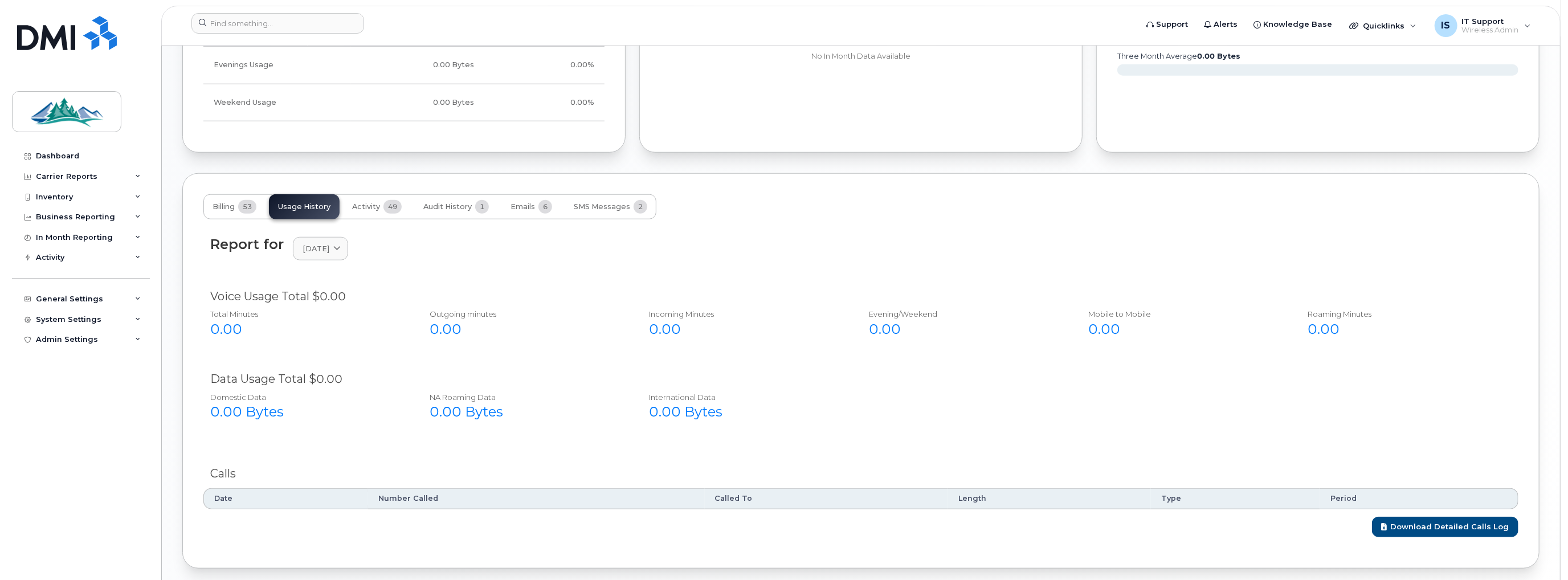
scroll to position [966, 0]
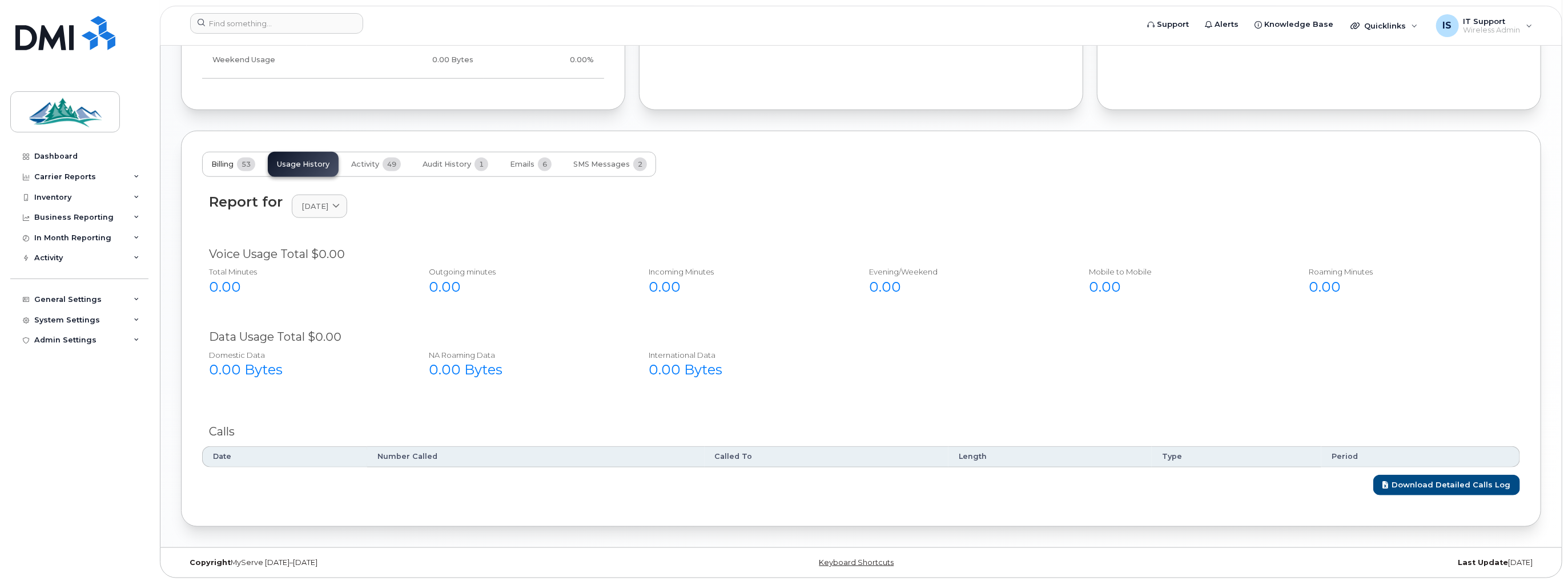
click at [226, 160] on span "Billing" at bounding box center [222, 164] width 23 height 9
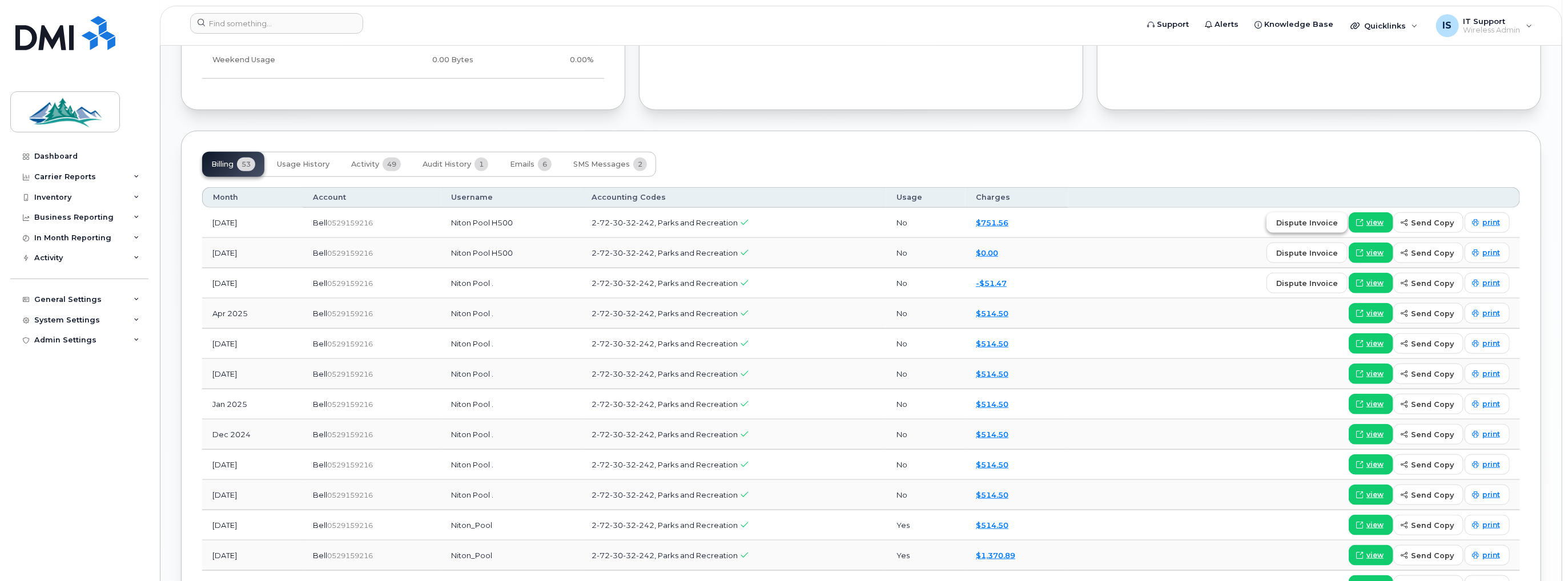
click at [1338, 223] on span "dispute invoice" at bounding box center [1307, 223] width 62 height 11
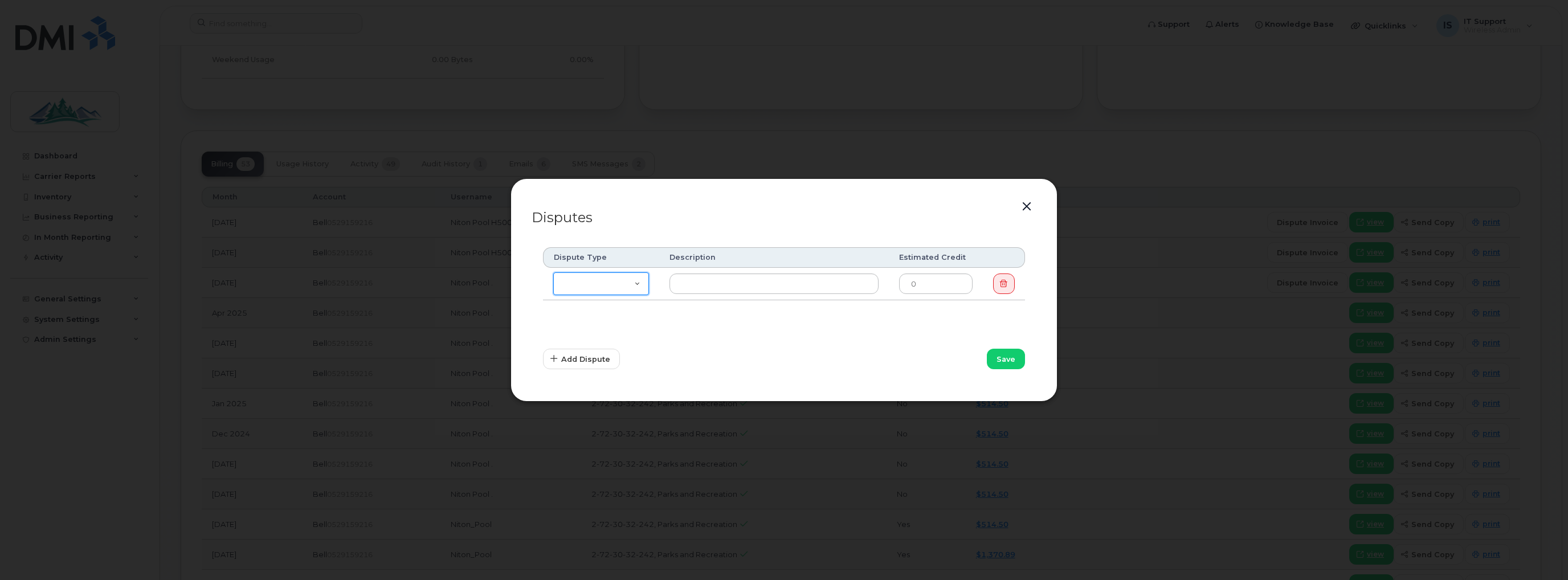
click at [634, 285] on select "Missing Discount Roaming Credit Data Credit Missing Feature Other" at bounding box center [601, 283] width 96 height 23
select select "other"
click at [553, 272] on select "Missing Discount Roaming Credit Data Credit Missing Feature Other" at bounding box center [601, 283] width 96 height 23
click at [713, 280] on input "text" at bounding box center [774, 284] width 209 height 21
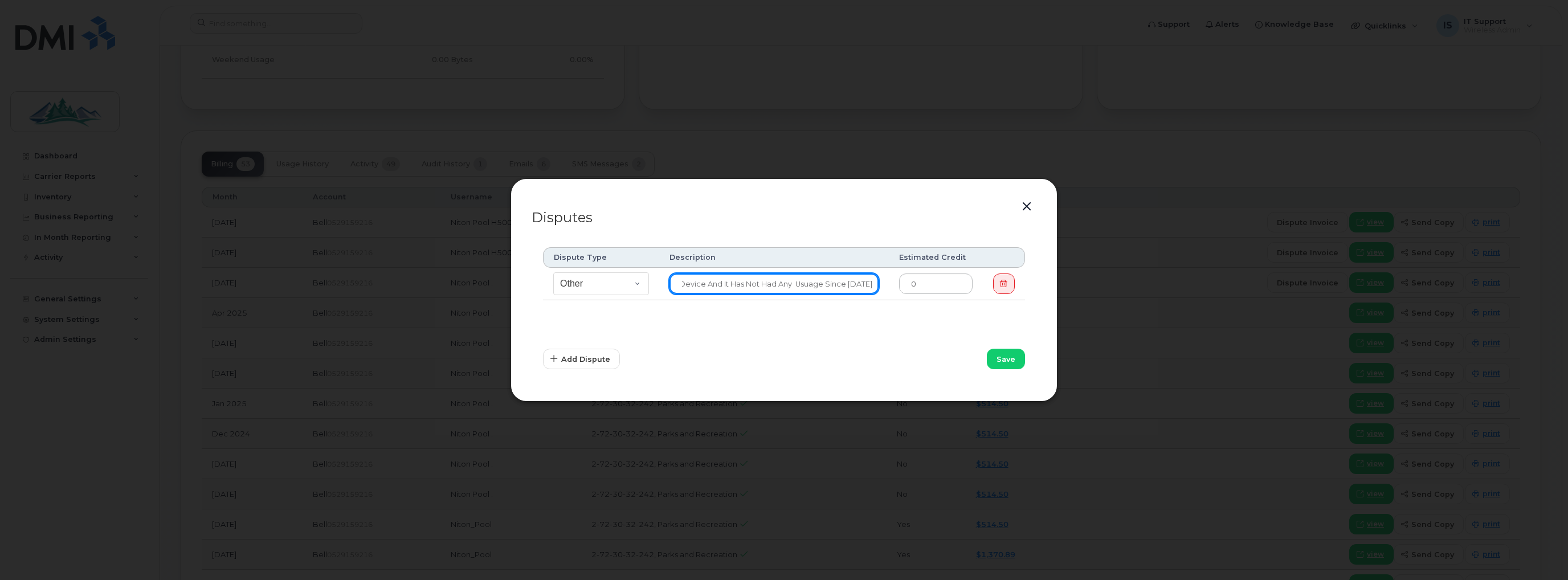
drag, startPoint x: 780, startPoint y: 283, endPoint x: 797, endPoint y: 283, distance: 17.0
click at [797, 283] on input "We have been getting charged for this device and it has not had any usuage sinc…" at bounding box center [774, 284] width 209 height 21
type input "We have been getting charged for this device and it has not had any usage since…"
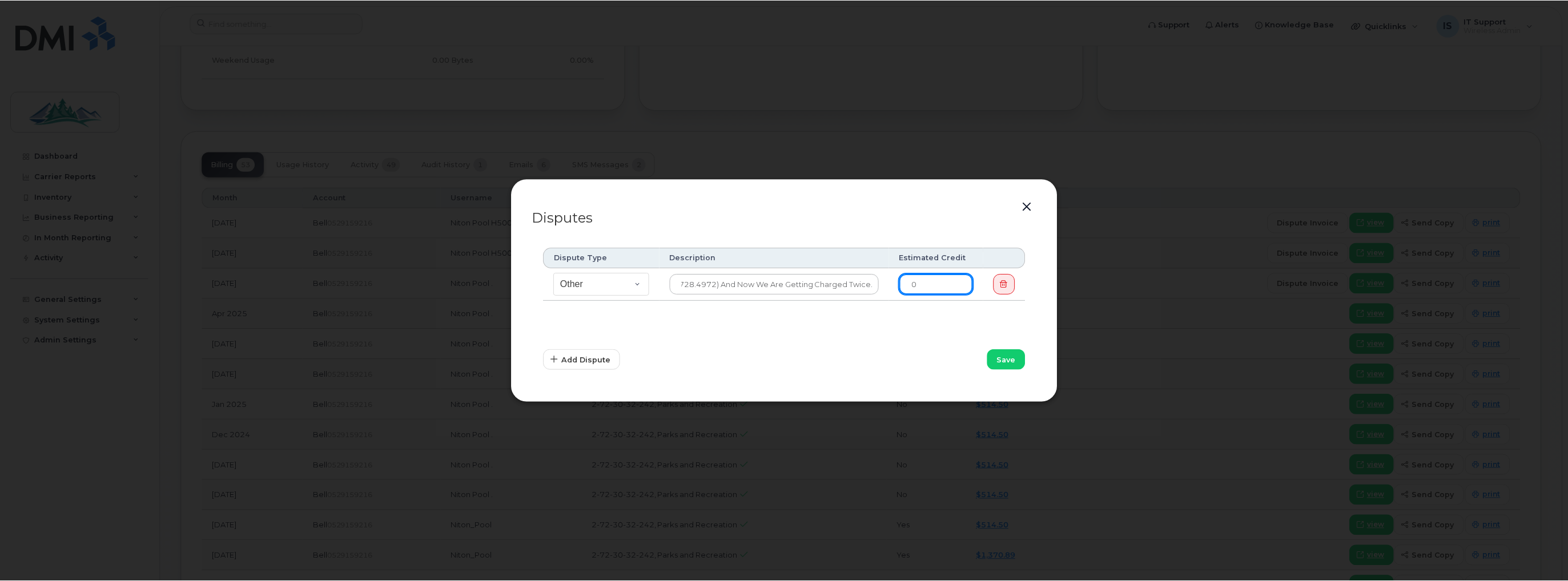
scroll to position [0, 0]
click at [932, 283] on input "0" at bounding box center [938, 284] width 74 height 21
type input "5800"
click at [574, 362] on span "Add Dispute" at bounding box center [587, 360] width 49 height 11
select select
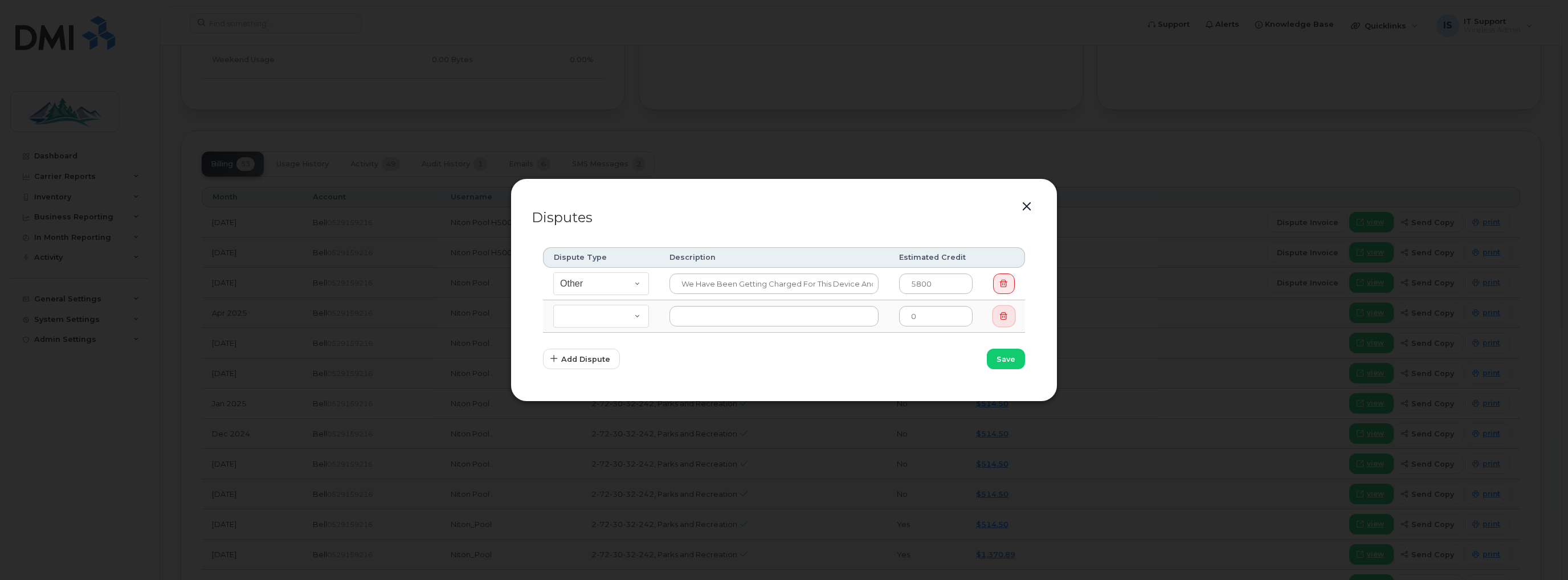
click at [1003, 313] on icon "button" at bounding box center [1004, 316] width 7 height 7
click at [1007, 357] on span "Save" at bounding box center [1006, 359] width 19 height 11
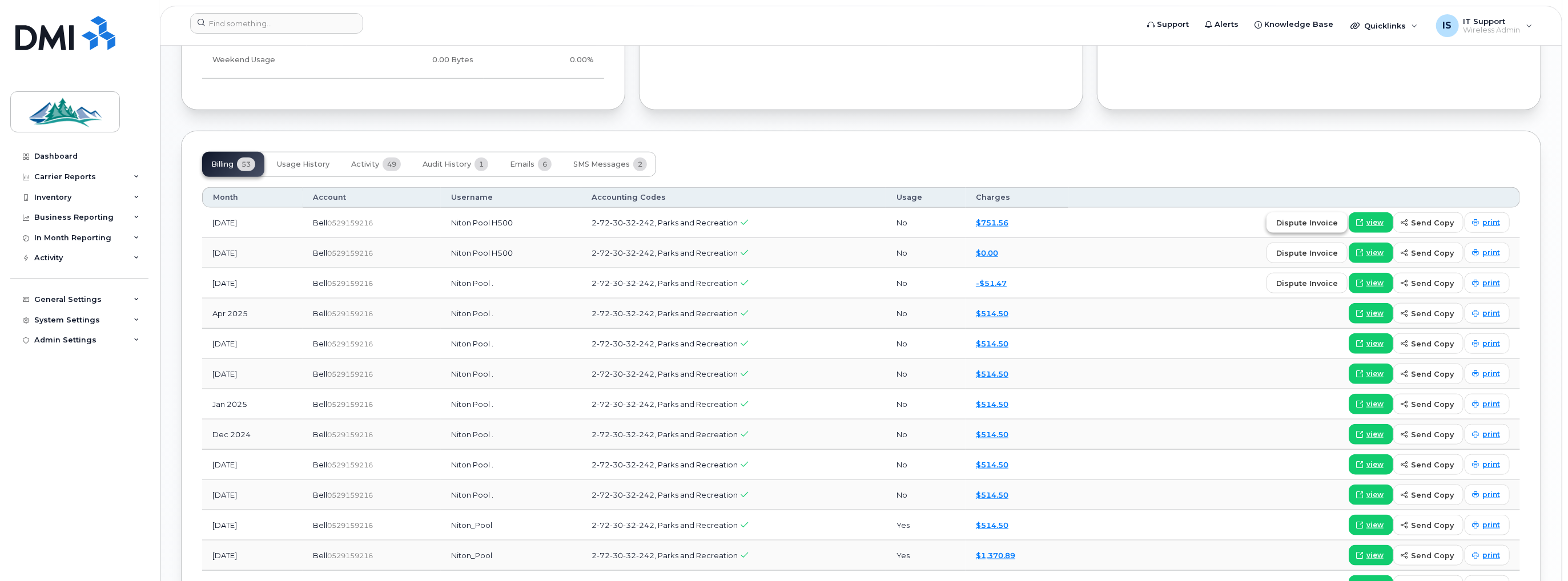
click at [1334, 221] on span "dispute invoice" at bounding box center [1307, 223] width 62 height 11
select select
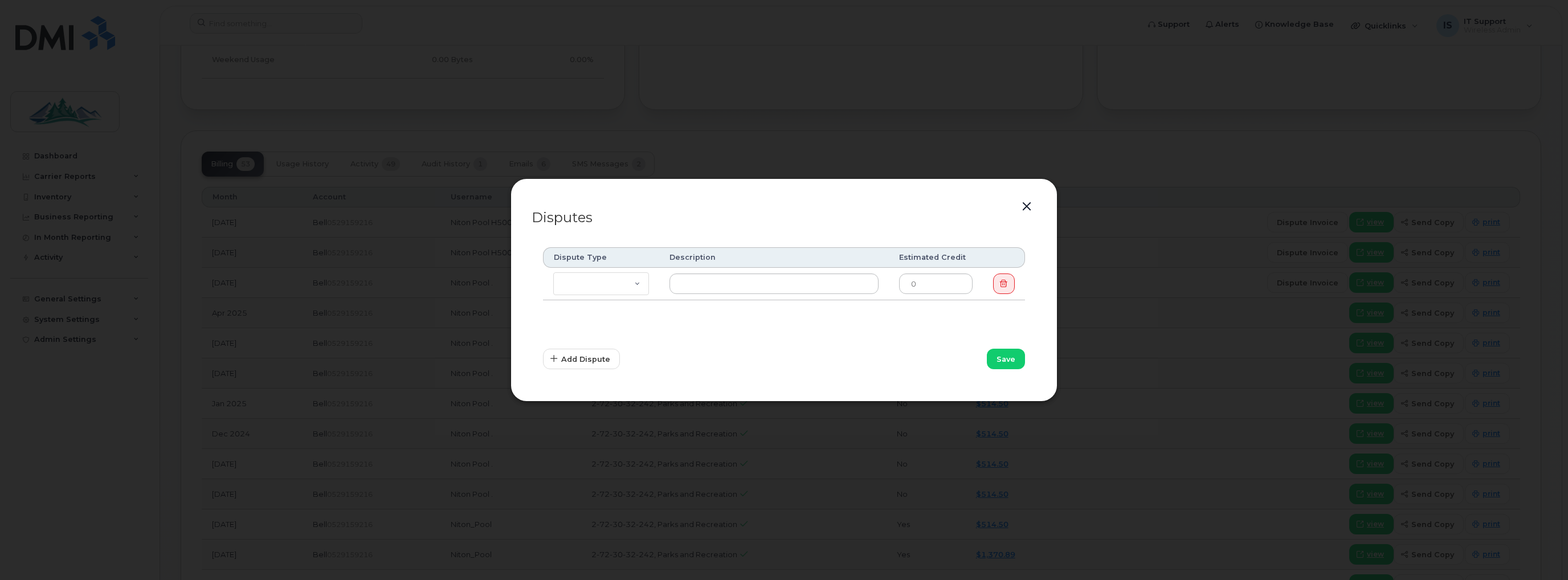
click at [1032, 205] on button "button" at bounding box center [1027, 207] width 17 height 16
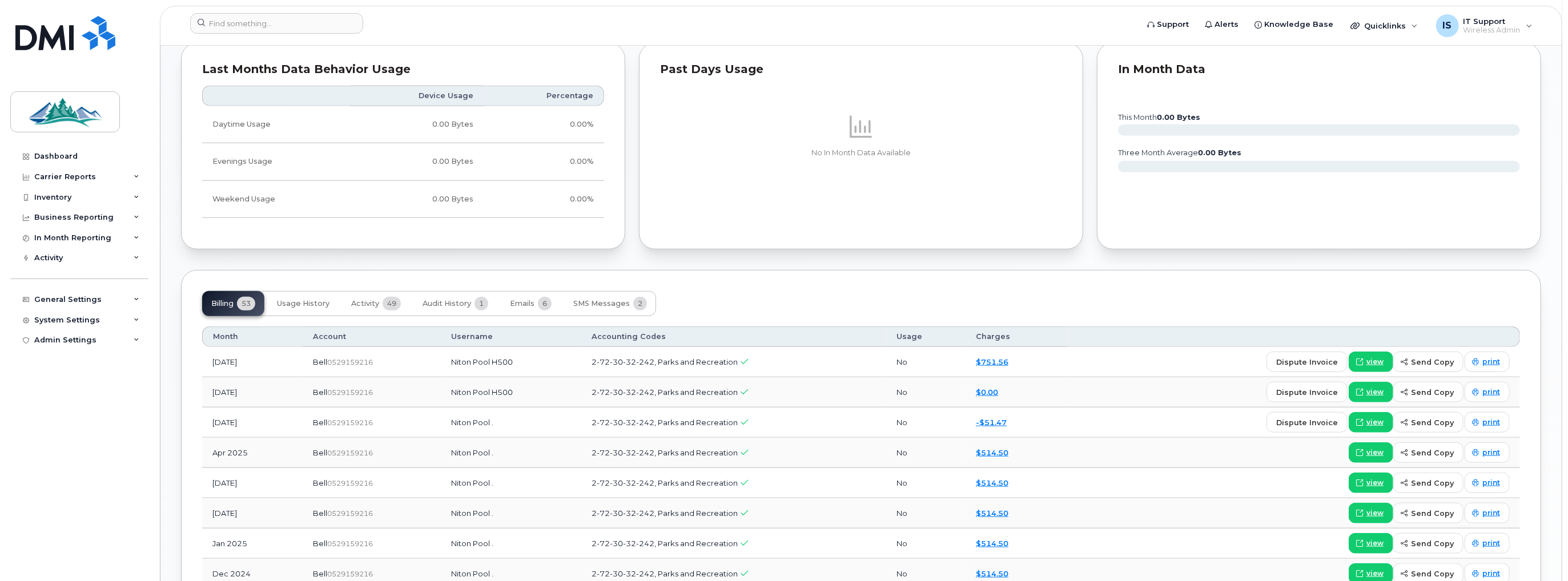
scroll to position [854, 0]
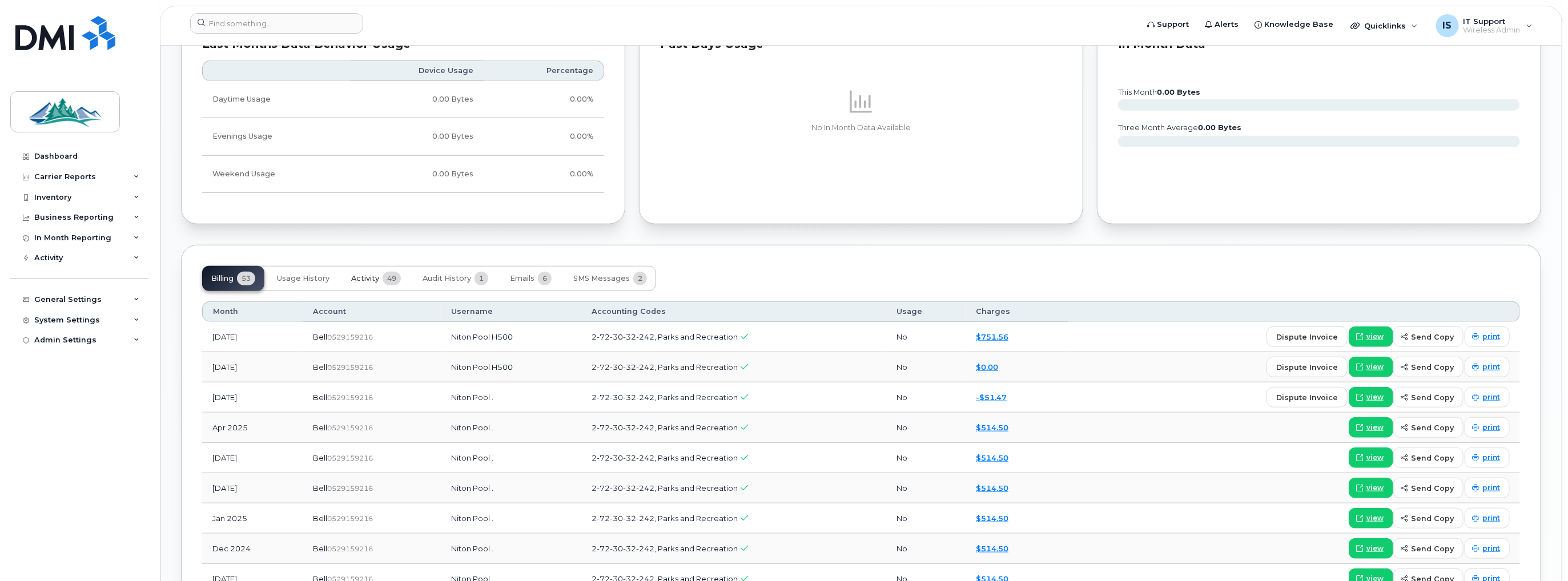
click at [373, 277] on span "Activity" at bounding box center [365, 278] width 28 height 9
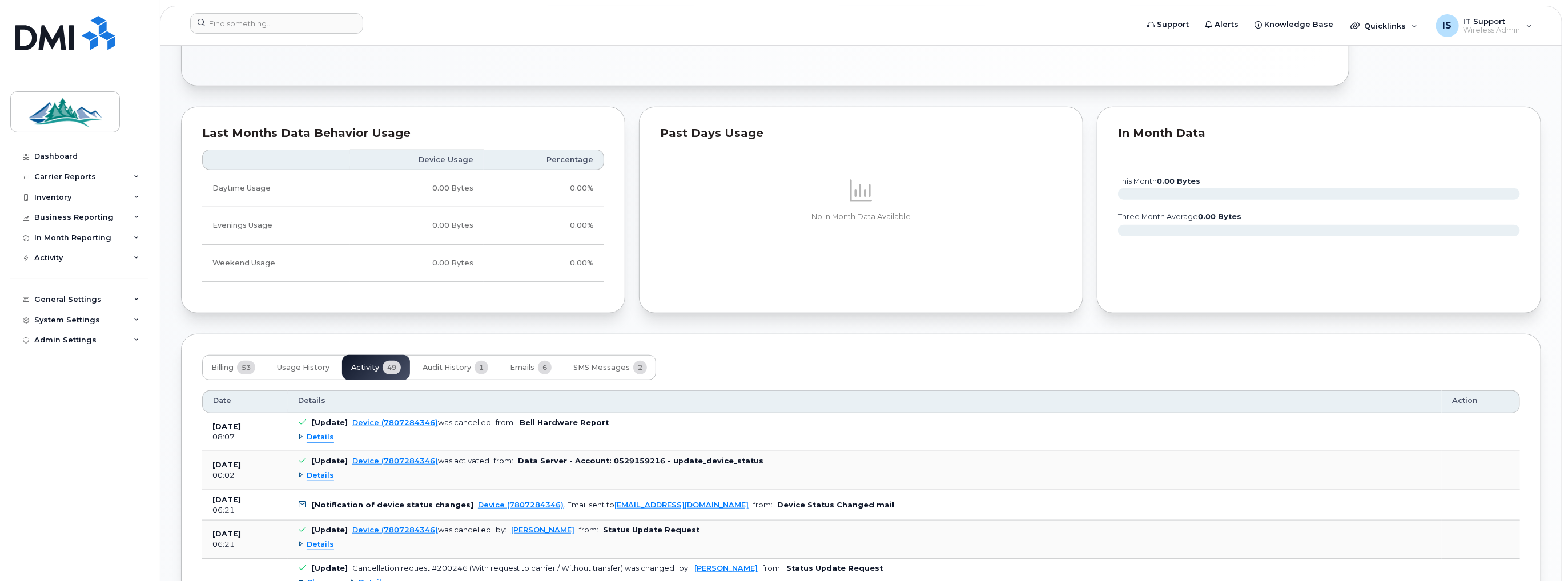
scroll to position [740, 0]
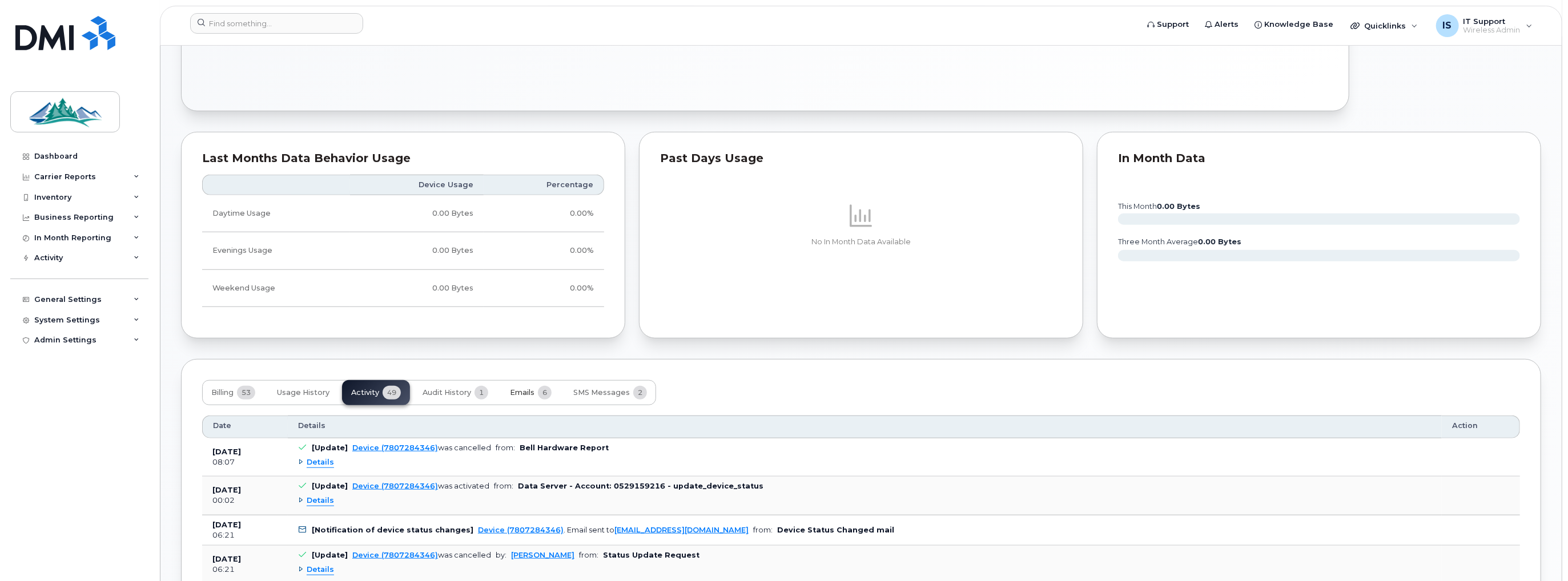
click at [514, 385] on button "Emails 6" at bounding box center [531, 392] width 60 height 25
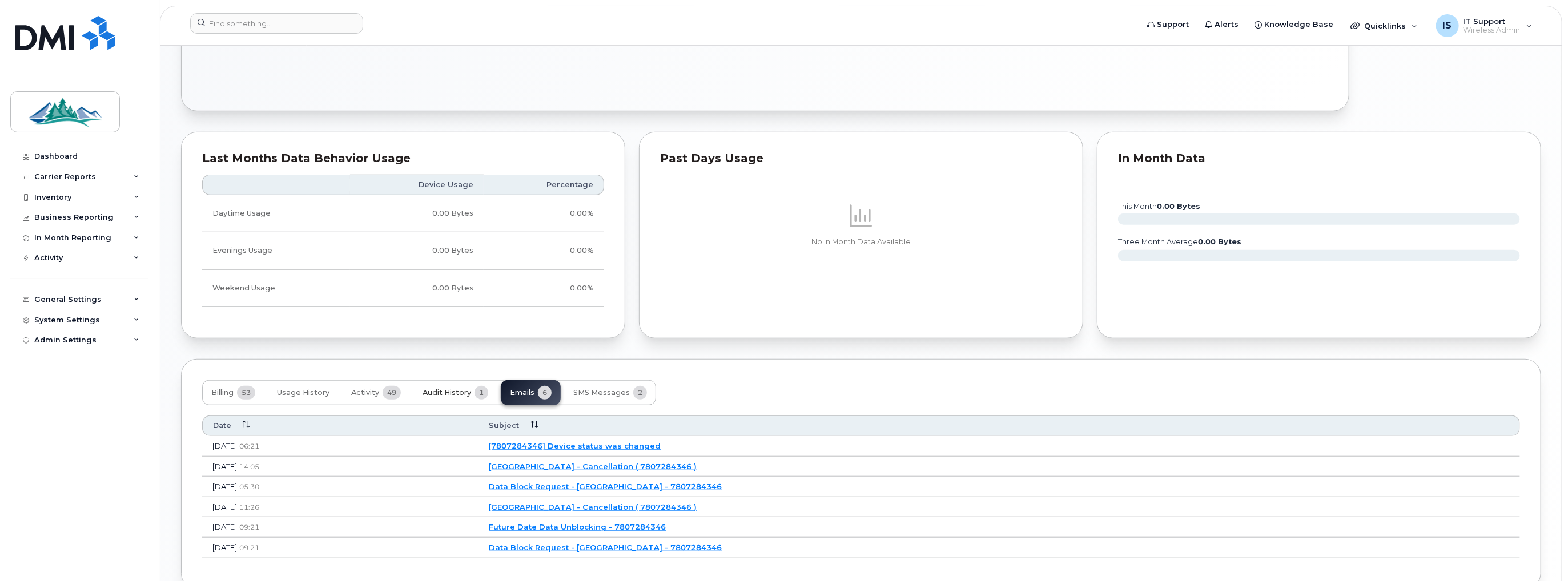
click at [450, 388] on span "Audit History" at bounding box center [447, 393] width 49 height 9
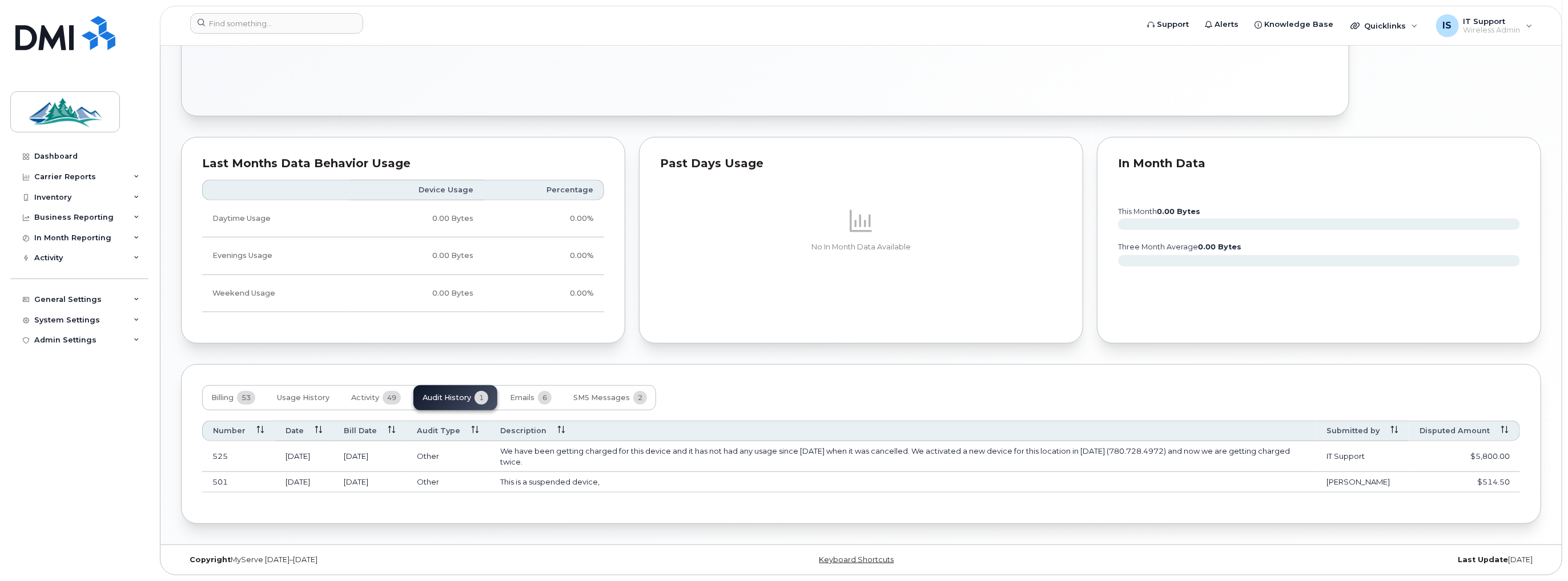
click at [311, 444] on td "[DATE]" at bounding box center [304, 457] width 58 height 31
click at [227, 449] on td "525" at bounding box center [239, 457] width 73 height 31
click at [1497, 449] on td "$5,800.00" at bounding box center [1465, 457] width 111 height 31
click at [771, 447] on td "We have been getting charged for this device and it has not had any usage since…" at bounding box center [903, 457] width 826 height 31
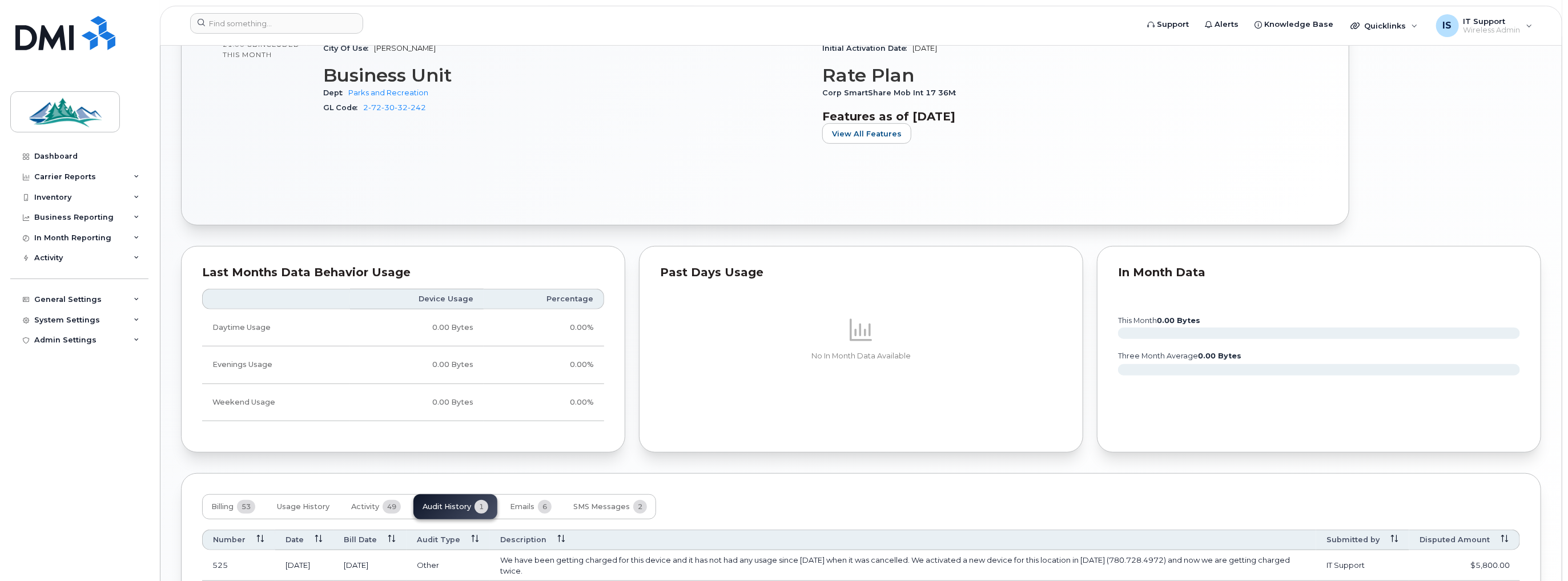
scroll to position [742, 0]
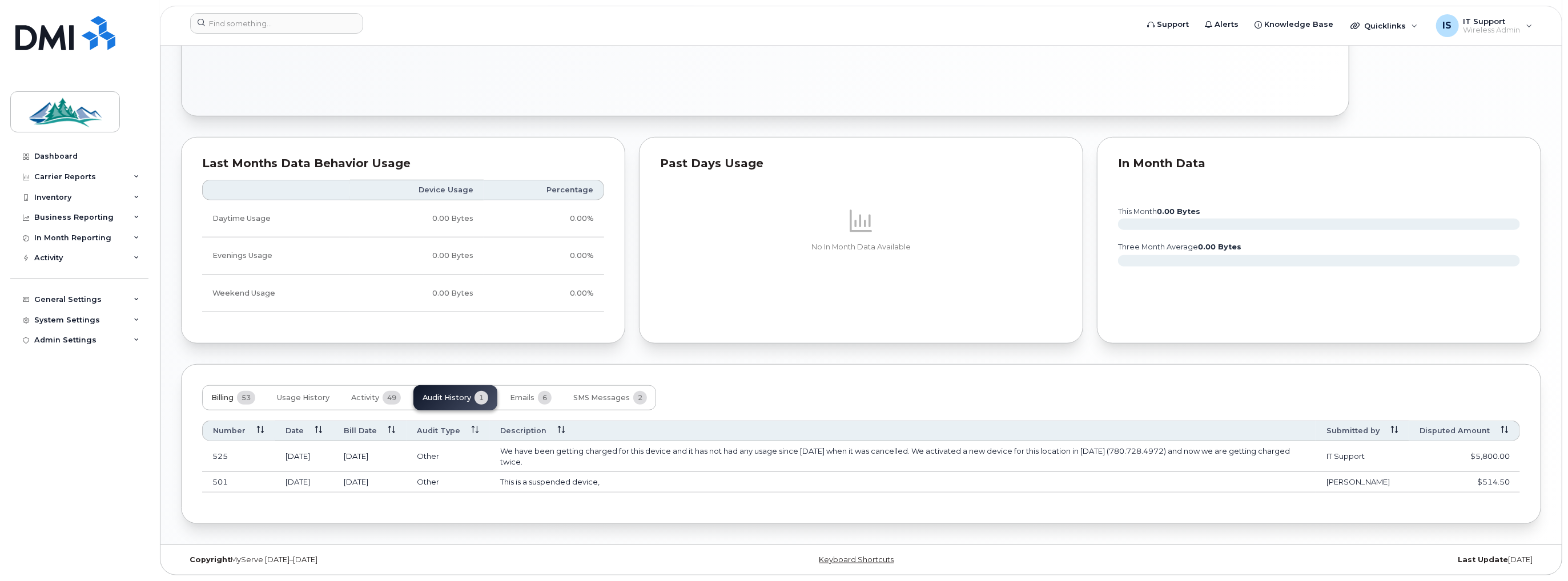
click at [232, 394] on button "Billing 53" at bounding box center [233, 397] width 62 height 25
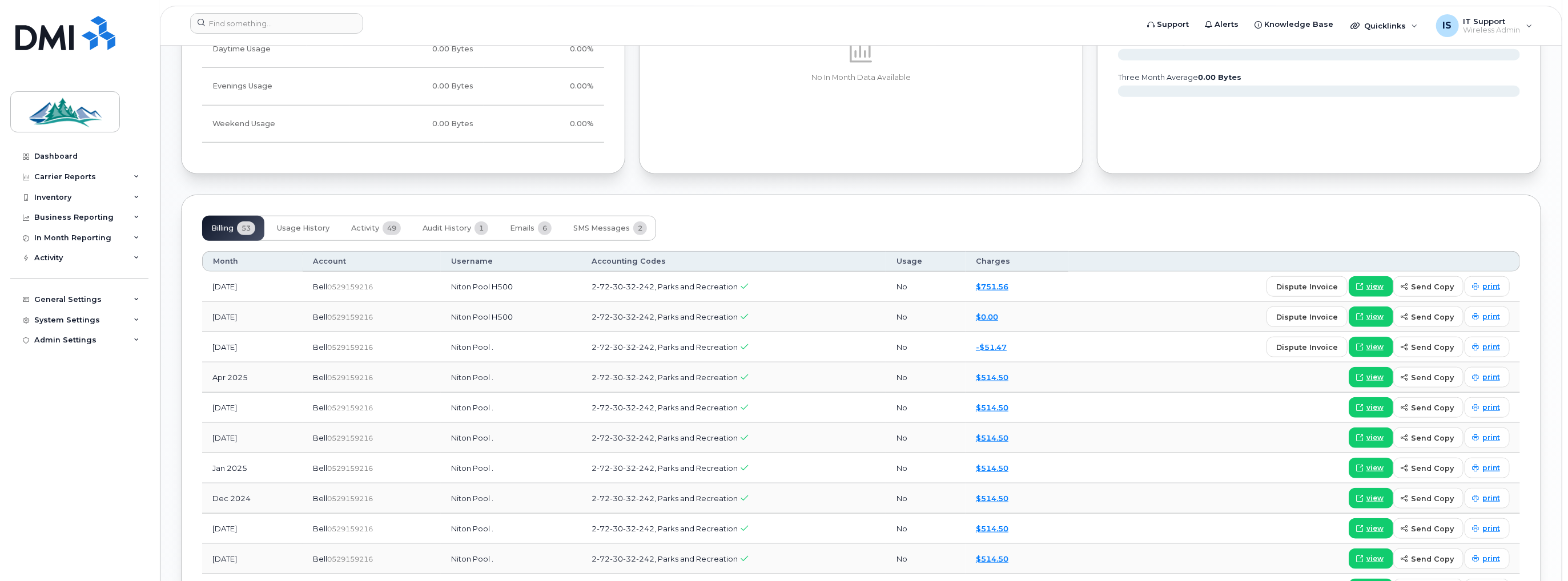
scroll to position [970, 0]
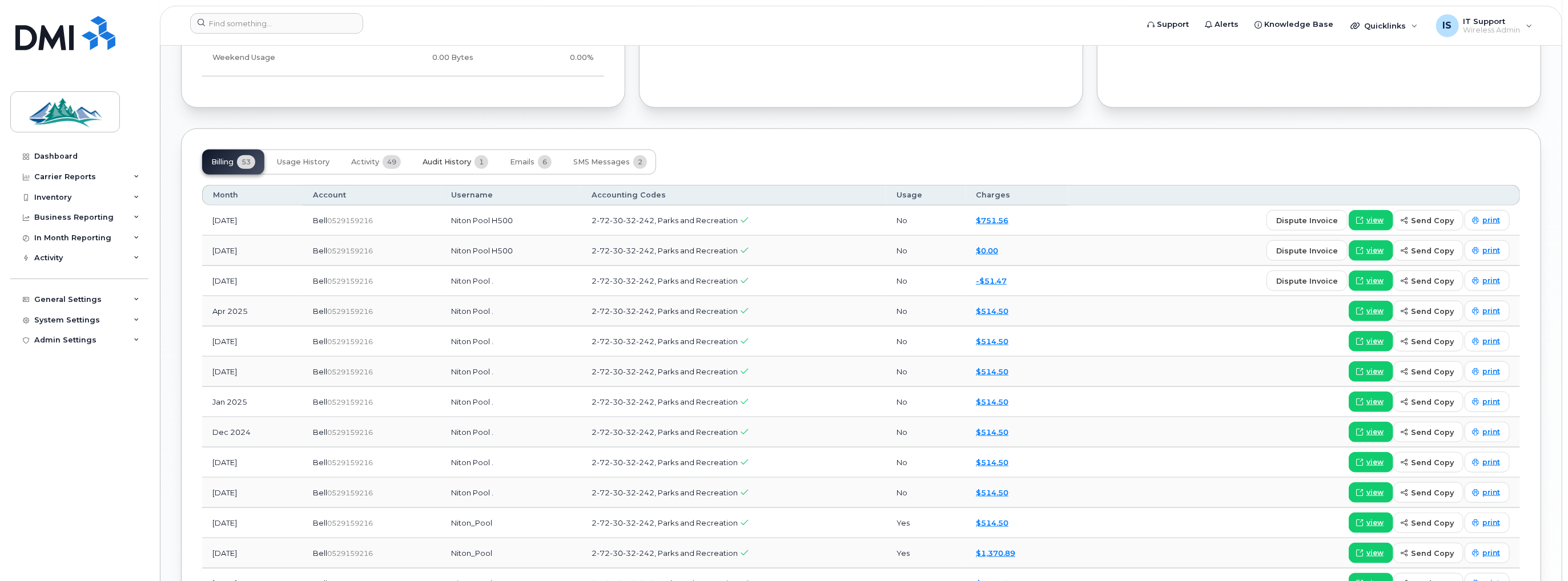
click at [456, 160] on span "Audit History" at bounding box center [447, 162] width 49 height 9
